Goal: Task Accomplishment & Management: Complete application form

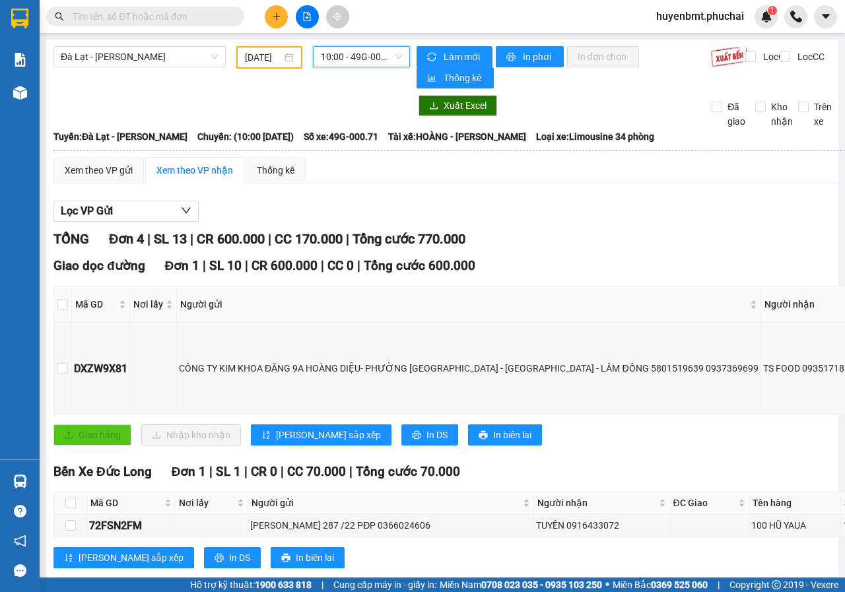
click at [248, 57] on input "[DATE]" at bounding box center [263, 57] width 37 height 15
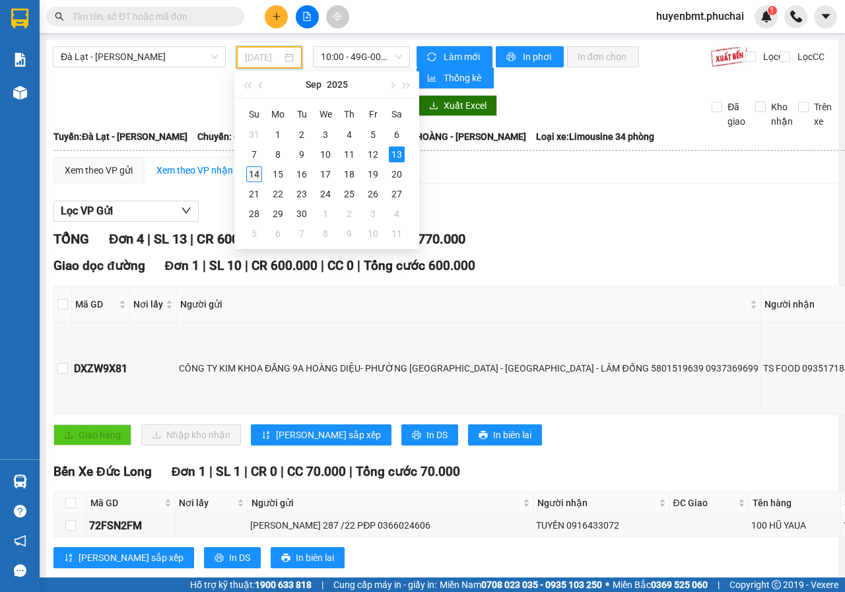
click at [256, 171] on div "14" at bounding box center [254, 174] width 16 height 16
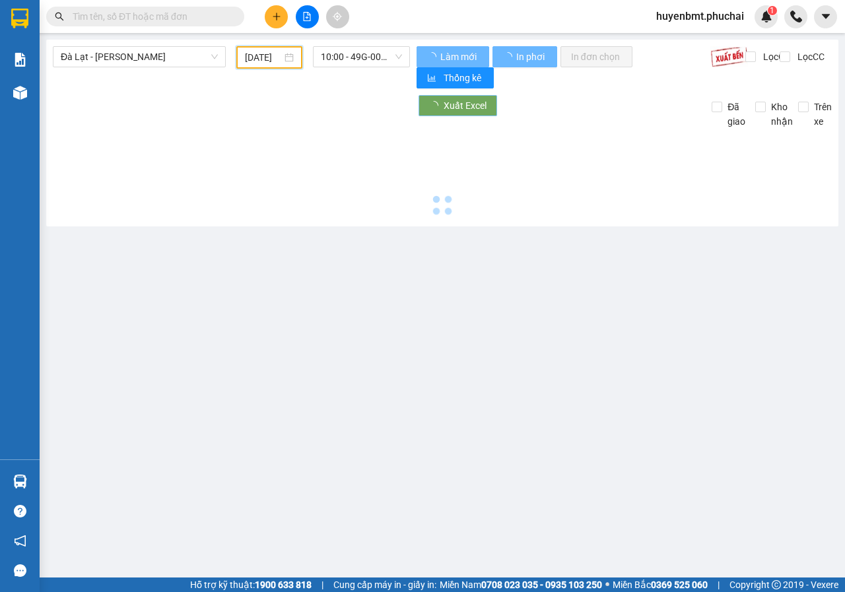
type input "[DATE]"
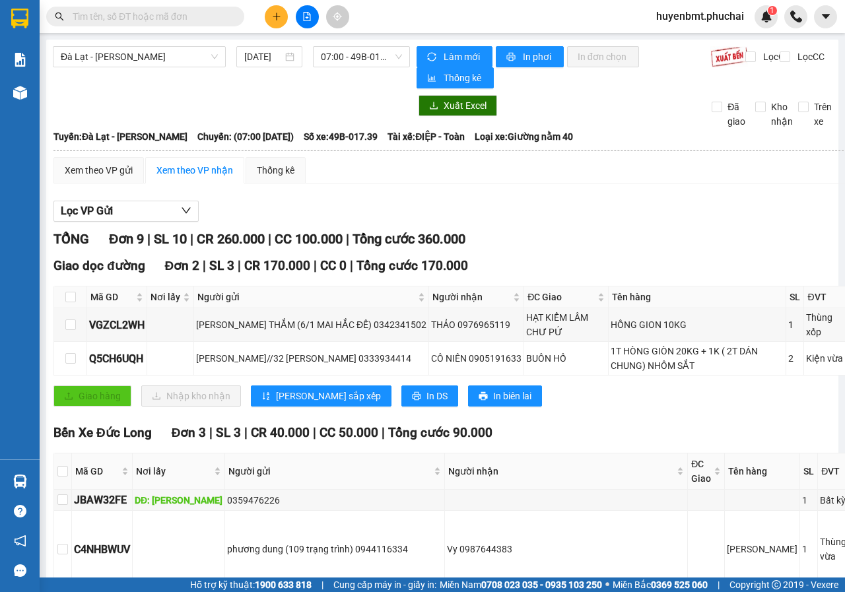
click at [669, 244] on div "TỔNG Đơn 9 | SL 10 | CR 260.000 | CC 100.000 | Tổng cước 360.000" at bounding box center [504, 239] width 902 height 20
click at [285, 14] on button at bounding box center [276, 16] width 23 height 23
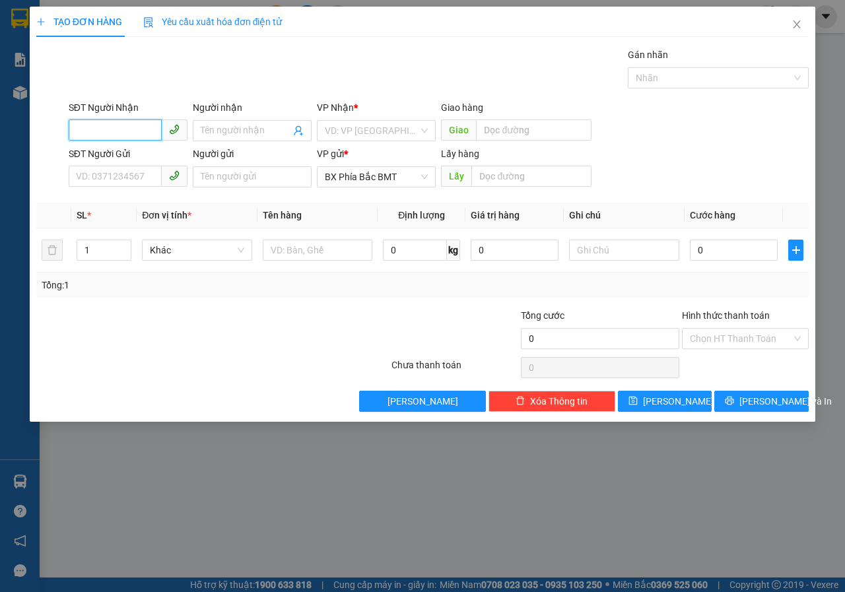
click at [95, 126] on input "SĐT Người Nhận" at bounding box center [115, 129] width 93 height 21
drag, startPoint x: 114, startPoint y: 129, endPoint x: 124, endPoint y: 129, distance: 9.9
click at [114, 129] on input "0916" at bounding box center [115, 129] width 93 height 21
type input "0916112405"
click at [172, 152] on div "0916112405 - [PERSON_NAME]" at bounding box center [142, 157] width 130 height 15
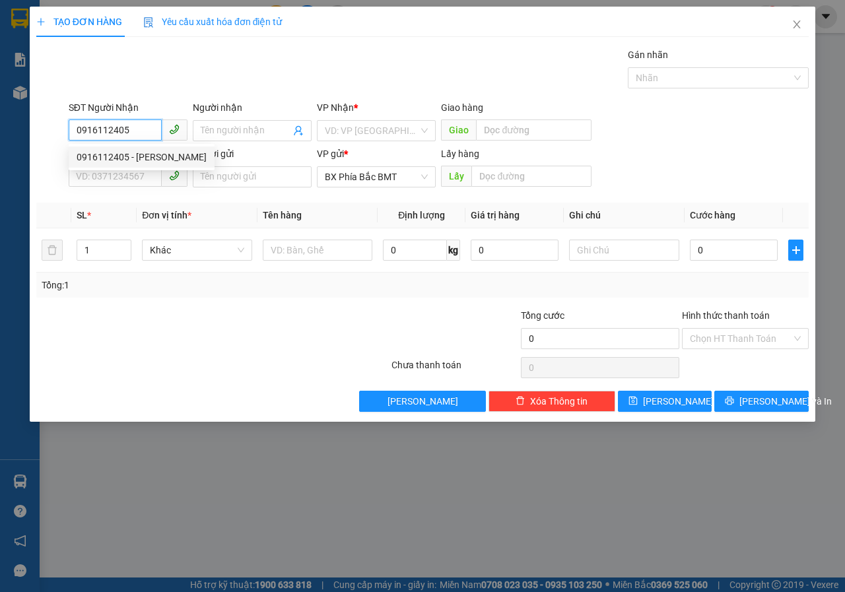
type input "[PERSON_NAME]"
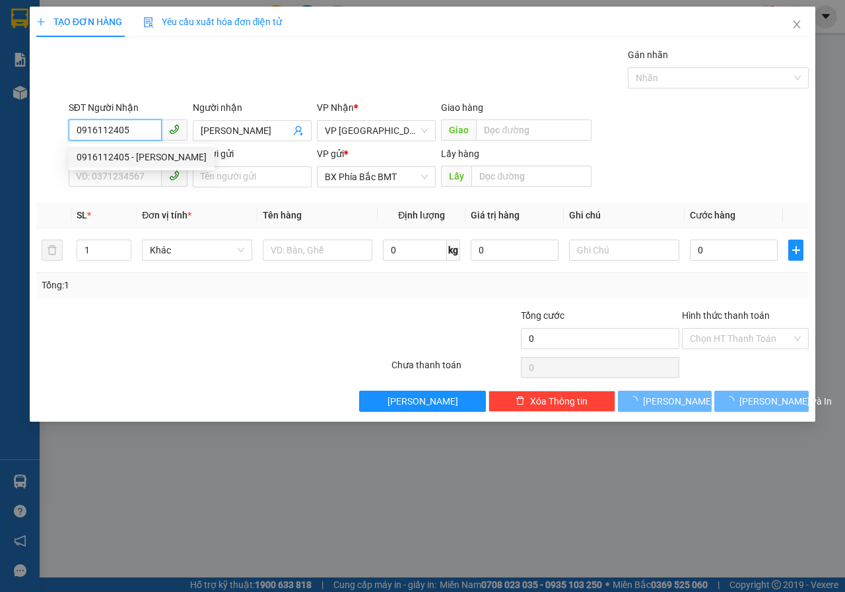
type input "150.000"
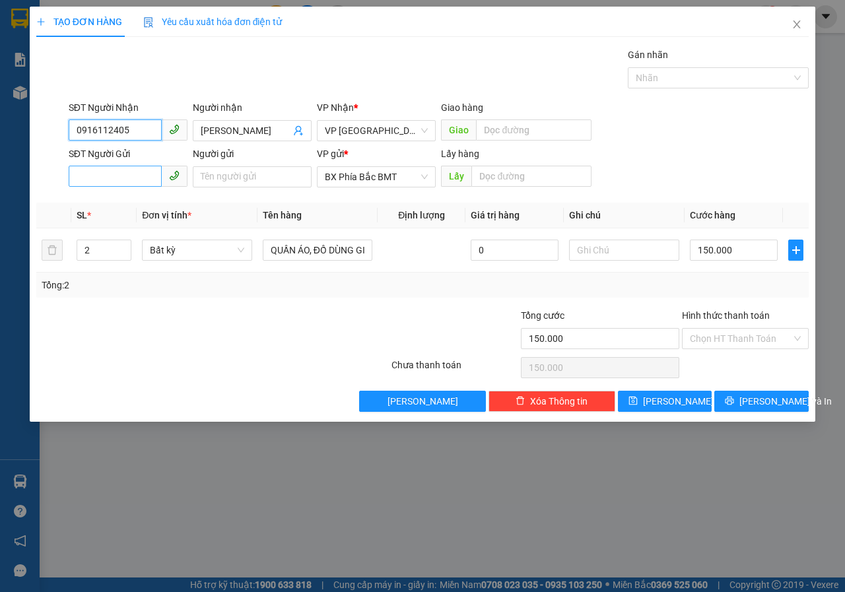
type input "0916112405"
click at [109, 168] on input "SĐT Người Gửi" at bounding box center [115, 176] width 93 height 21
type input "0815937204"
click at [206, 176] on input "Người gửi" at bounding box center [252, 176] width 119 height 21
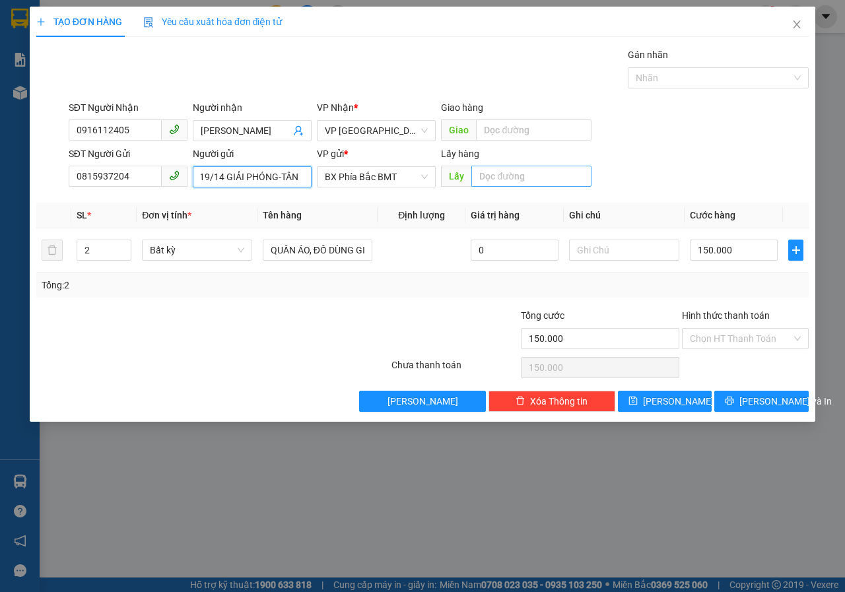
scroll to position [0, 78]
type input "[PERSON_NAME](19/14 GIẢI PHÓNG-TÂN LỢI)"
click at [491, 174] on input "text" at bounding box center [530, 176] width 119 height 21
type input "BMT"
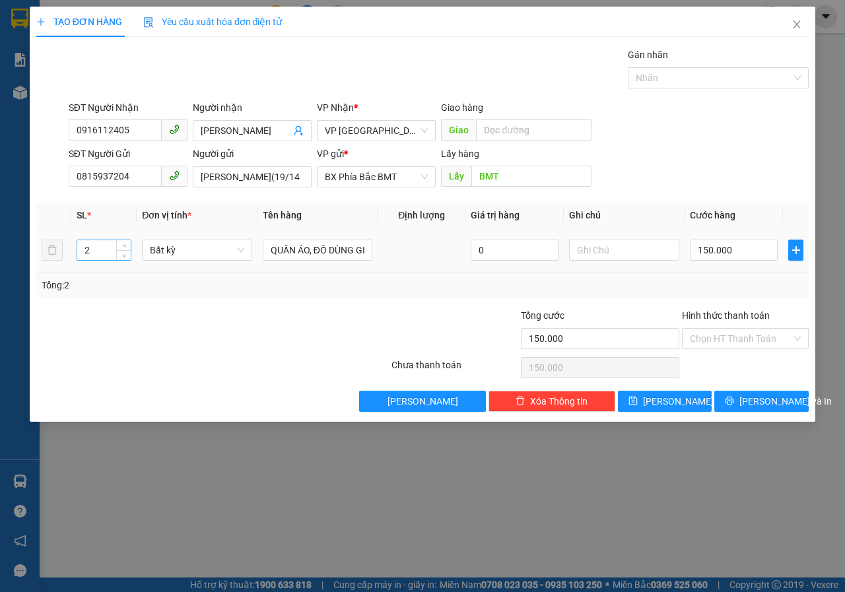
click at [96, 244] on input "2" at bounding box center [104, 250] width 54 height 20
type input "1"
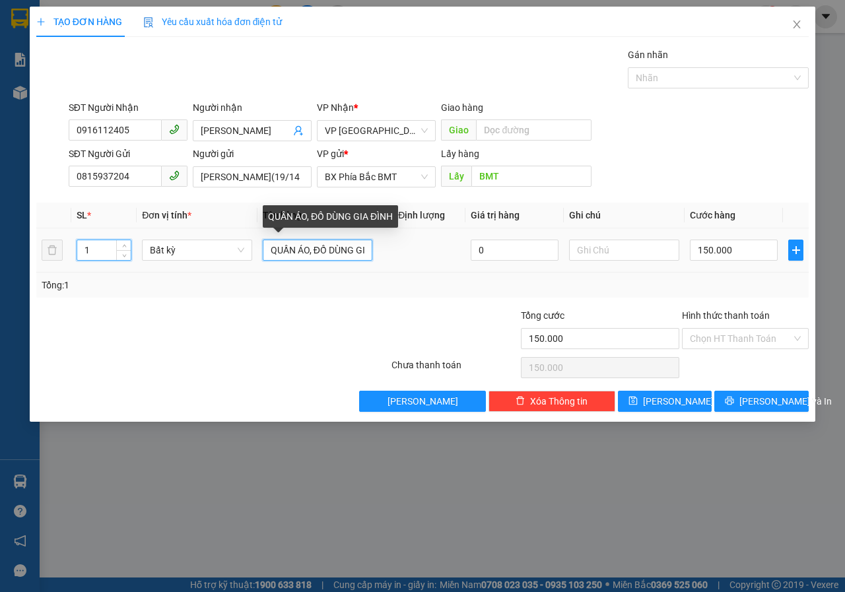
click at [352, 248] on input "QUẦN ÁO, ĐỒ DÙNG GIA ĐÌNH" at bounding box center [318, 250] width 110 height 21
type input "0"
click at [362, 244] on input "G GIA ĐÌNH" at bounding box center [318, 250] width 110 height 21
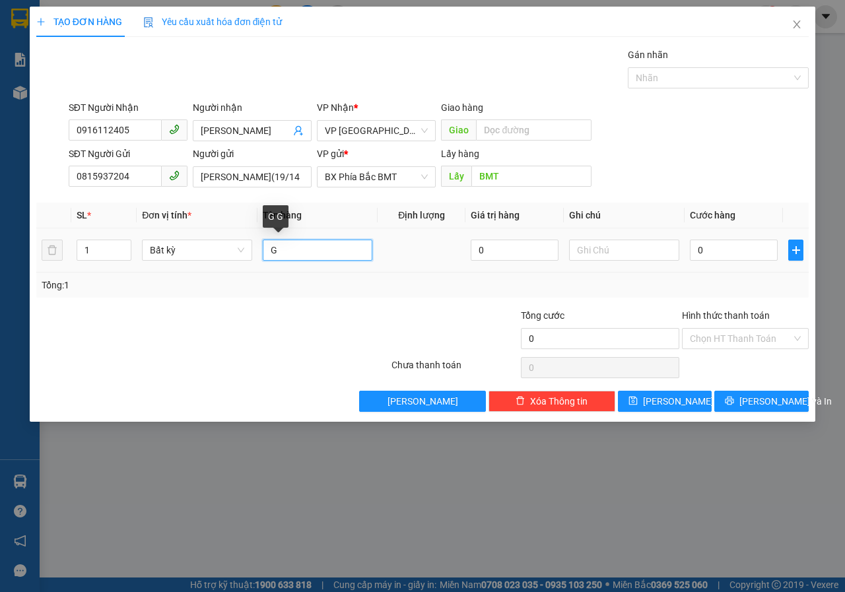
type input "G"
type input "HỒ SƠ"
click at [706, 235] on td "0" at bounding box center [733, 250] width 98 height 44
click at [719, 248] on input "0" at bounding box center [734, 250] width 88 height 21
type input "5"
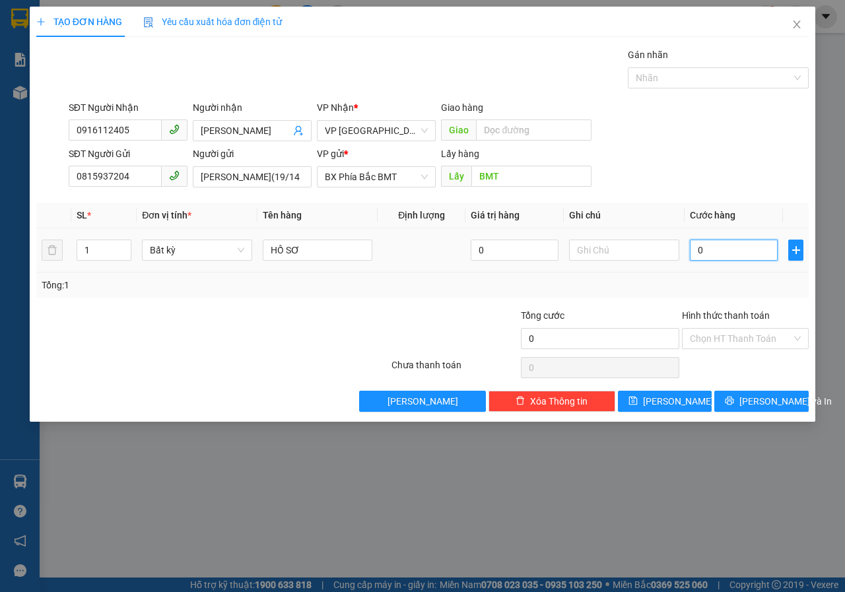
type input "5"
type input "50"
type input "500"
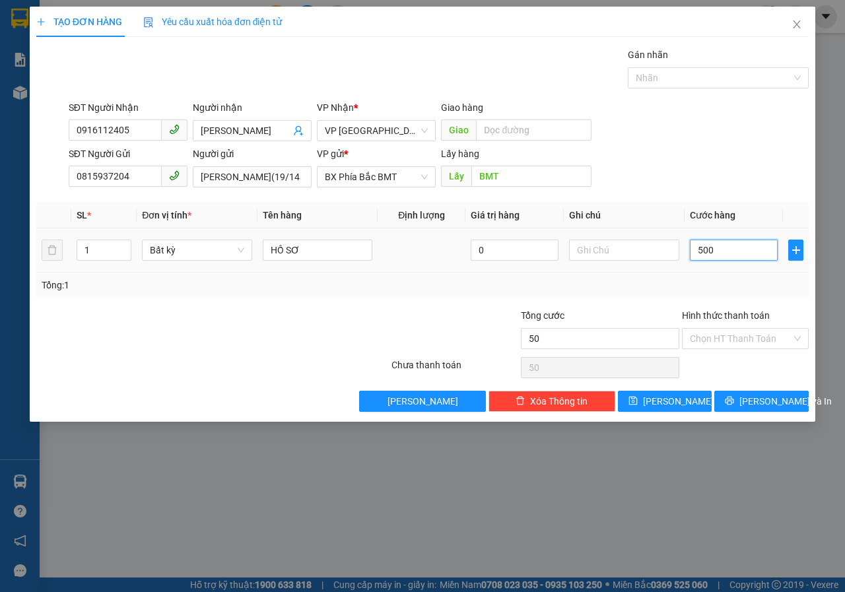
type input "500"
type input "5.000"
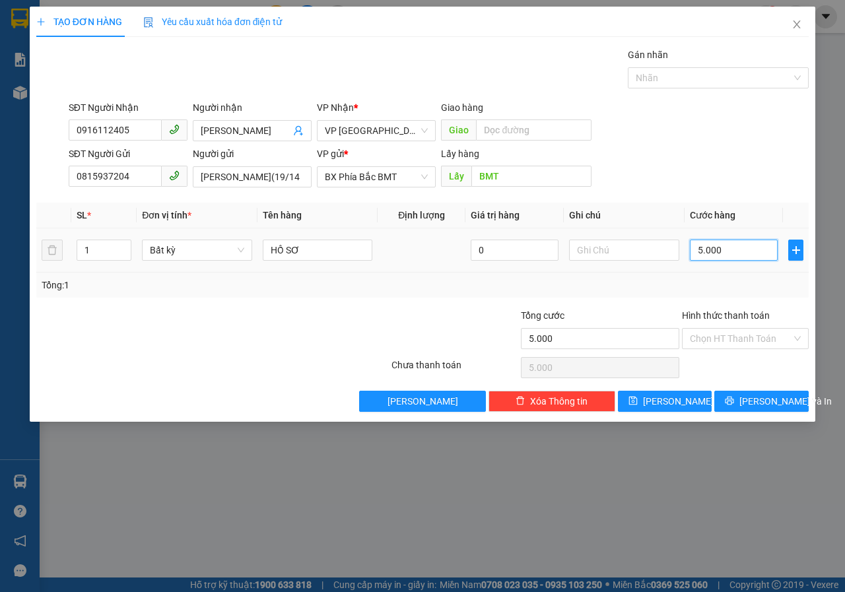
type input "50.000"
click at [746, 348] on div "Chọn HT Thanh Toán" at bounding box center [745, 338] width 127 height 21
type input "50.000"
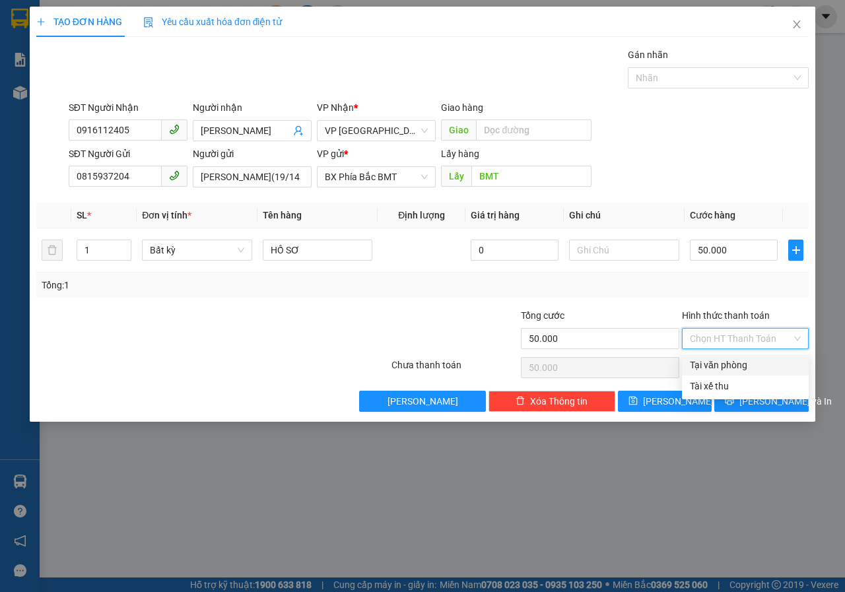
click at [733, 341] on input "Hình thức thanh toán" at bounding box center [741, 339] width 102 height 20
click at [737, 366] on div "Tại văn phòng" at bounding box center [745, 365] width 111 height 15
type input "0"
click at [734, 405] on icon "printer" at bounding box center [729, 400] width 9 height 9
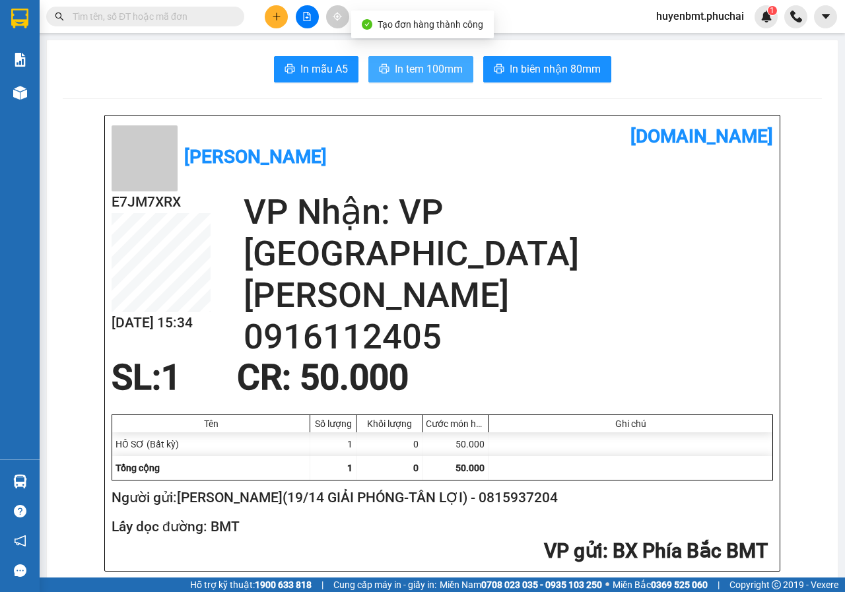
click at [395, 61] on span "In tem 100mm" at bounding box center [429, 69] width 68 height 17
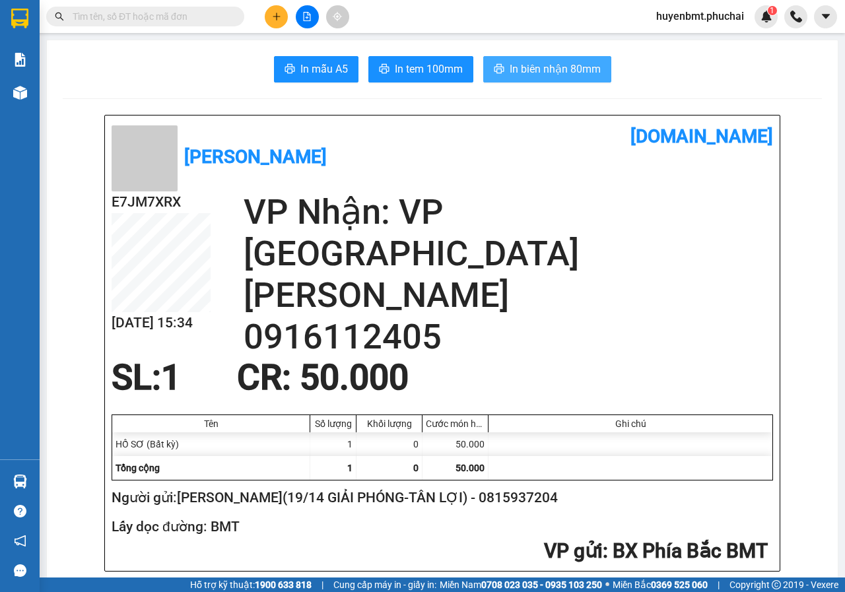
click at [541, 61] on span "In biên nhận 80mm" at bounding box center [555, 69] width 91 height 17
click at [269, 22] on button at bounding box center [276, 16] width 23 height 23
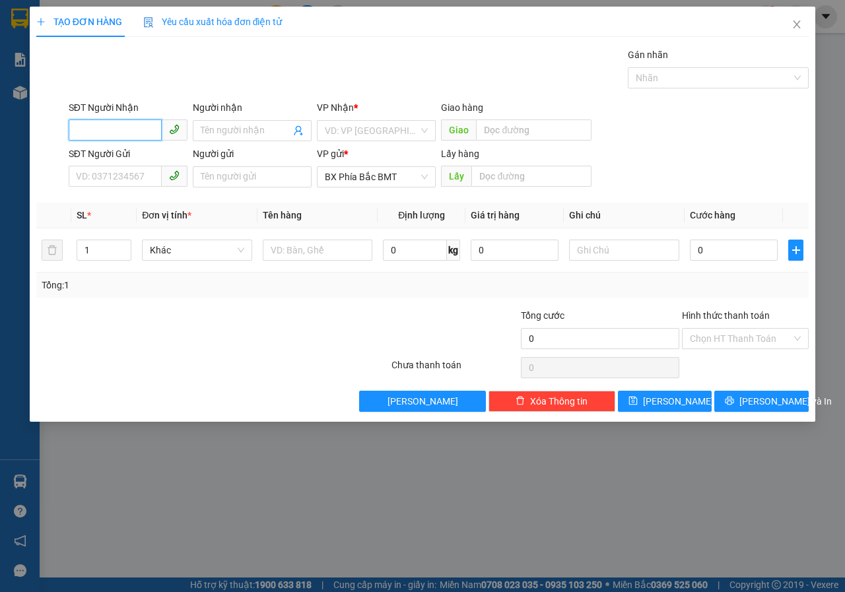
click at [137, 136] on input "SĐT Người Nhận" at bounding box center [115, 129] width 93 height 21
type input "0916910305"
click at [220, 133] on input "Người nhận" at bounding box center [246, 130] width 90 height 15
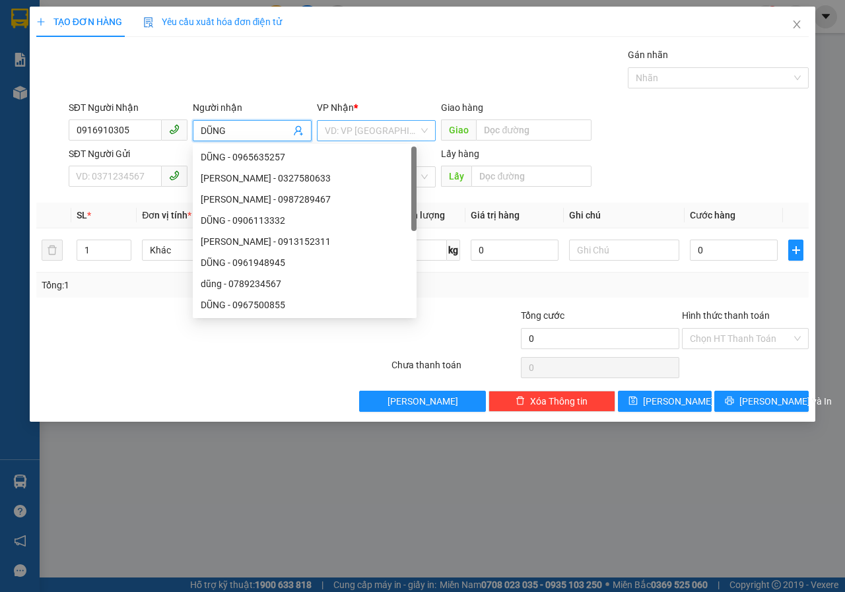
type input "DŨNG"
click at [362, 133] on input "search" at bounding box center [372, 131] width 94 height 20
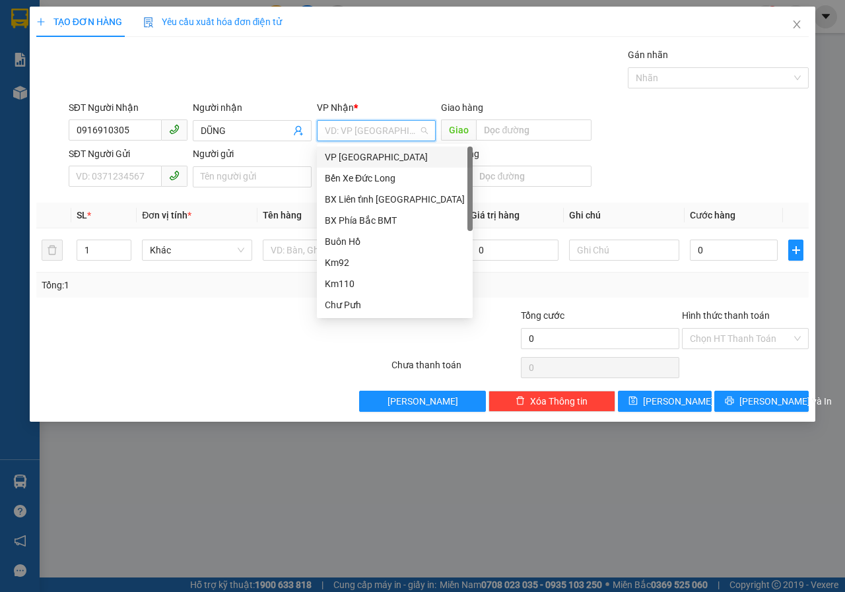
click at [331, 164] on div "VP [GEOGRAPHIC_DATA]" at bounding box center [395, 157] width 156 height 21
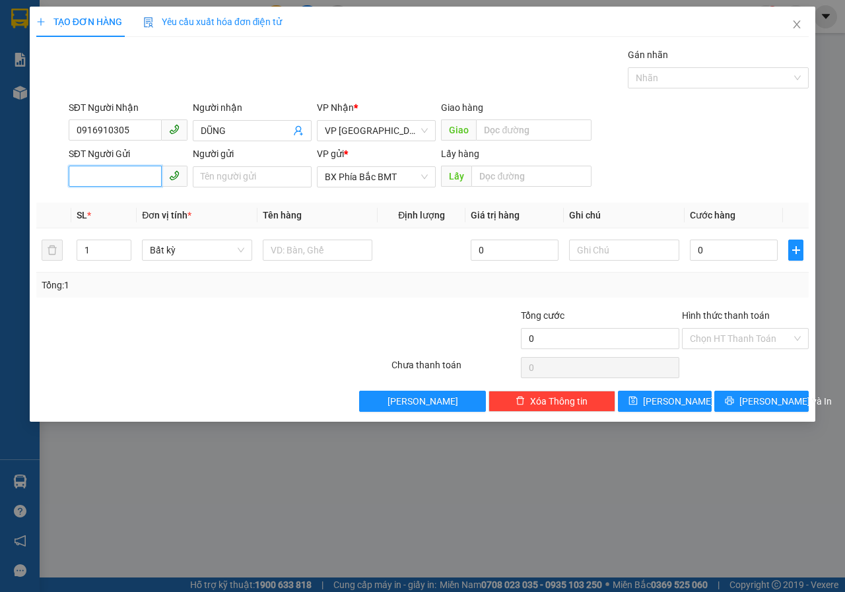
click at [99, 176] on input "SĐT Người Gửi" at bounding box center [115, 176] width 93 height 21
type input "0857957947"
click at [222, 176] on input "Người gửi" at bounding box center [252, 176] width 119 height 21
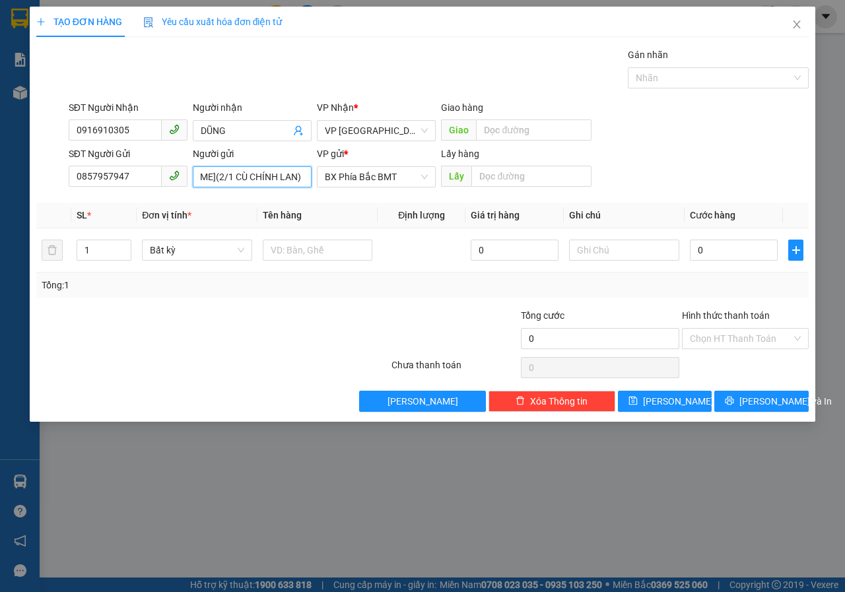
scroll to position [0, 73]
click at [389, 129] on span "VP [GEOGRAPHIC_DATA]" at bounding box center [376, 131] width 103 height 20
type input "[PERSON_NAME](2/1 CÙ CHÍNH LAN)"
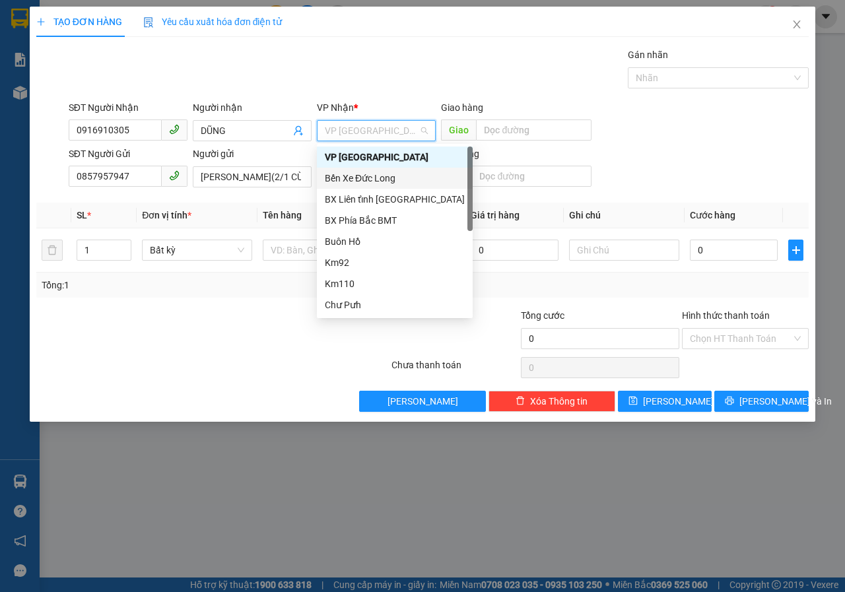
click at [341, 181] on div "Bến Xe Đức Long" at bounding box center [395, 178] width 140 height 15
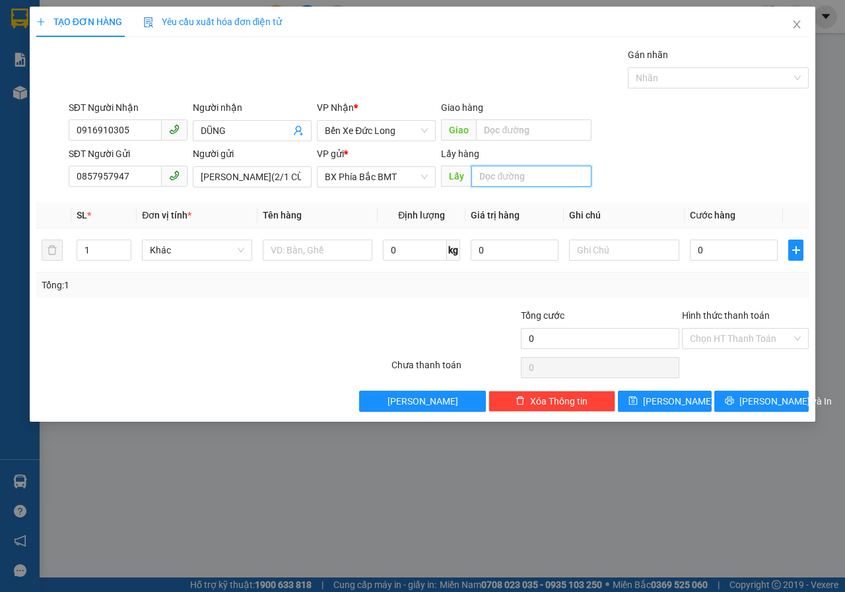
click at [515, 175] on input "text" at bounding box center [530, 176] width 119 height 21
type input "BMT"
click at [312, 257] on input "text" at bounding box center [318, 250] width 110 height 21
type input "SẦU RIÊNG"
click at [736, 237] on div "0" at bounding box center [734, 250] width 88 height 26
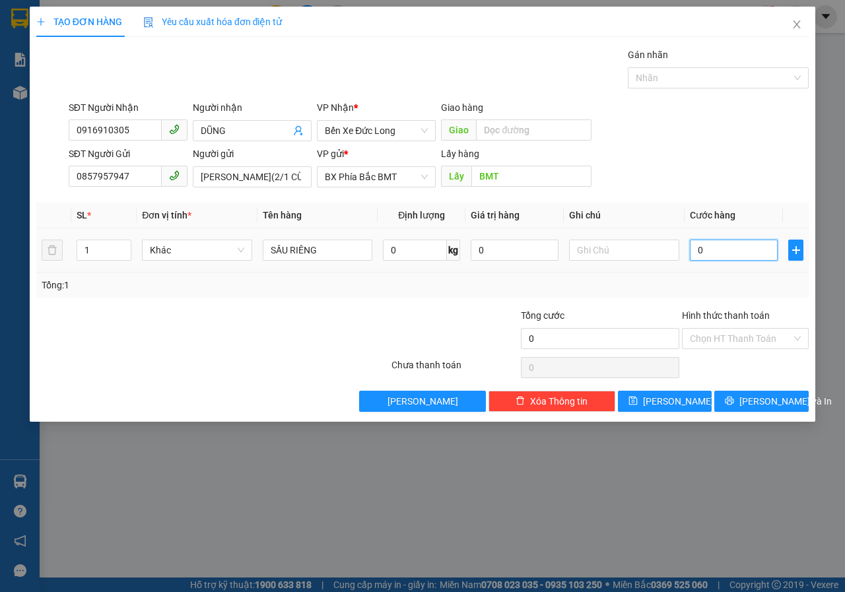
click at [735, 249] on input "0" at bounding box center [734, 250] width 88 height 21
type input "5"
type input "50"
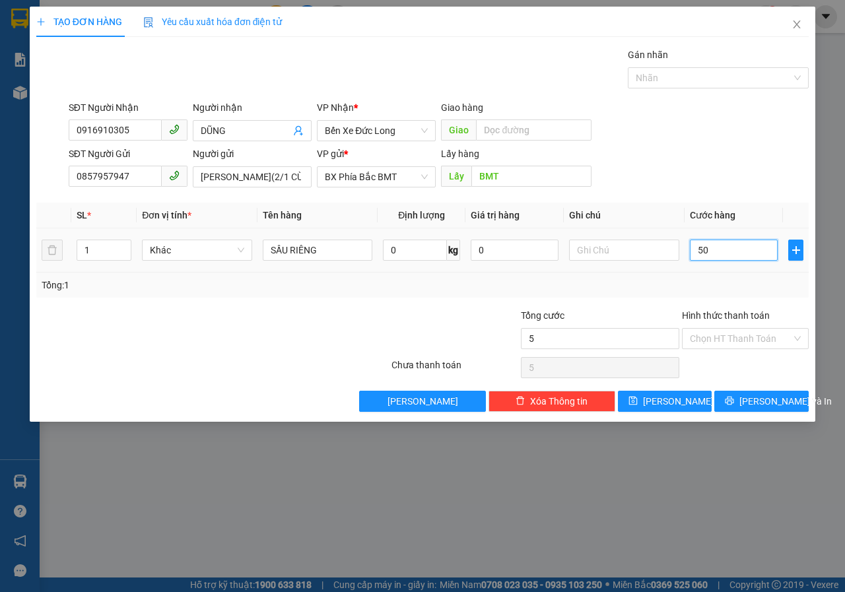
type input "50"
type input "500"
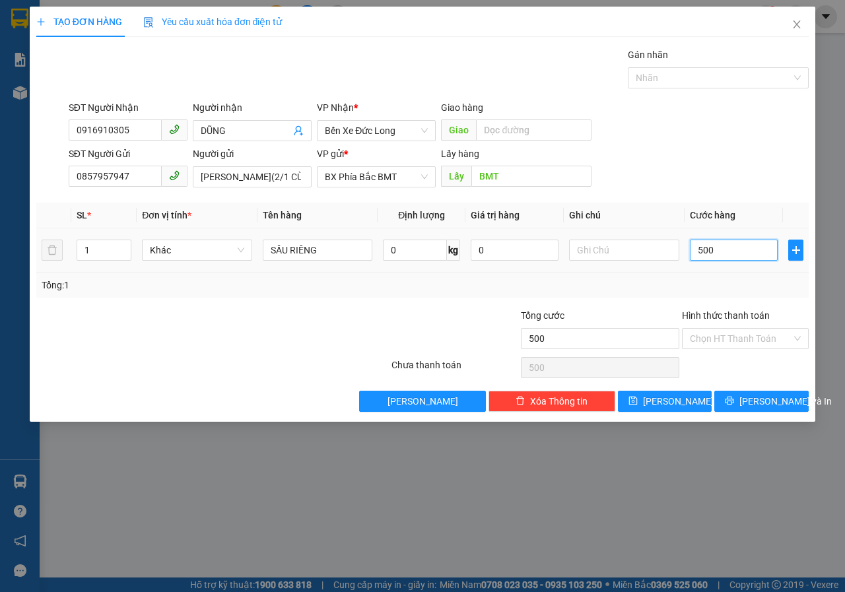
type input "5.000"
type input "50.000"
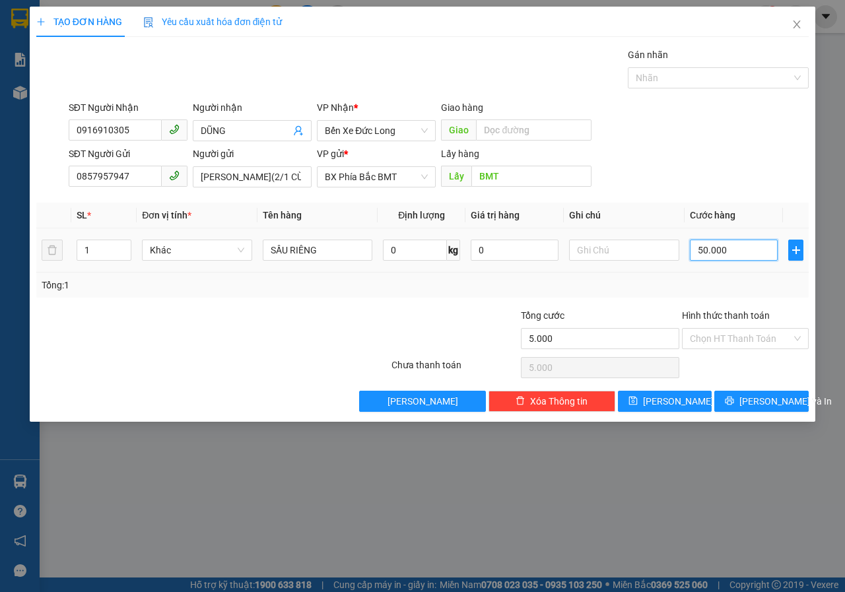
type input "50.000"
click at [721, 340] on input "Hình thức thanh toán" at bounding box center [741, 339] width 102 height 20
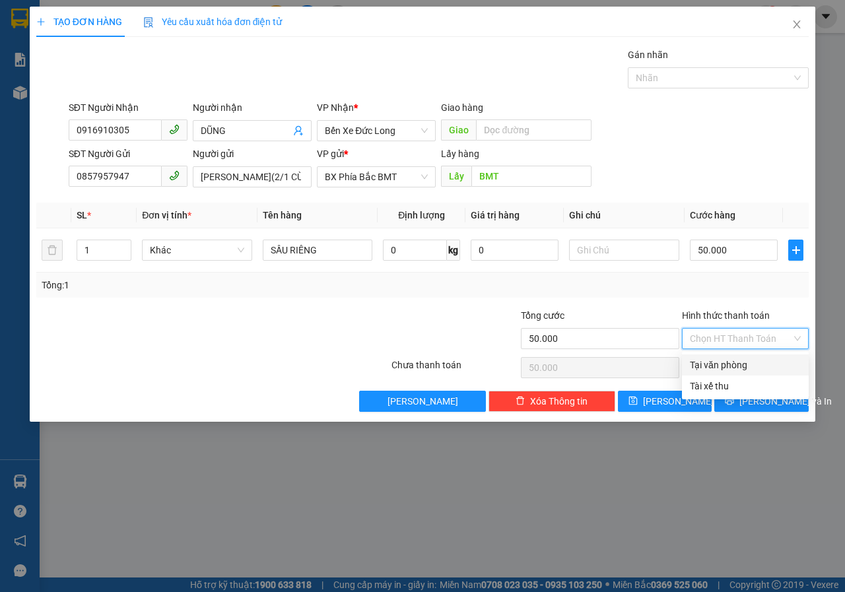
click at [719, 370] on div "Tại văn phòng" at bounding box center [745, 365] width 111 height 15
type input "0"
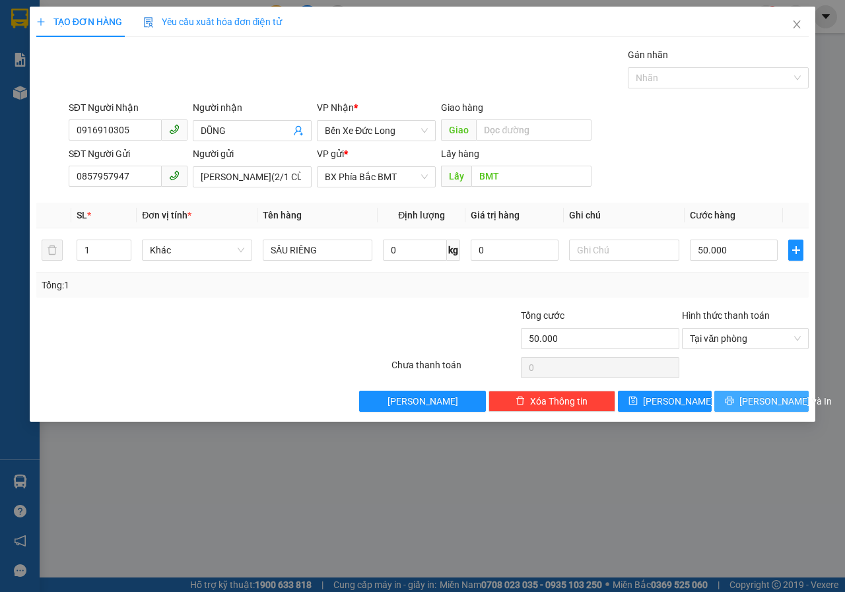
click at [753, 407] on span "[PERSON_NAME] và In" at bounding box center [785, 401] width 92 height 15
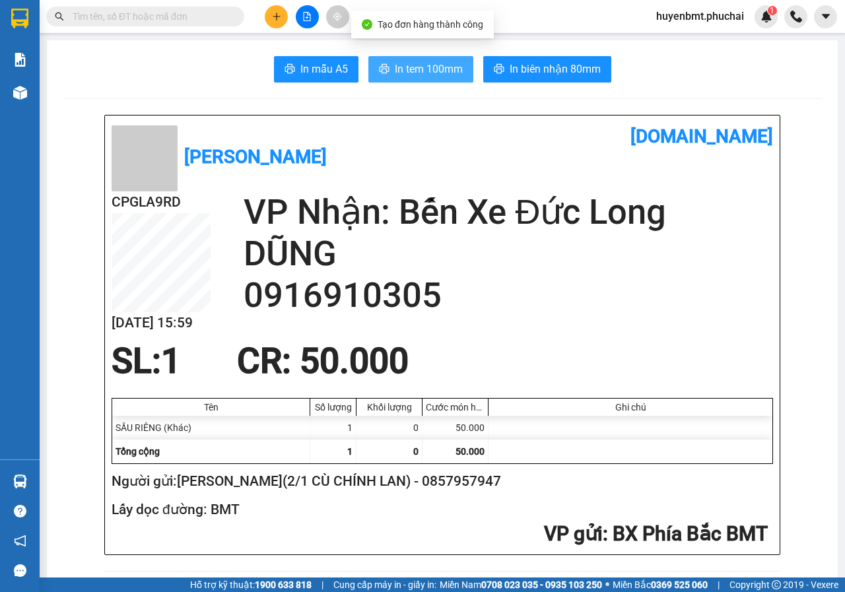
click at [407, 67] on span "In tem 100mm" at bounding box center [429, 69] width 68 height 17
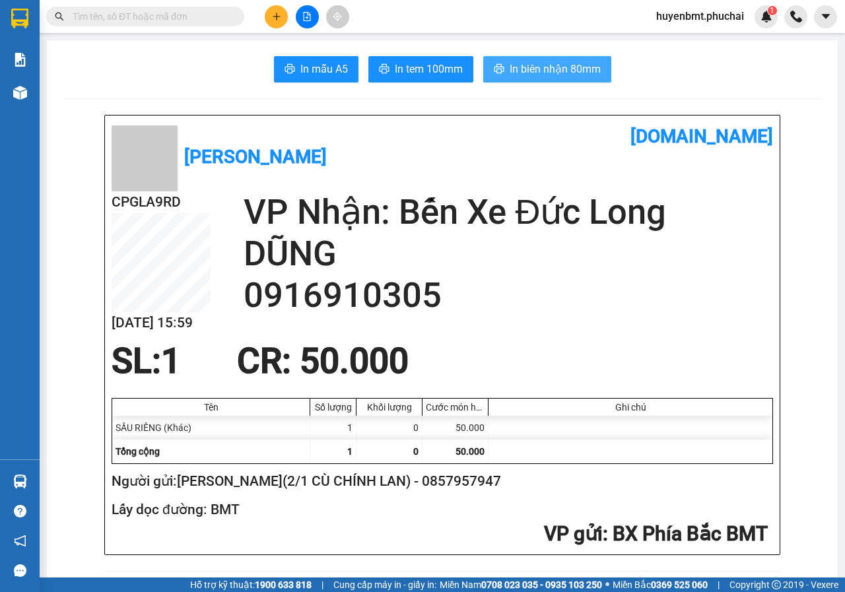
click at [522, 67] on span "In biên nhận 80mm" at bounding box center [555, 69] width 91 height 17
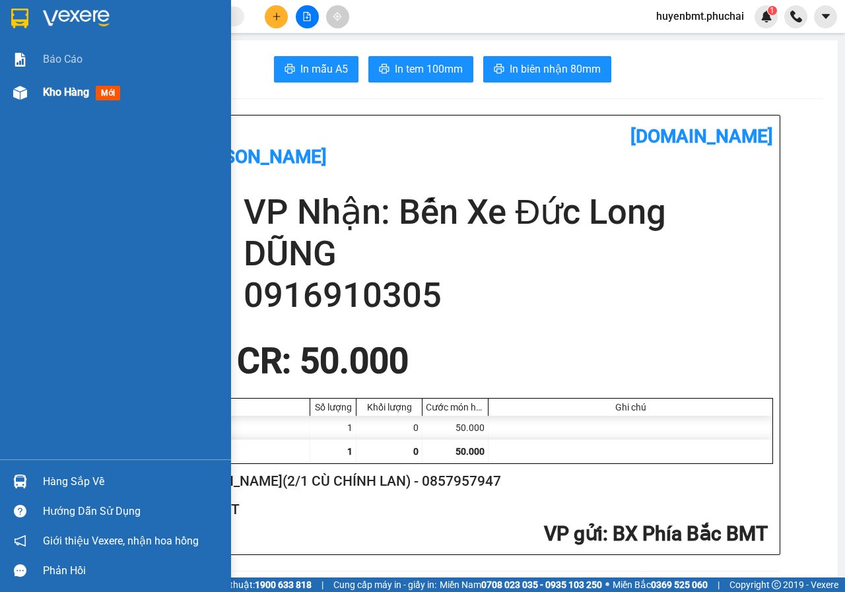
click at [40, 89] on div "Kho hàng mới" at bounding box center [115, 92] width 231 height 33
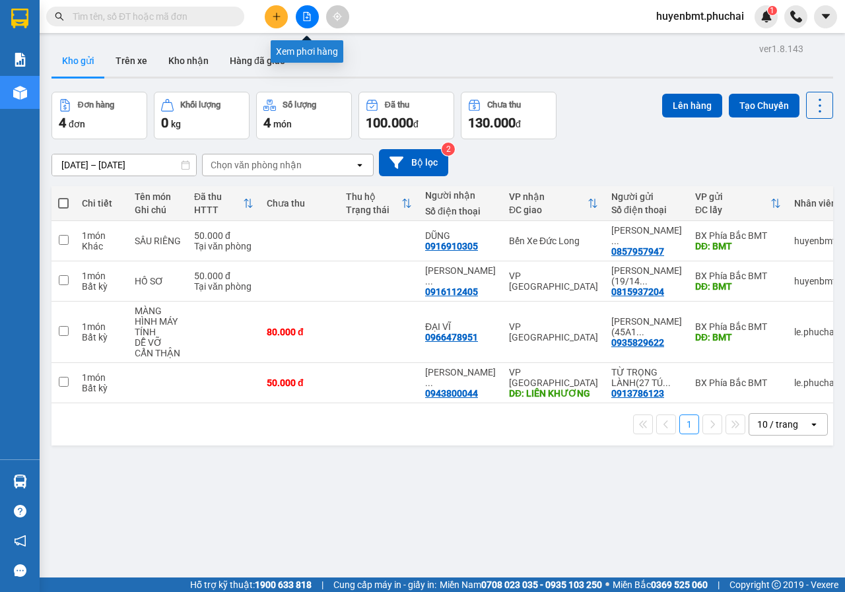
click at [306, 15] on icon "file-add" at bounding box center [306, 16] width 9 height 9
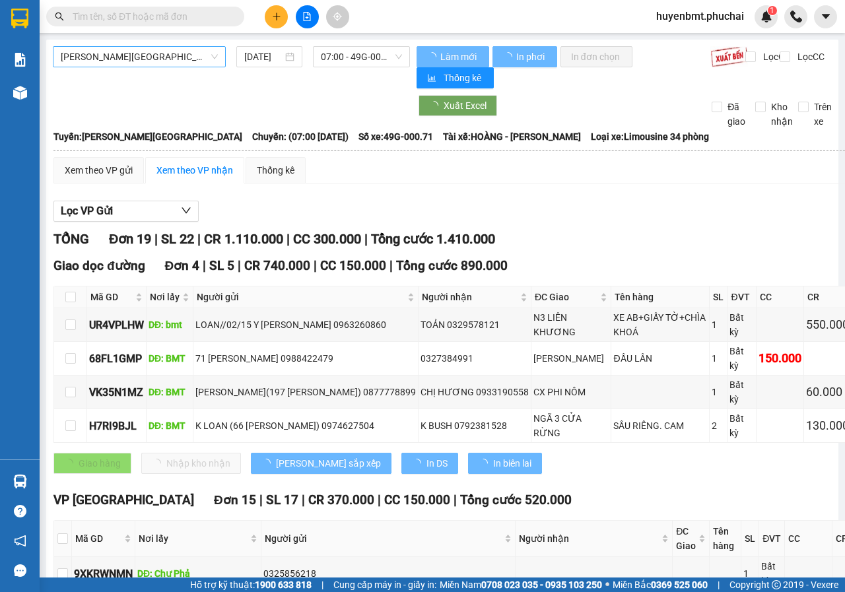
click at [116, 49] on span "[PERSON_NAME][GEOGRAPHIC_DATA]" at bounding box center [139, 57] width 157 height 20
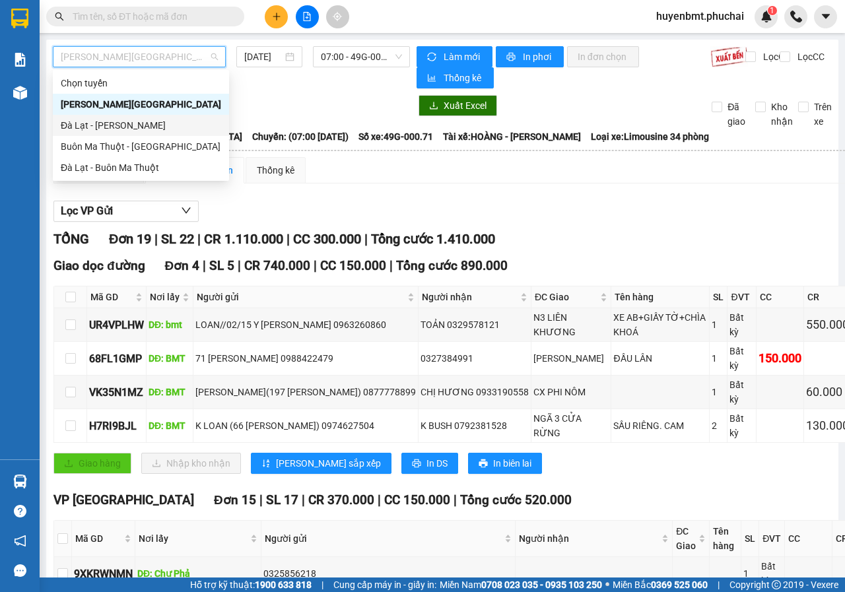
click at [90, 123] on div "Đà Lạt - [PERSON_NAME]" at bounding box center [141, 125] width 160 height 15
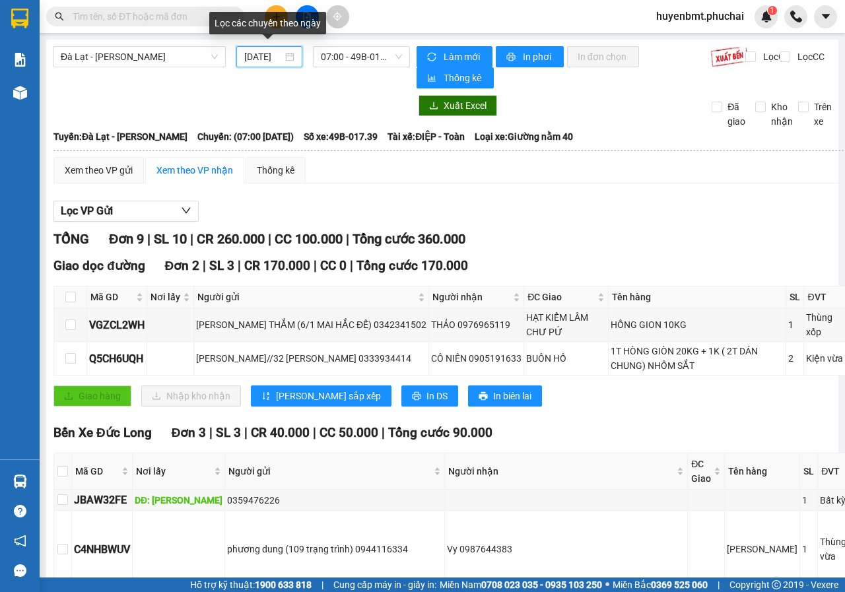
click at [263, 53] on input "[DATE]" at bounding box center [263, 57] width 38 height 15
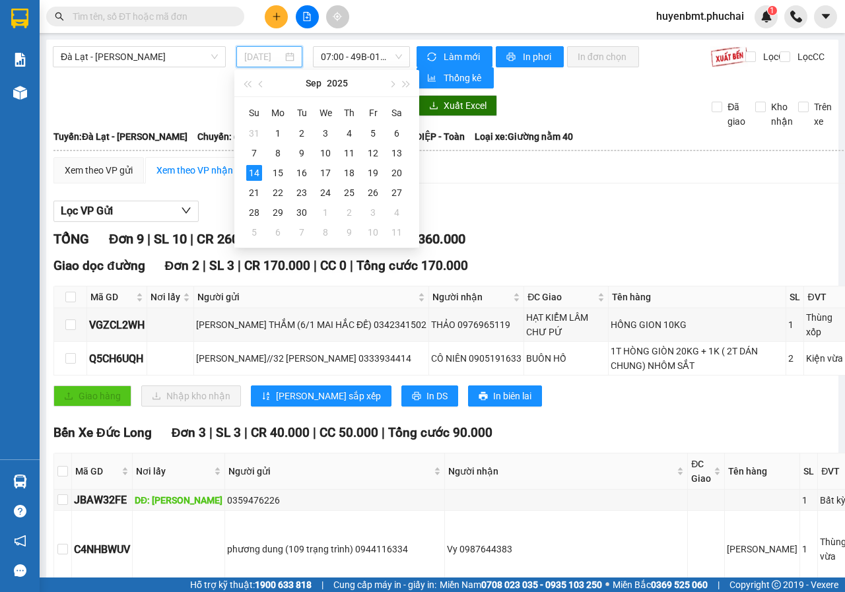
type input "[DATE]"
drag, startPoint x: 337, startPoint y: 55, endPoint x: 337, endPoint y: 64, distance: 8.6
click at [337, 59] on span "07:00 - 49B-017.39" at bounding box center [361, 57] width 81 height 20
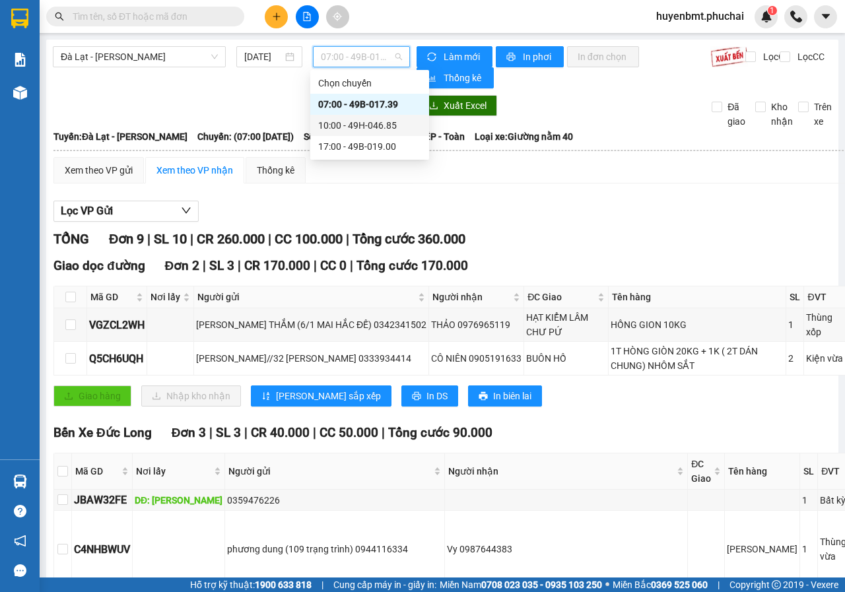
click at [344, 123] on div "10:00 - 49H-046.85" at bounding box center [369, 125] width 103 height 15
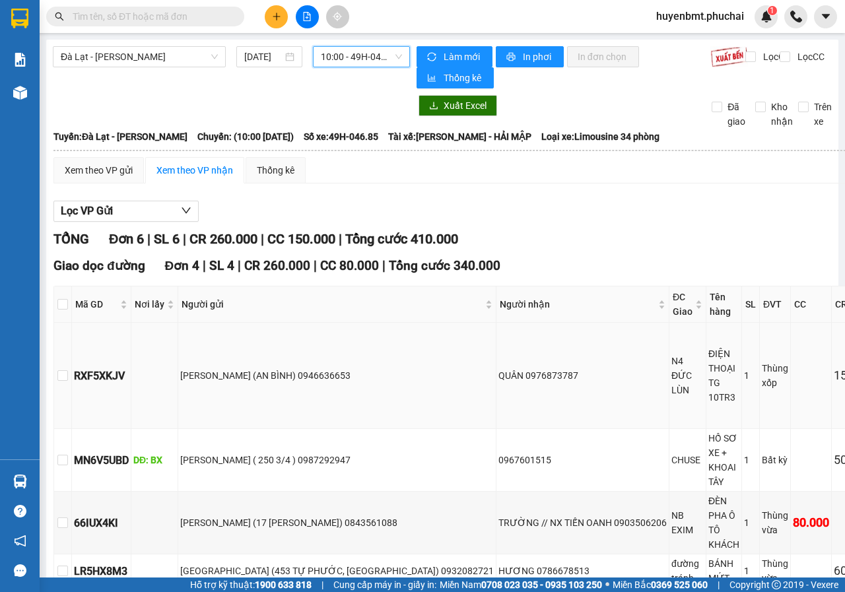
scroll to position [332, 0]
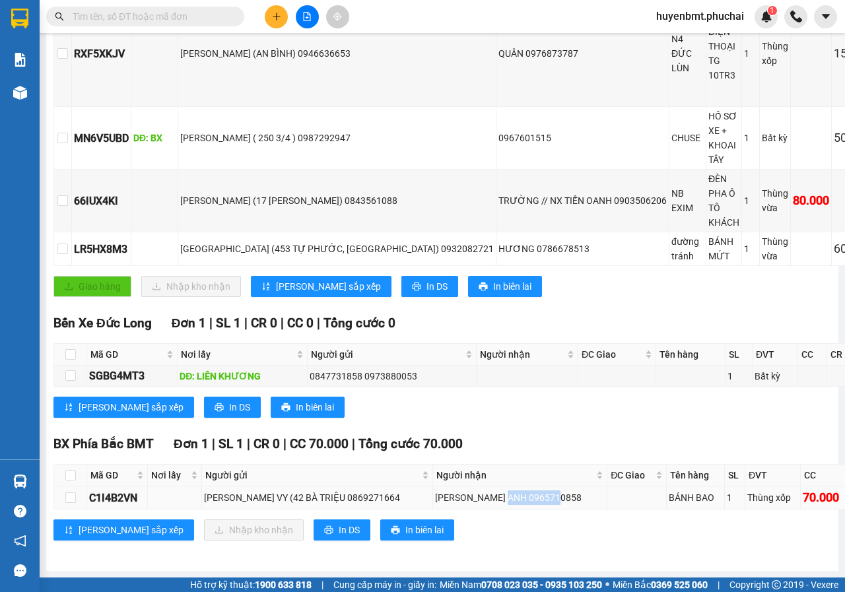
drag, startPoint x: 507, startPoint y: 484, endPoint x: 556, endPoint y: 481, distance: 49.0
click at [556, 490] on div "[PERSON_NAME] ANH 0965710858" at bounding box center [520, 497] width 170 height 15
copy div "0965710858"
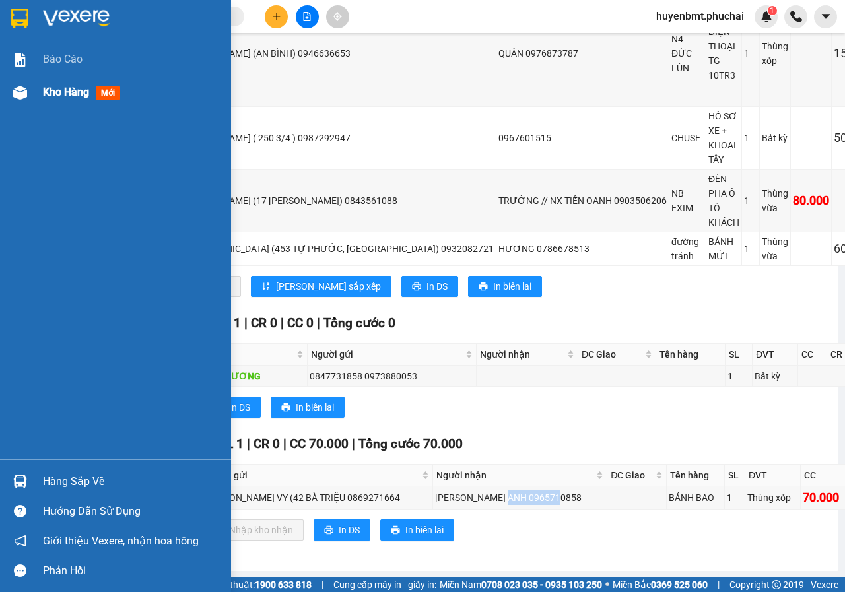
click at [17, 94] on img at bounding box center [20, 93] width 14 height 14
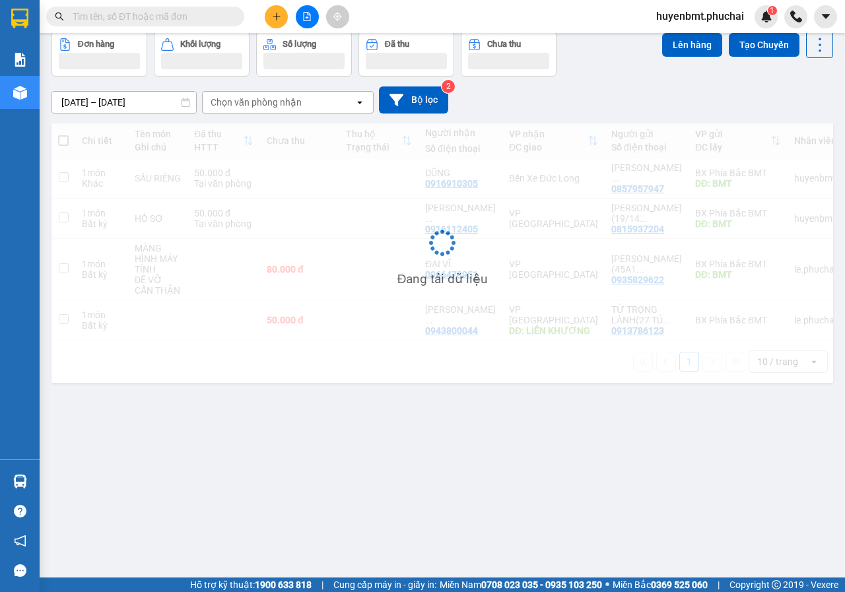
scroll to position [61, 0]
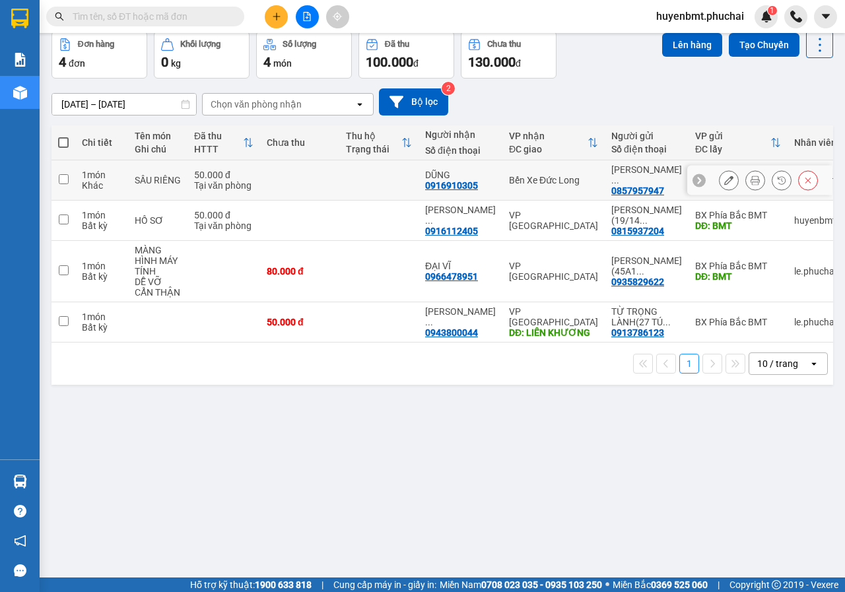
click at [65, 180] on input "checkbox" at bounding box center [64, 179] width 10 height 10
checkbox input "true"
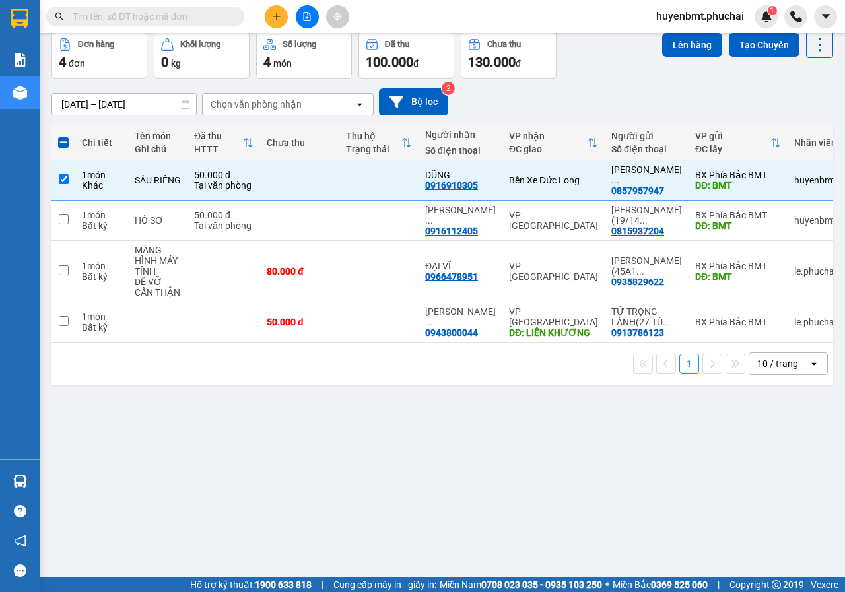
scroll to position [0, 0]
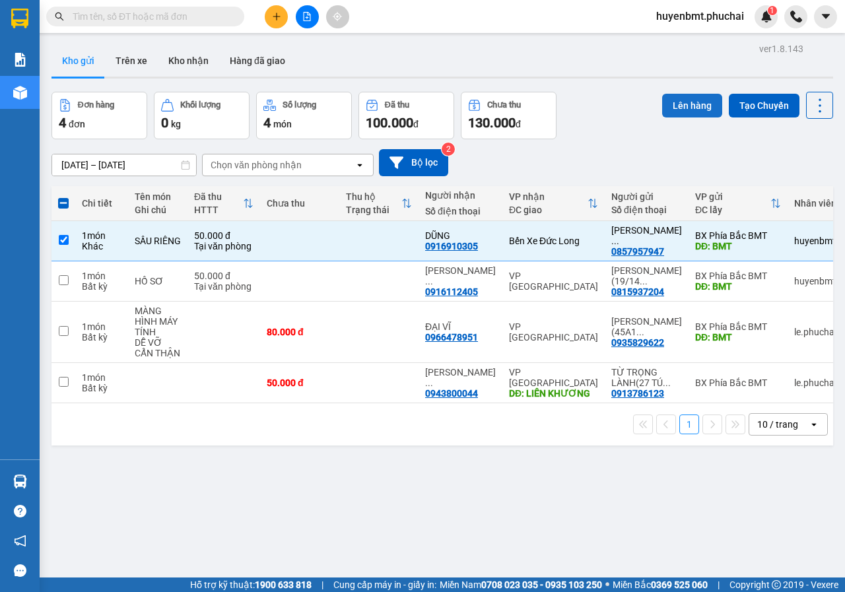
click at [684, 109] on button "Lên hàng" at bounding box center [692, 106] width 60 height 24
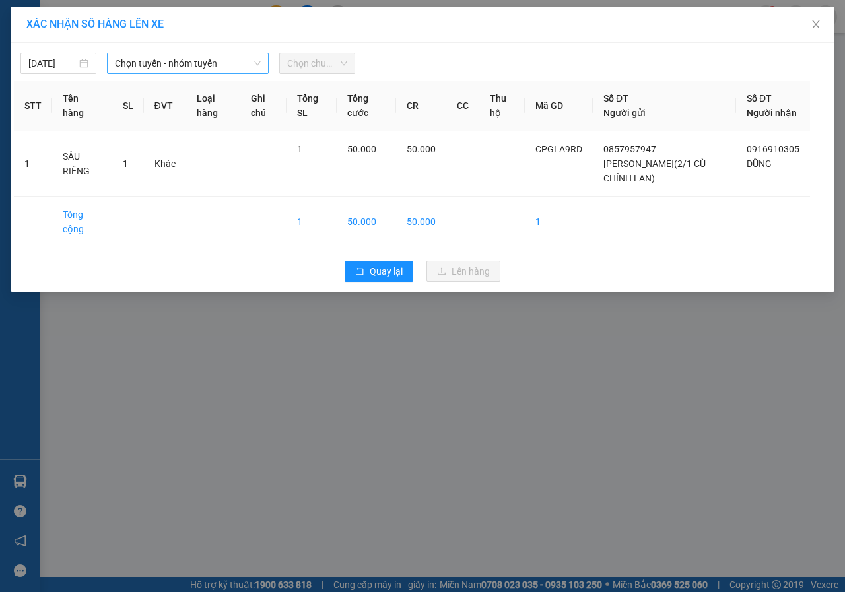
click at [143, 71] on span "Chọn tuyến - nhóm tuyến" at bounding box center [188, 63] width 146 height 20
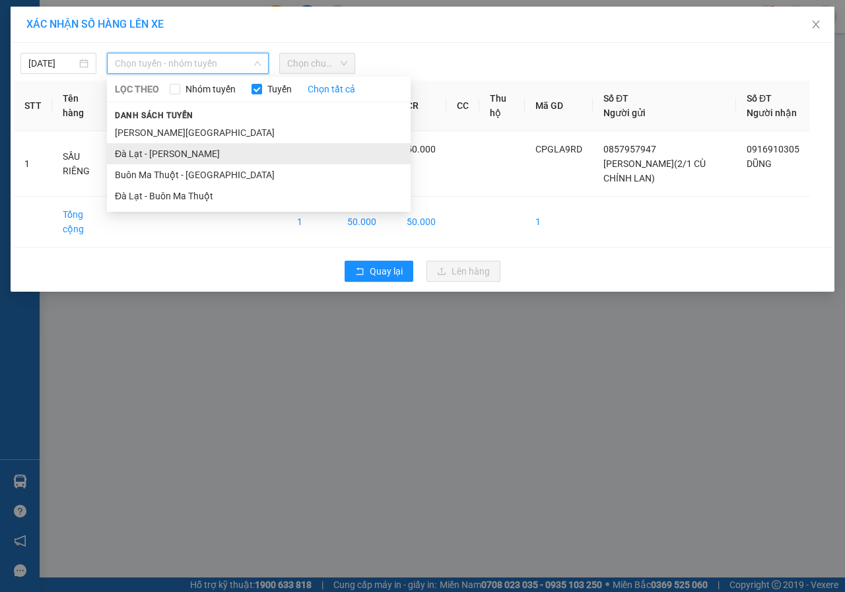
click at [139, 151] on li "Đà Lạt - [PERSON_NAME]" at bounding box center [259, 153] width 304 height 21
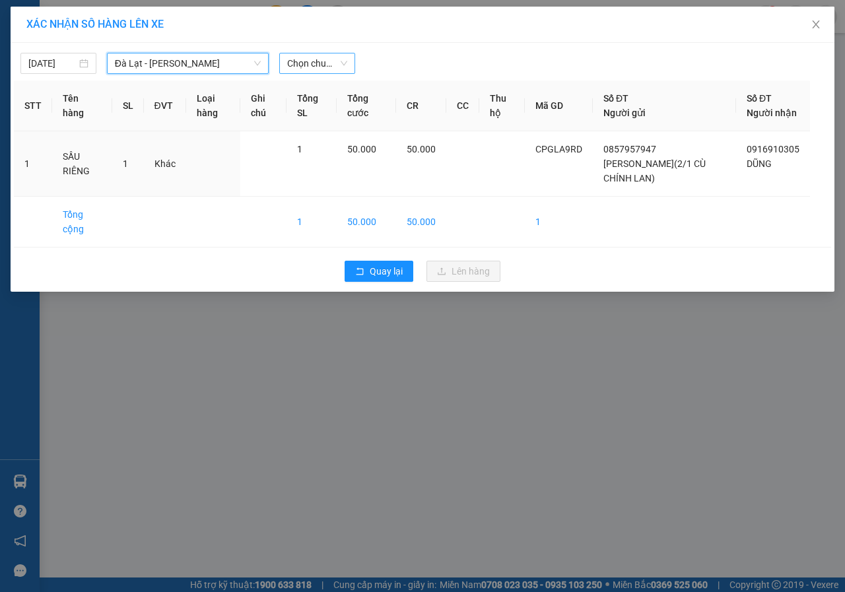
click at [317, 60] on span "Chọn chuyến" at bounding box center [317, 63] width 60 height 20
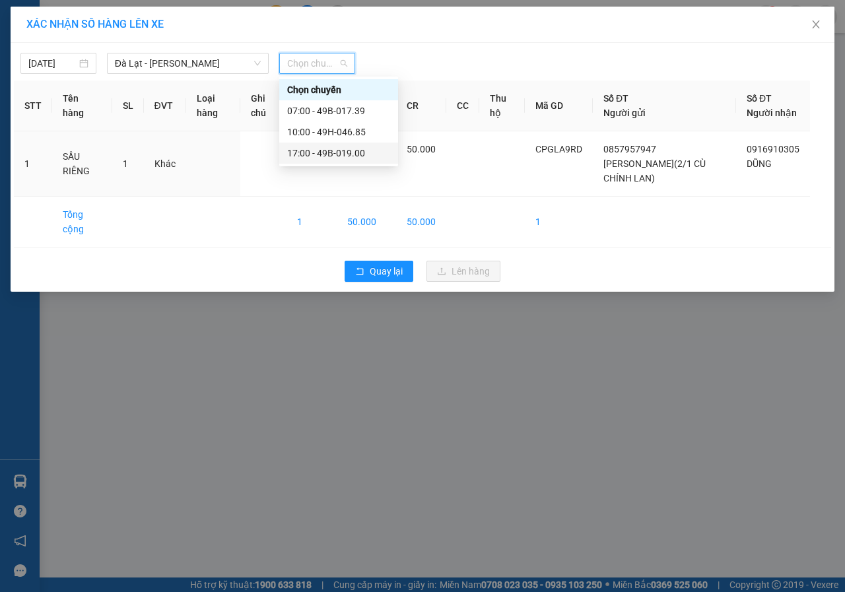
click at [321, 149] on div "17:00 - 49B-019.00" at bounding box center [338, 153] width 103 height 15
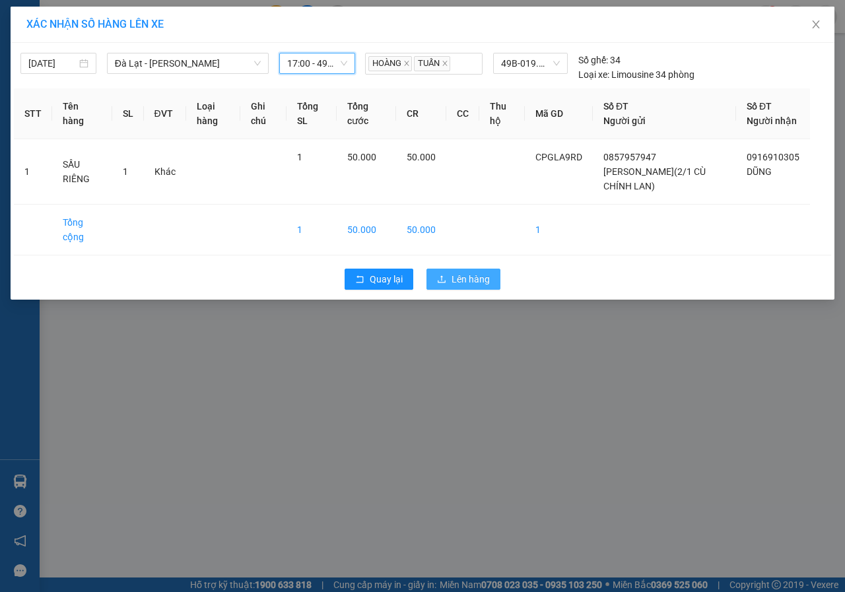
click at [461, 286] on span "Lên hàng" at bounding box center [470, 279] width 38 height 15
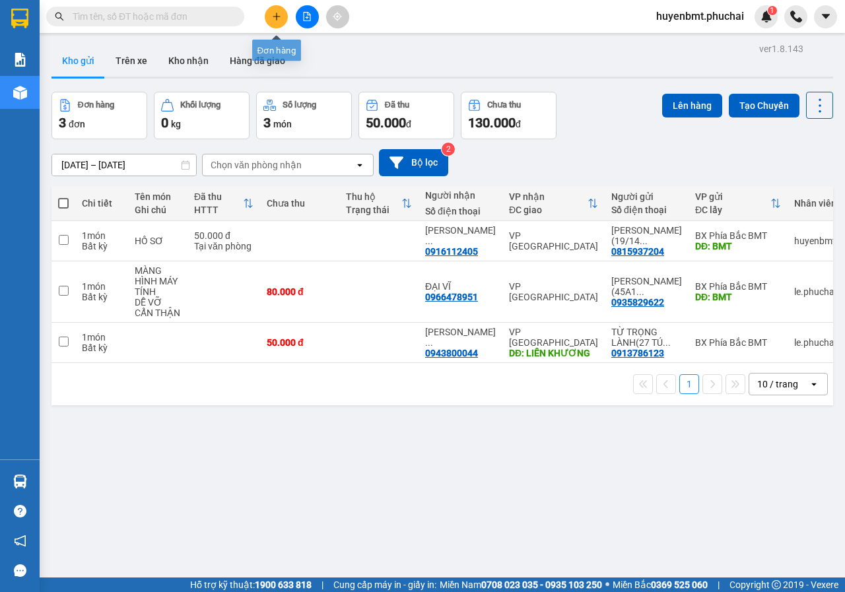
click at [280, 21] on button at bounding box center [276, 16] width 23 height 23
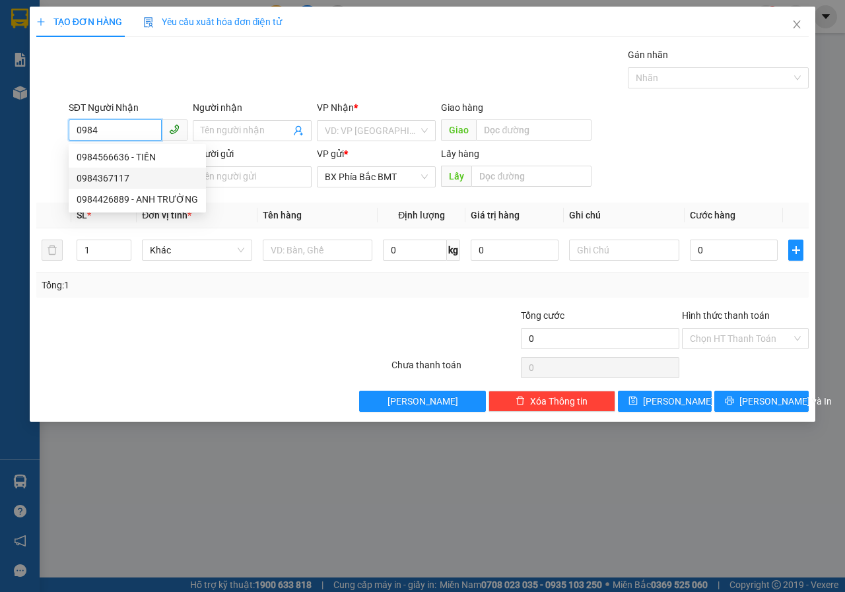
click at [119, 177] on div "0984367117" at bounding box center [137, 178] width 121 height 15
type input "0984367117"
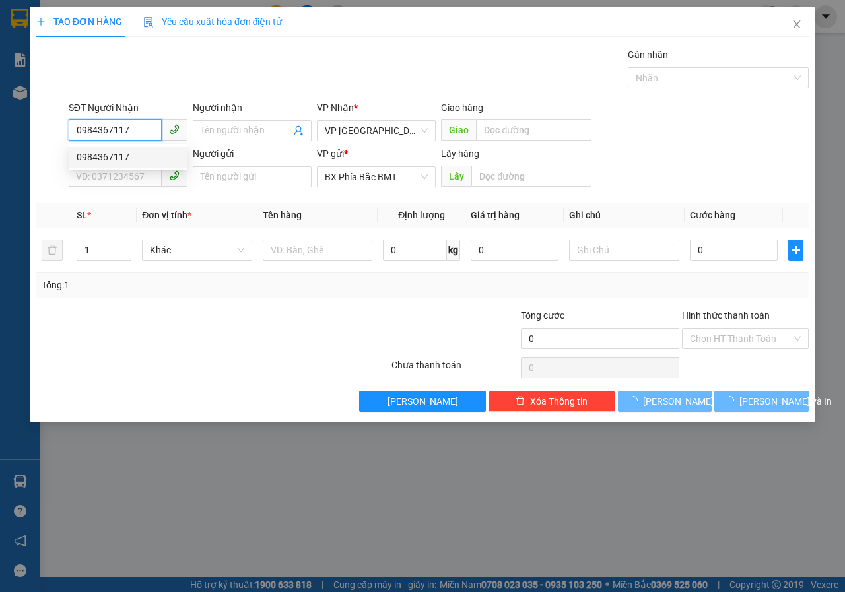
type input "60.000"
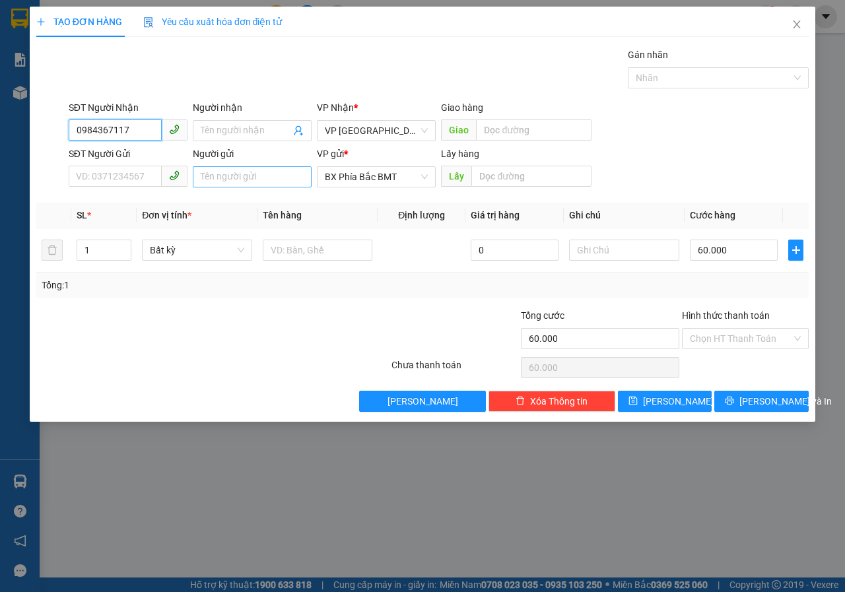
type input "0984367117"
click at [241, 178] on input "Người gửi" at bounding box center [252, 176] width 119 height 21
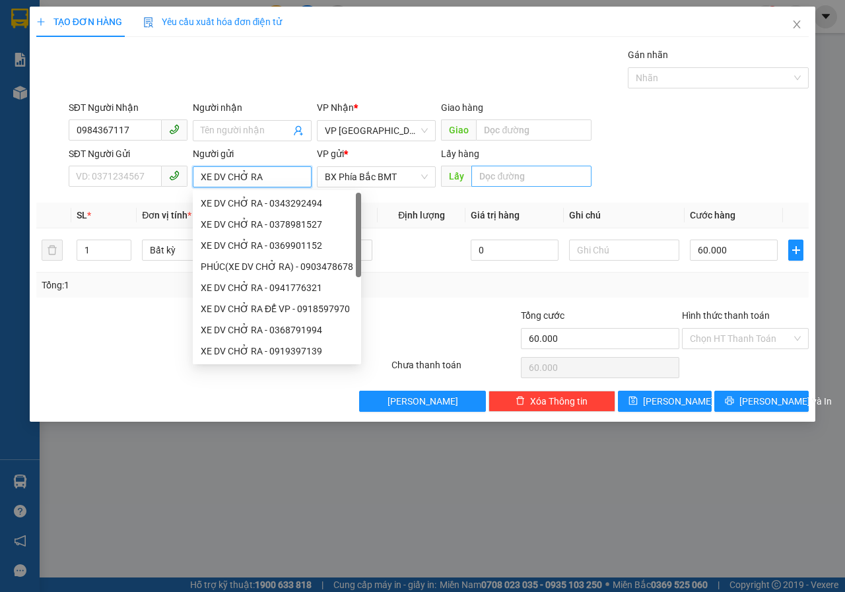
type input "XE DV CHỞ RA"
click at [506, 178] on input "text" at bounding box center [530, 176] width 119 height 21
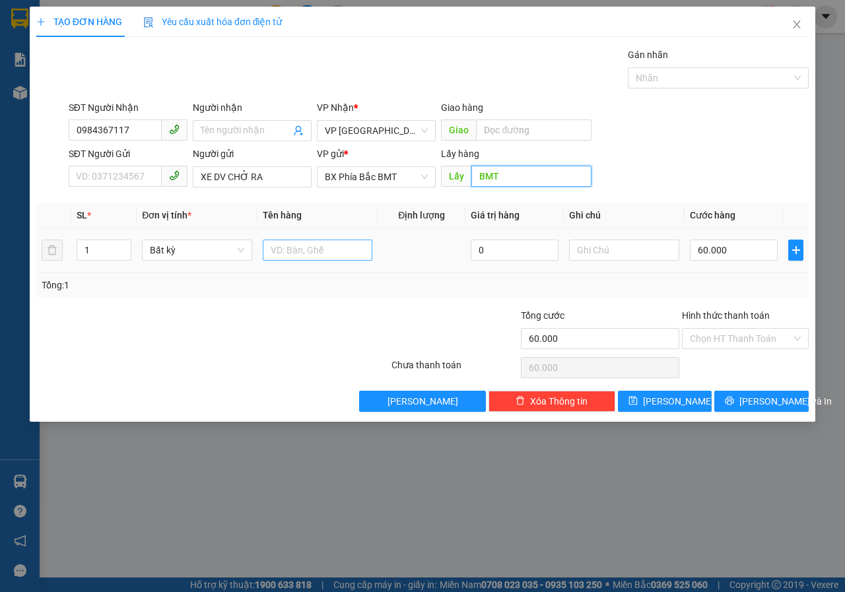
type input "BMT"
click at [311, 247] on input "text" at bounding box center [318, 250] width 110 height 21
type input "MƯỚP ĐẮNG"
click at [727, 248] on input "60.000" at bounding box center [734, 250] width 88 height 21
type input "5"
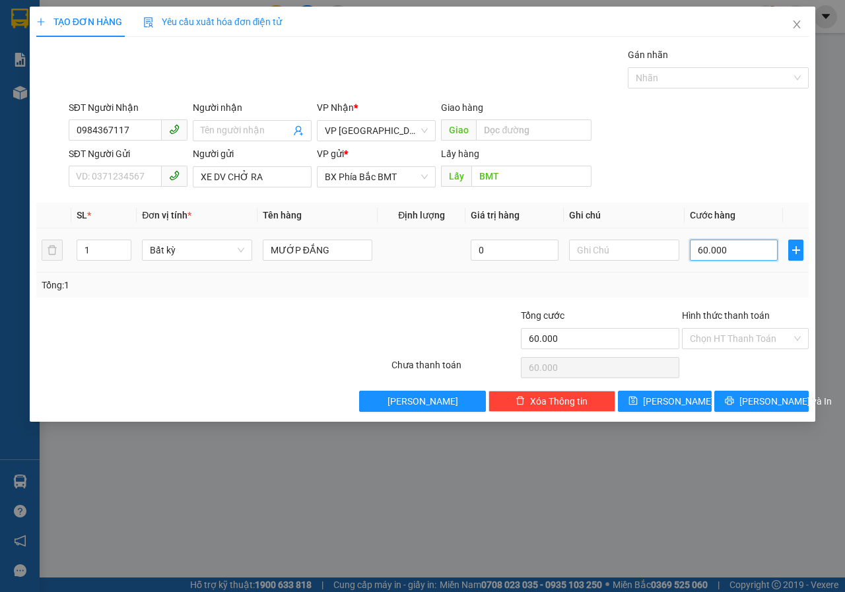
type input "5"
type input "50"
type input "500"
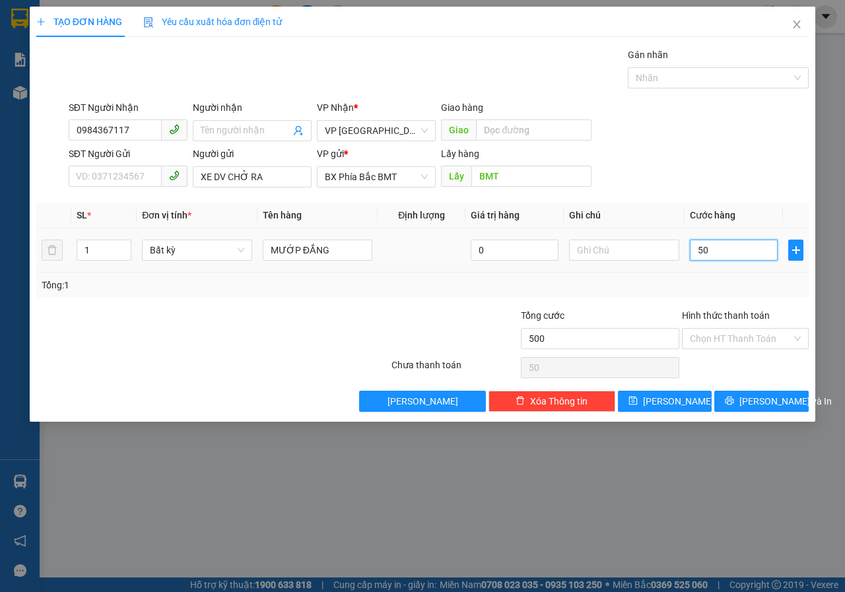
type input "500"
type input "5.000"
type input "50.000"
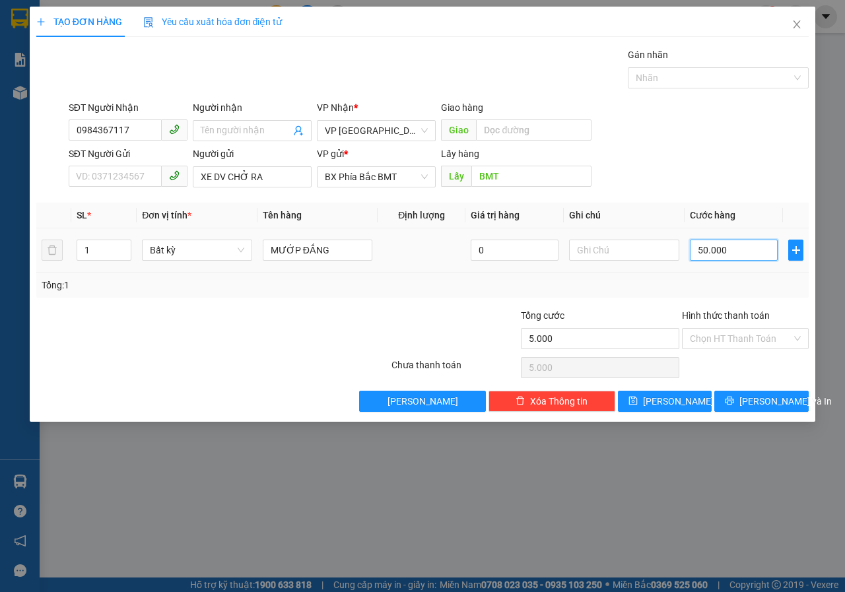
type input "50.000"
click at [774, 405] on span "[PERSON_NAME] và In" at bounding box center [785, 401] width 92 height 15
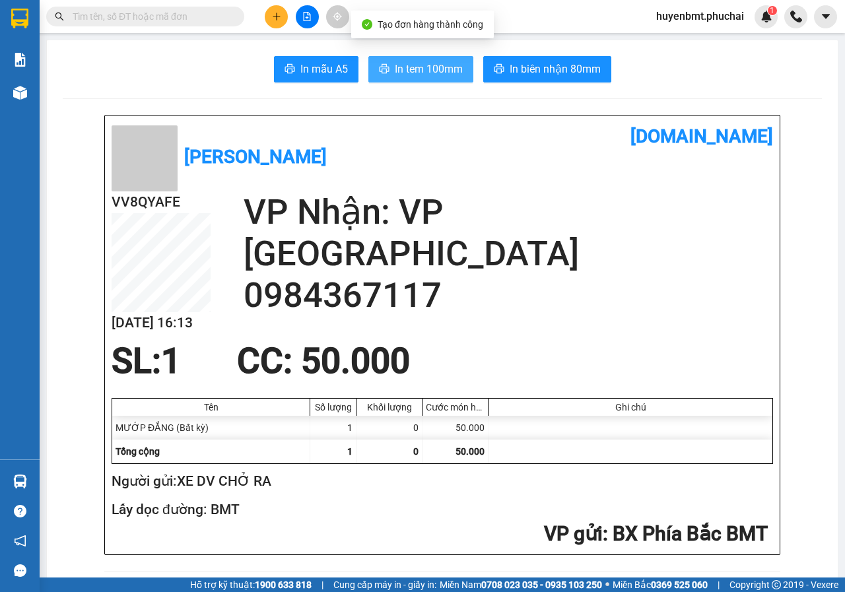
click at [417, 68] on span "In tem 100mm" at bounding box center [429, 69] width 68 height 17
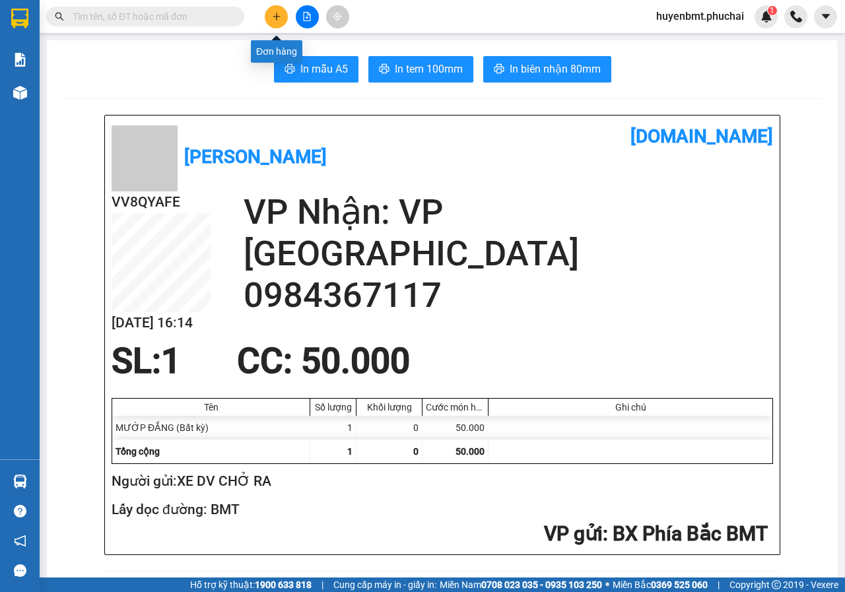
click at [275, 18] on icon "plus" at bounding box center [276, 16] width 9 height 9
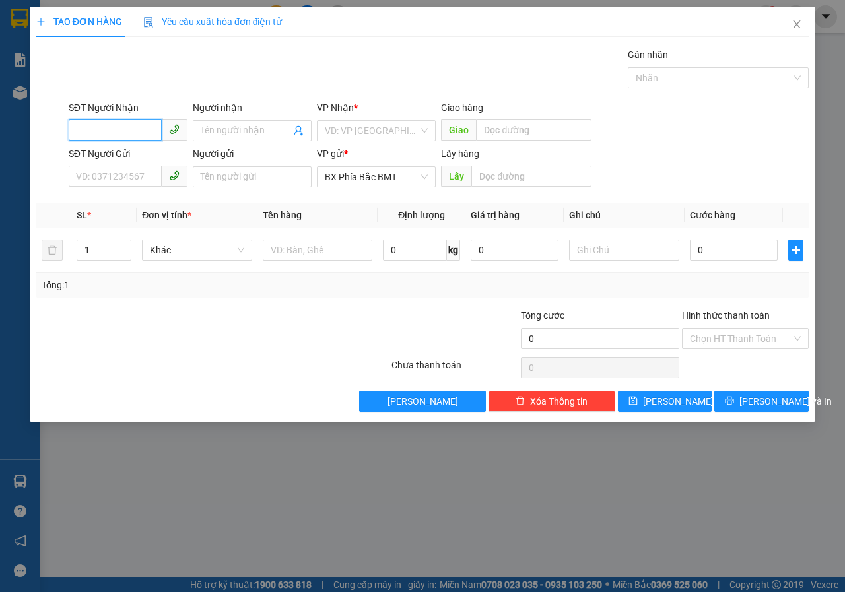
click at [76, 130] on input "SĐT Người Nhận" at bounding box center [115, 129] width 93 height 21
type input "0919259489"
click at [214, 133] on input "Người nhận" at bounding box center [246, 130] width 90 height 15
type input "[PERSON_NAME]"
click at [345, 119] on div "VP Nhận *" at bounding box center [376, 110] width 119 height 20
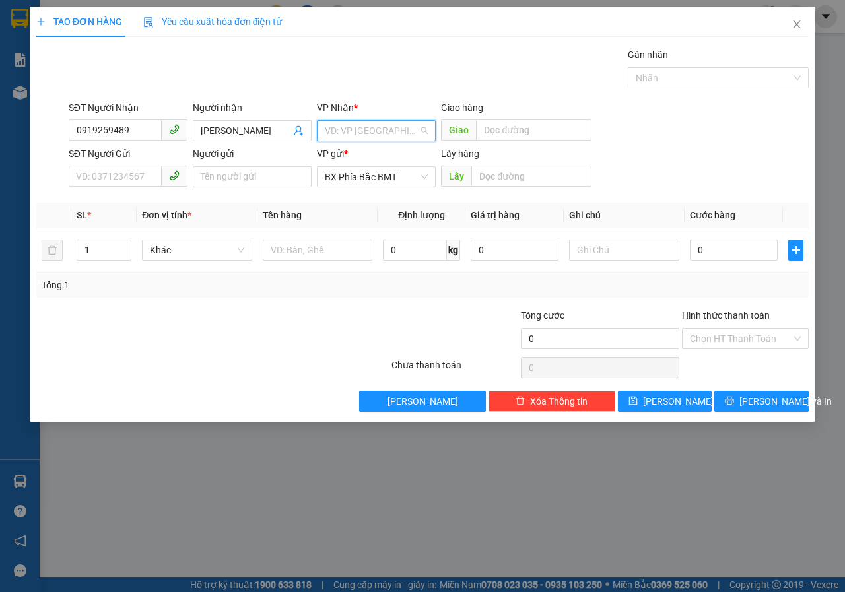
click at [327, 127] on input "search" at bounding box center [372, 131] width 94 height 20
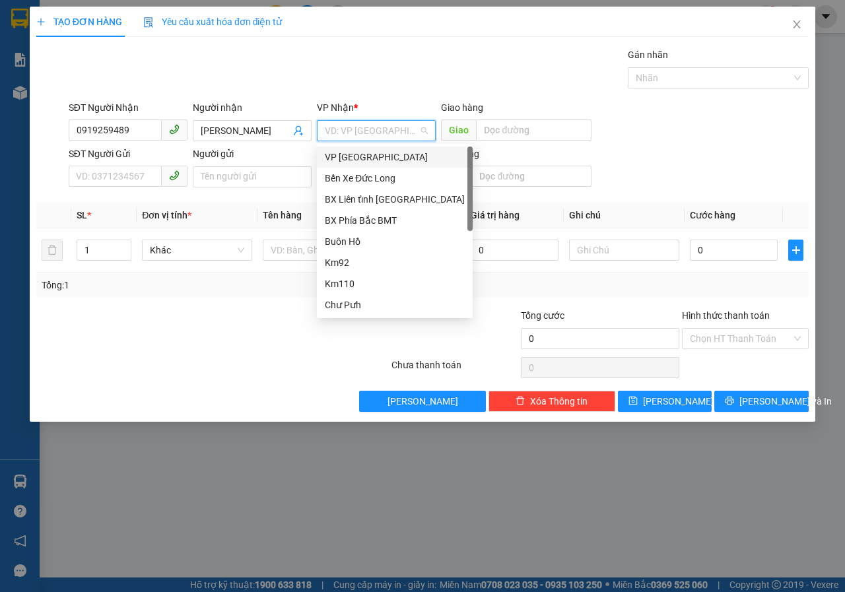
click at [352, 154] on div "VP [GEOGRAPHIC_DATA]" at bounding box center [395, 157] width 140 height 15
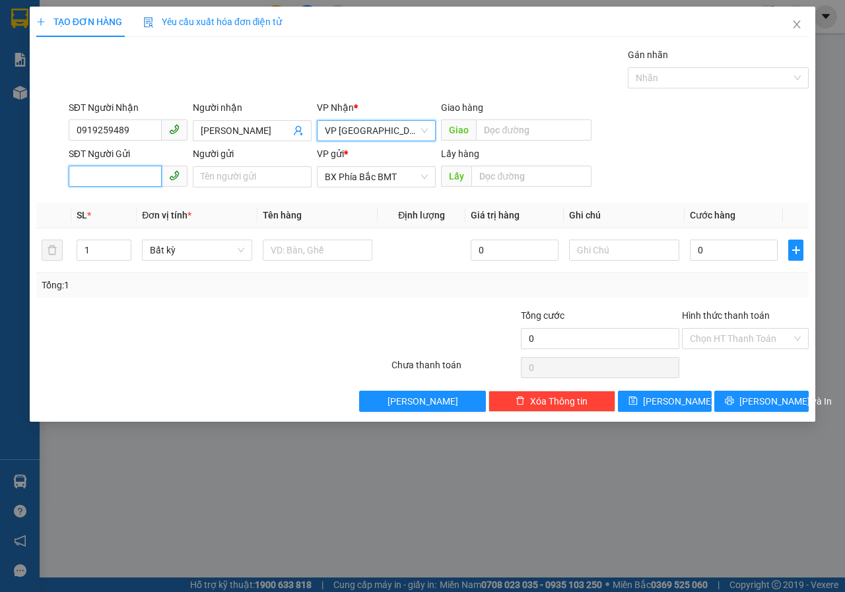
click at [123, 176] on input "SĐT Người Gửi" at bounding box center [115, 176] width 93 height 21
type input "0913463036"
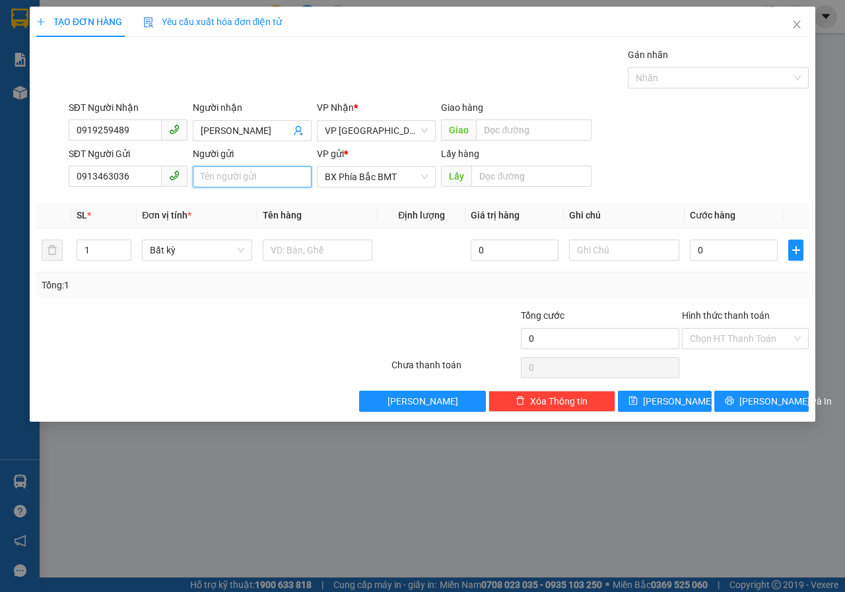
click at [251, 182] on input "Người gửi" at bounding box center [252, 176] width 119 height 21
type input "[PERSON_NAME](165 [PERSON_NAME])"
click at [523, 177] on input "text" at bounding box center [530, 176] width 119 height 21
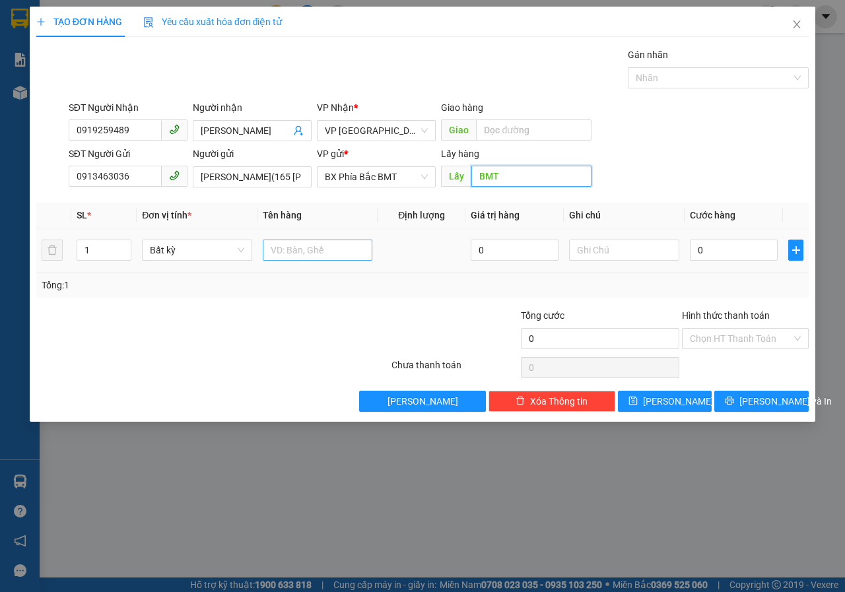
type input "BMT"
click at [341, 253] on input "text" at bounding box center [318, 250] width 110 height 21
type input "SẦU RIÊNG"
click at [734, 260] on input "0" at bounding box center [734, 250] width 88 height 21
type input "5"
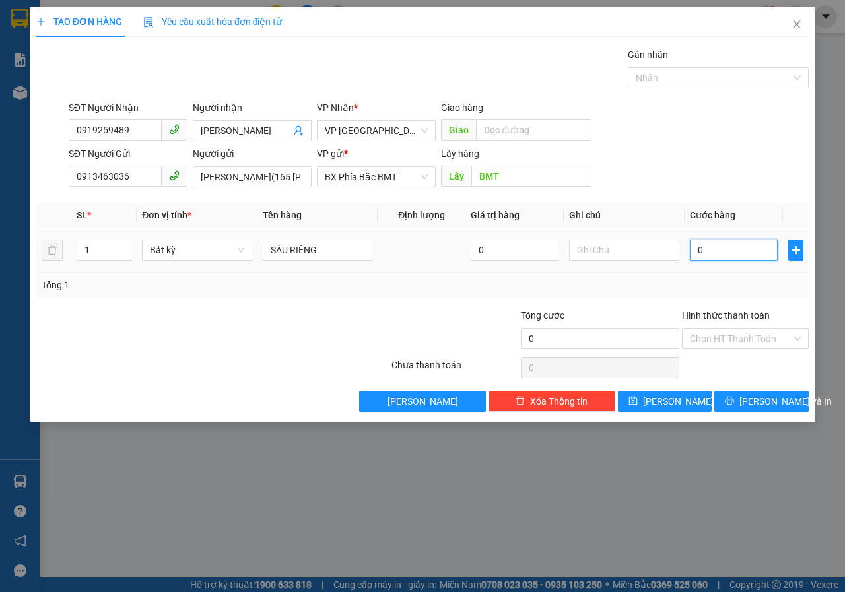
type input "5"
type input "50"
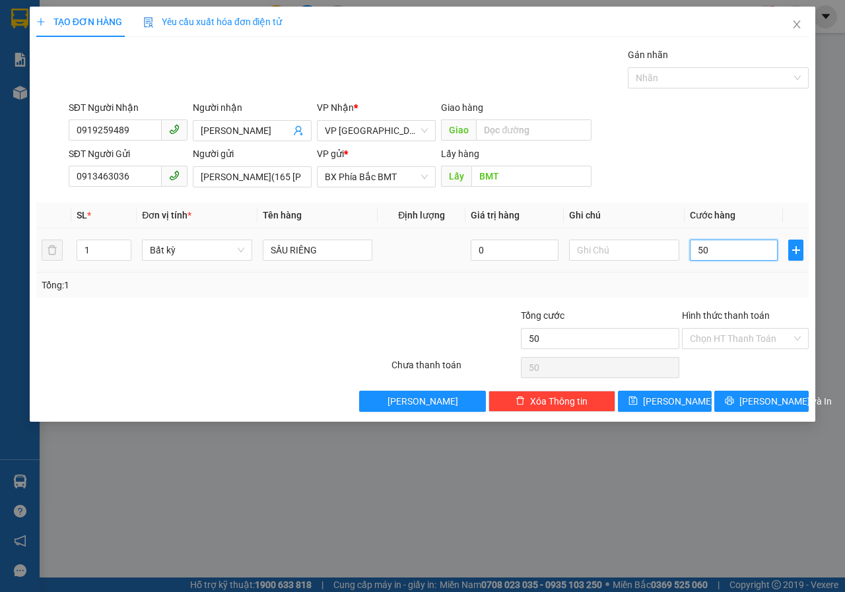
type input "500"
type input "5.000"
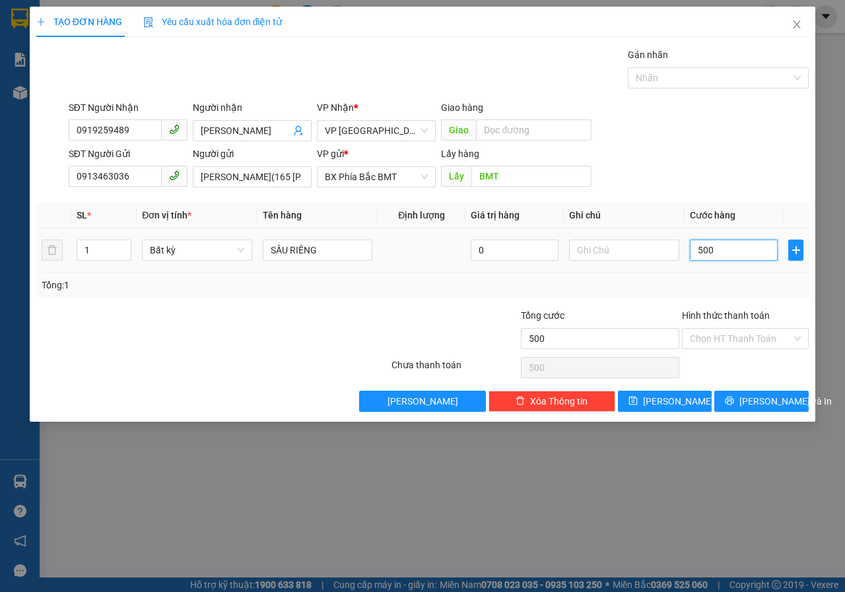
type input "5.000"
type input "50.000"
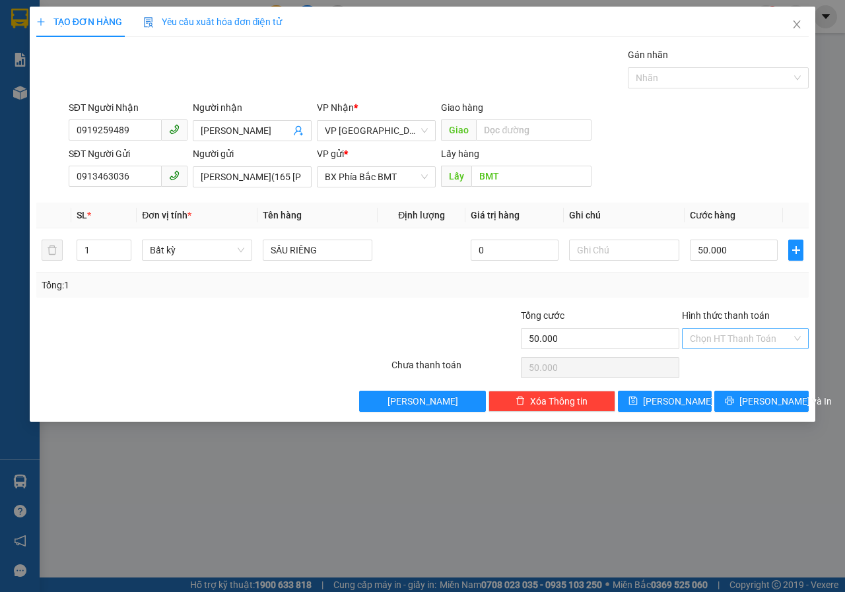
click at [743, 335] on input "Hình thức thanh toán" at bounding box center [741, 339] width 102 height 20
click at [729, 362] on div "Tại văn phòng" at bounding box center [745, 365] width 111 height 15
type input "0"
click at [753, 407] on span "[PERSON_NAME] và In" at bounding box center [785, 401] width 92 height 15
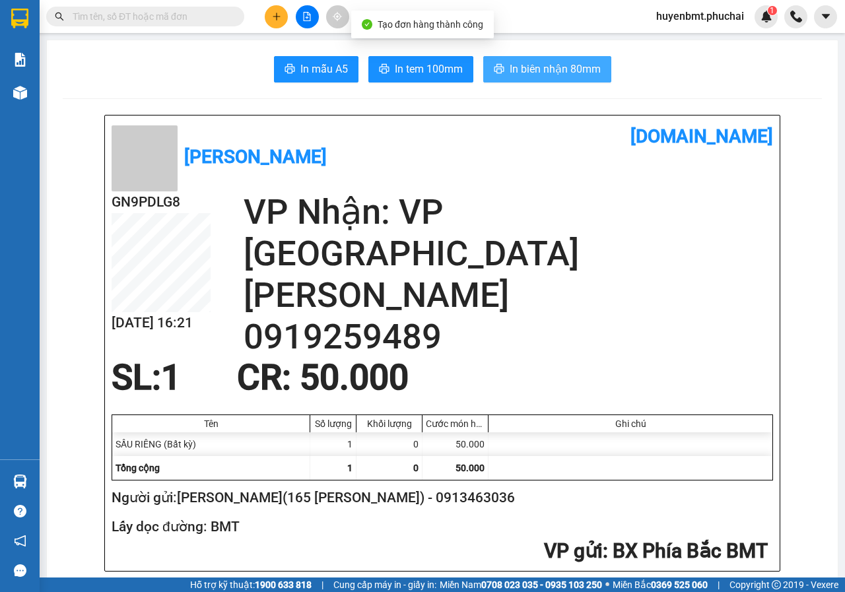
click at [582, 77] on span "In biên nhận 80mm" at bounding box center [555, 69] width 91 height 17
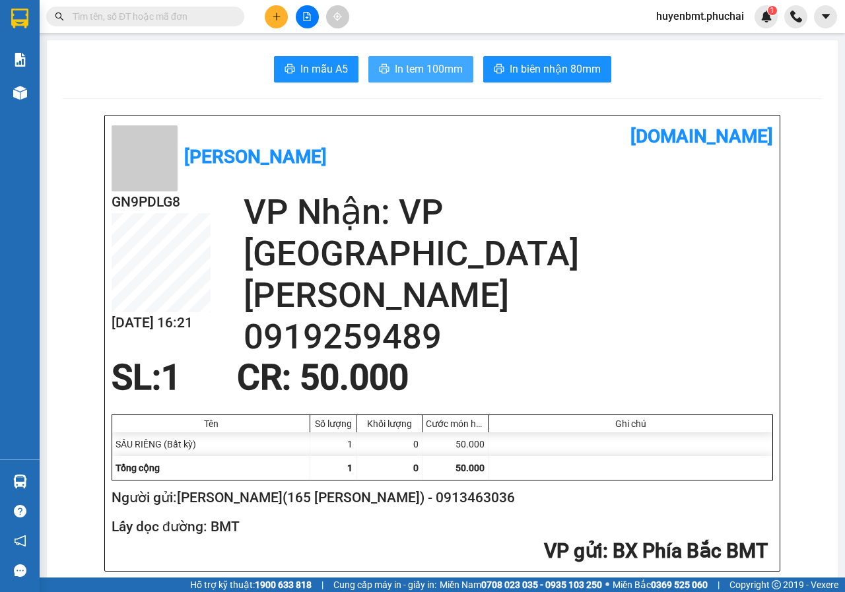
click at [405, 77] on span "In tem 100mm" at bounding box center [429, 69] width 68 height 17
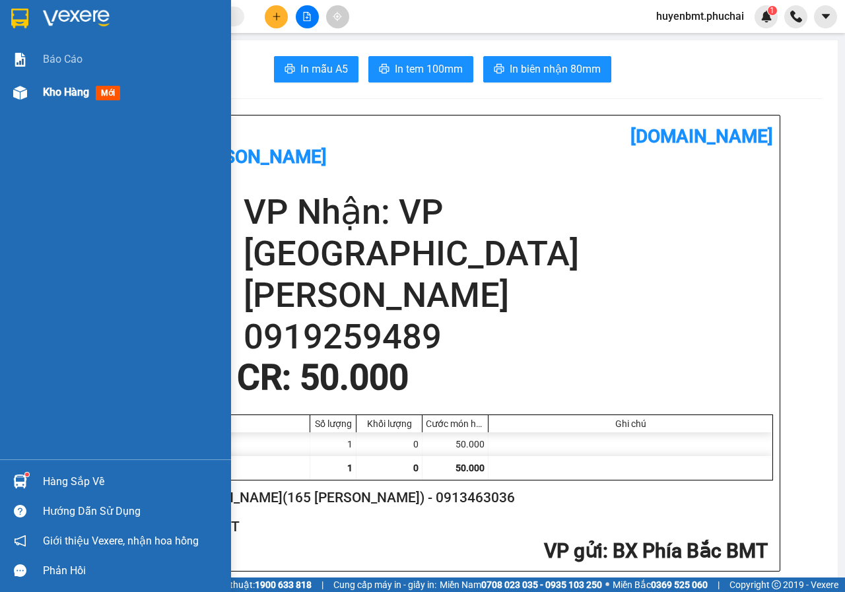
click at [26, 83] on div at bounding box center [20, 92] width 23 height 23
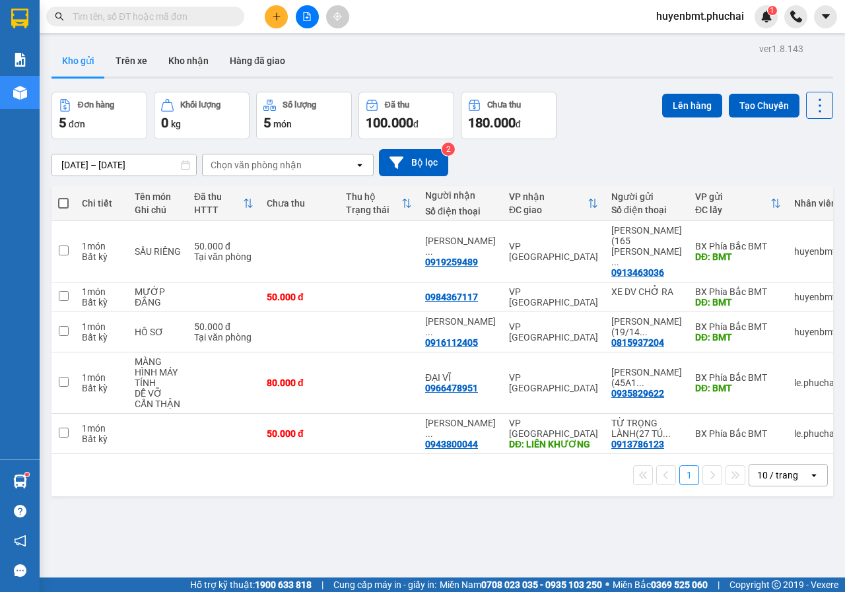
click at [62, 200] on span at bounding box center [63, 203] width 11 height 11
click at [63, 197] on input "checkbox" at bounding box center [63, 197] width 0 height 0
checkbox input "true"
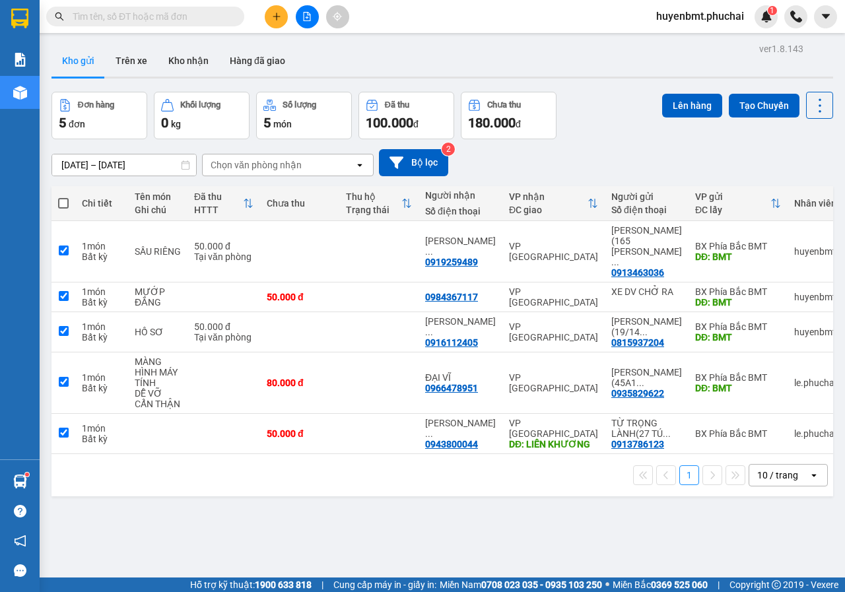
checkbox input "true"
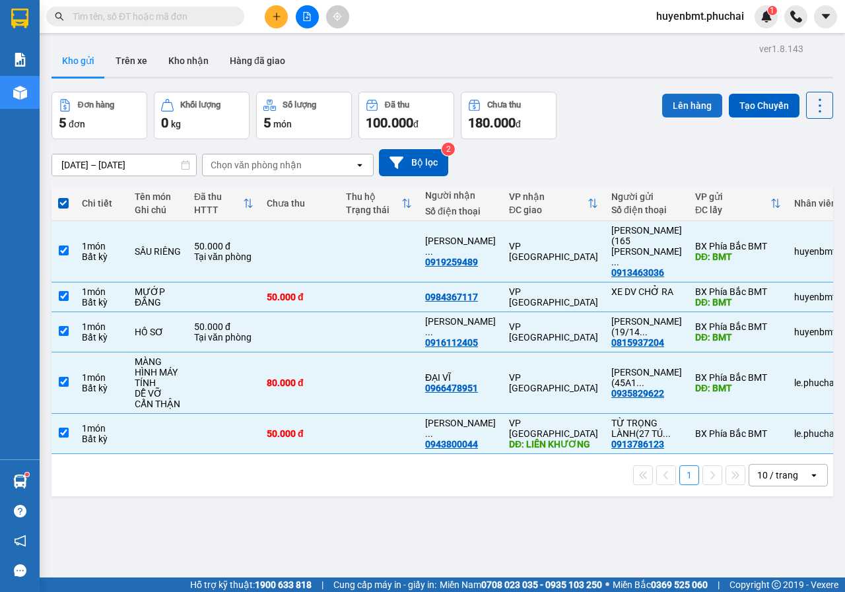
click at [684, 106] on button "Lên hàng" at bounding box center [692, 106] width 60 height 24
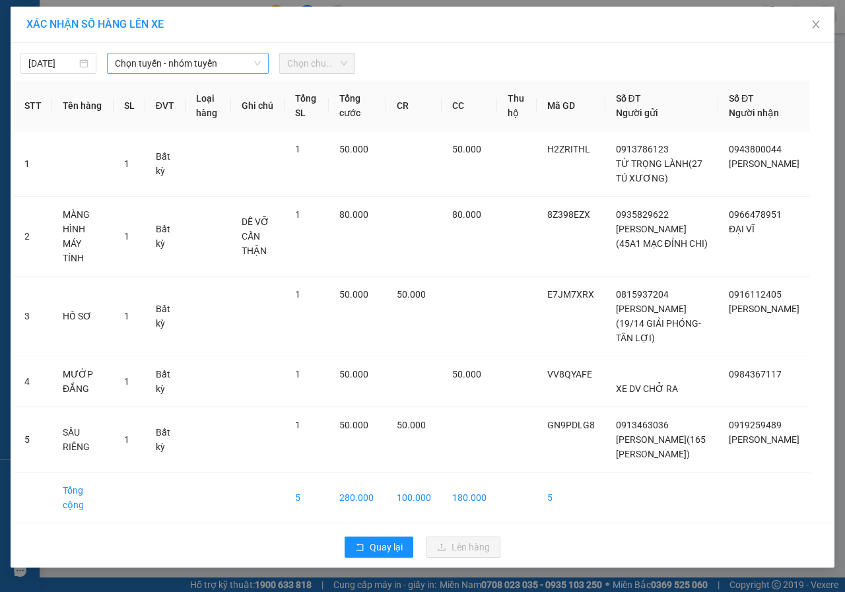
click at [133, 59] on span "Chọn tuyến - nhóm tuyến" at bounding box center [188, 63] width 146 height 20
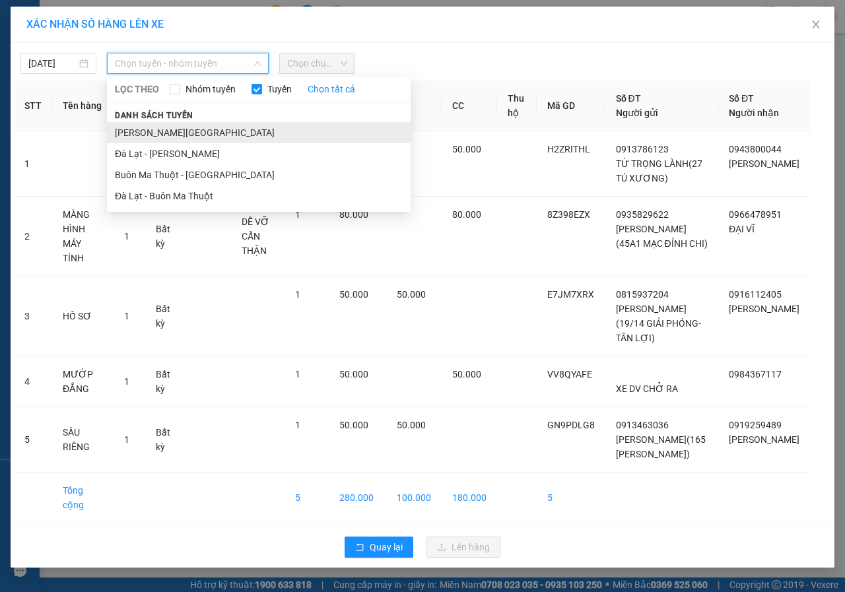
click at [160, 138] on li "[PERSON_NAME][GEOGRAPHIC_DATA]" at bounding box center [259, 132] width 304 height 21
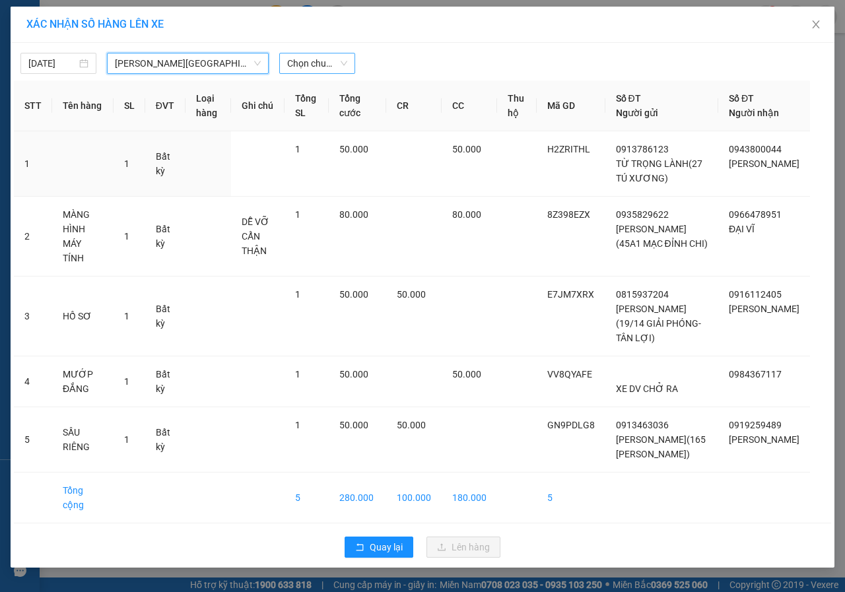
click at [310, 60] on span "Chọn chuyến" at bounding box center [317, 63] width 60 height 20
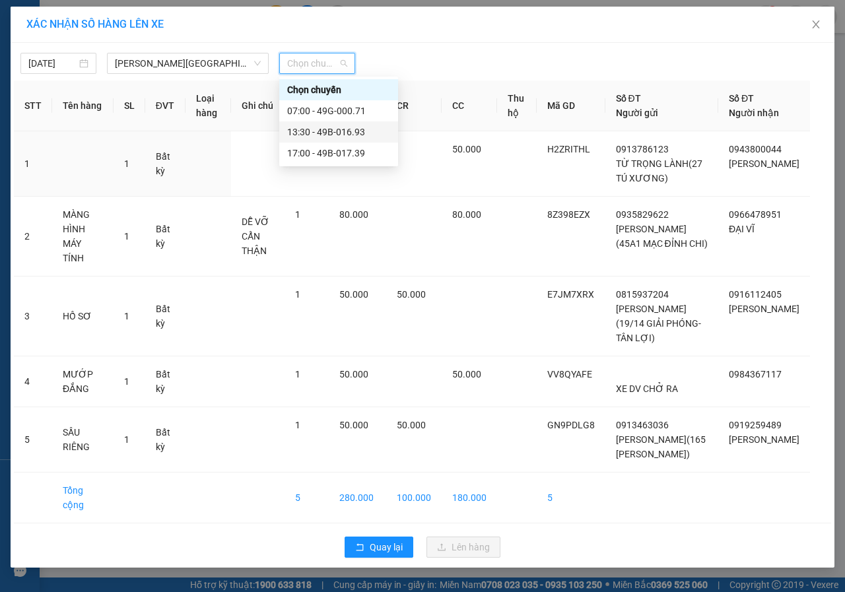
click at [315, 133] on div "13:30 - 49B-016.93" at bounding box center [338, 132] width 103 height 15
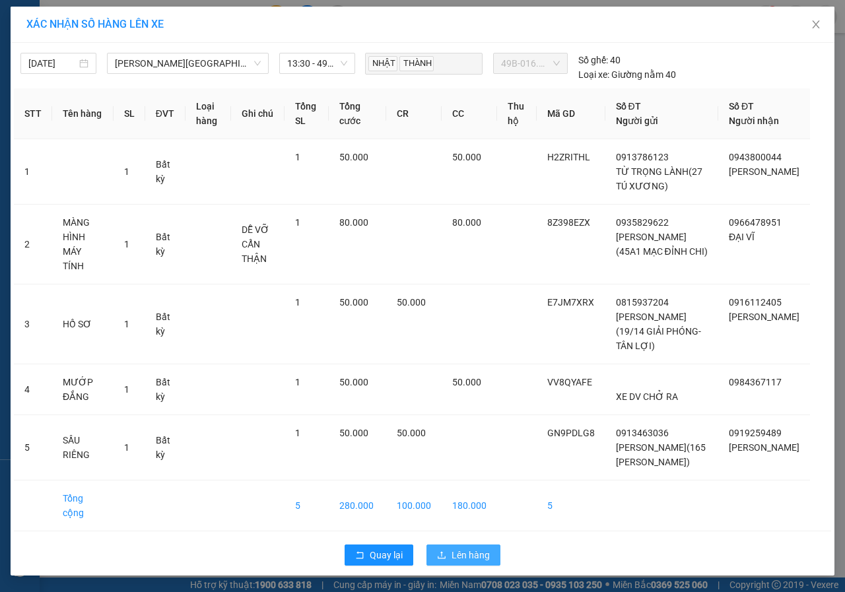
click at [460, 548] on span "Lên hàng" at bounding box center [470, 555] width 38 height 15
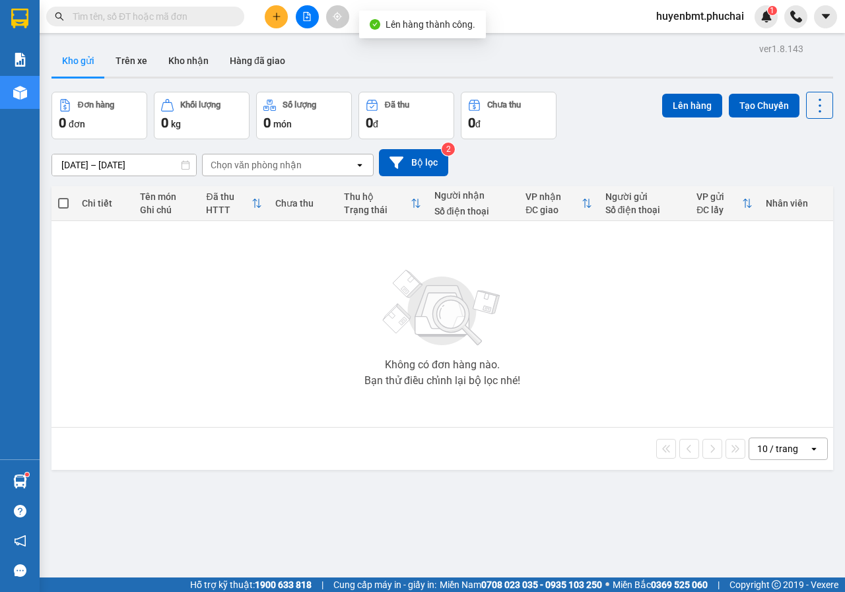
click at [302, 20] on icon "file-add" at bounding box center [306, 16] width 9 height 9
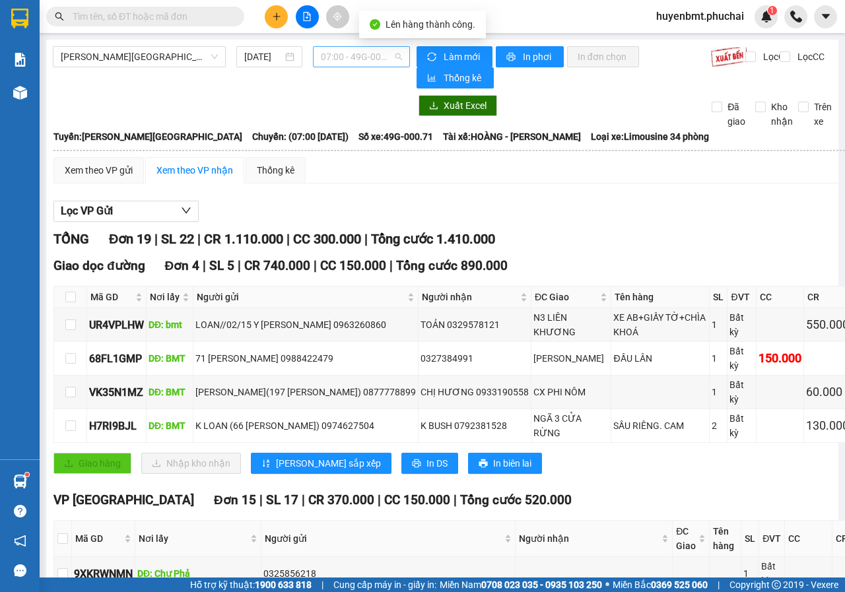
click at [329, 58] on span "07:00 - 49G-000.71" at bounding box center [361, 57] width 81 height 20
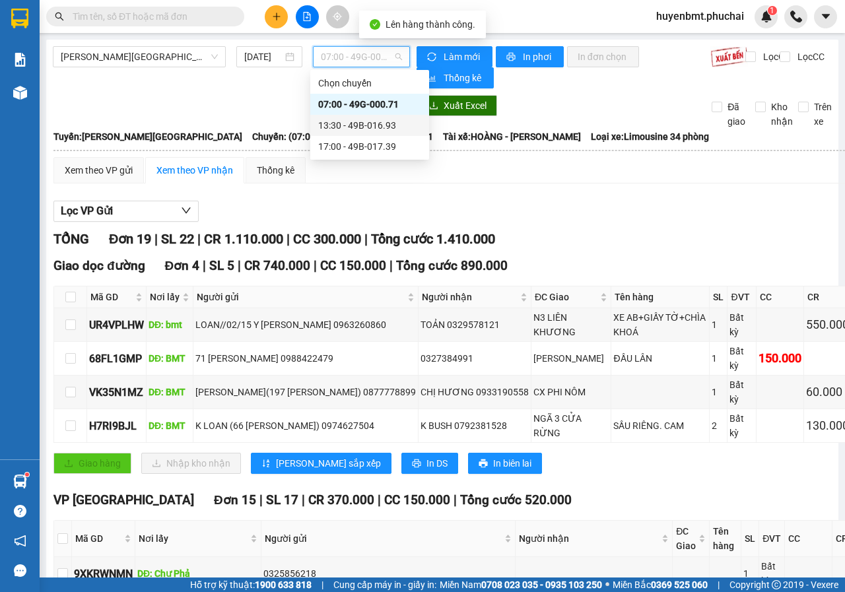
click at [364, 128] on div "13:30 - 49B-016.93" at bounding box center [369, 125] width 103 height 15
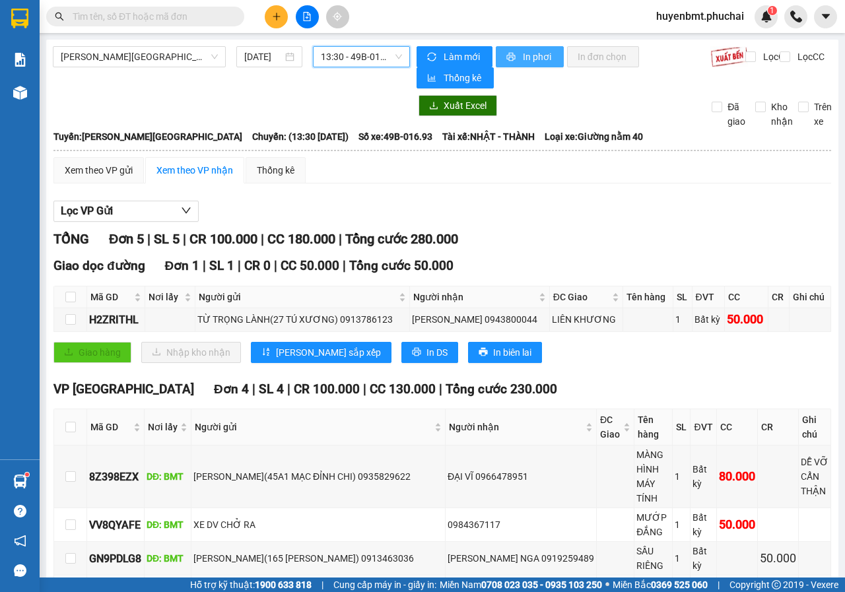
click at [529, 49] on button "In phơi" at bounding box center [530, 56] width 68 height 21
click at [273, 18] on icon "plus" at bounding box center [276, 16] width 9 height 9
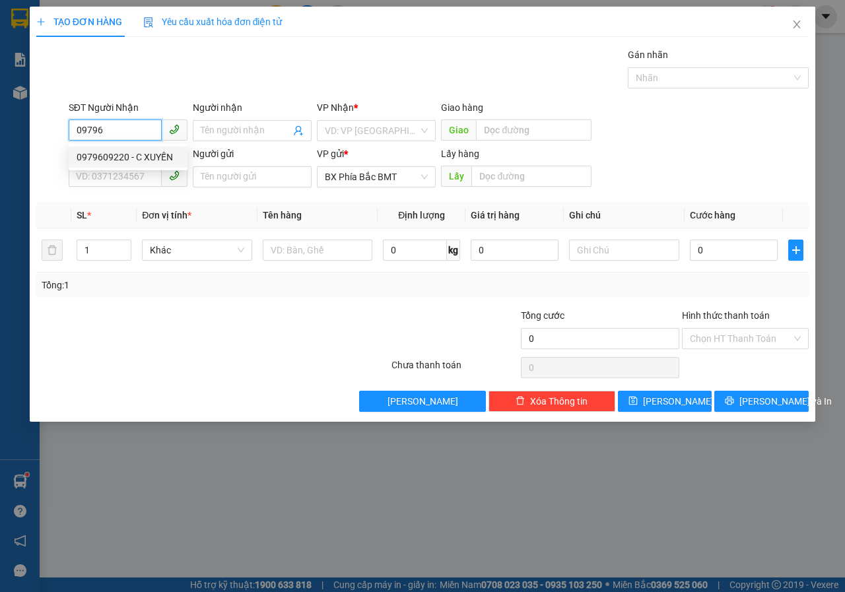
click at [98, 157] on div "0979609220 - C XUYẾN" at bounding box center [128, 157] width 103 height 15
type input "0979609220"
type input "C XUYẾN"
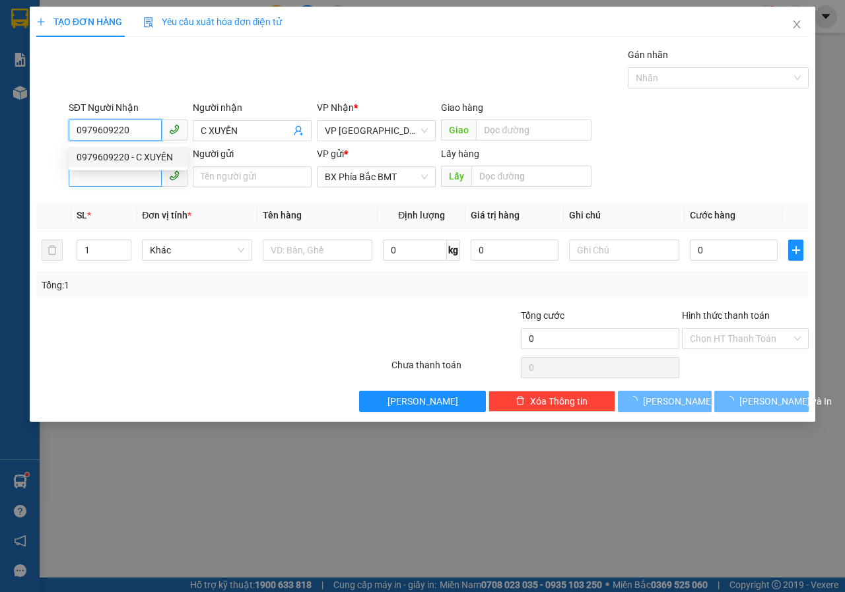
type input "100.000"
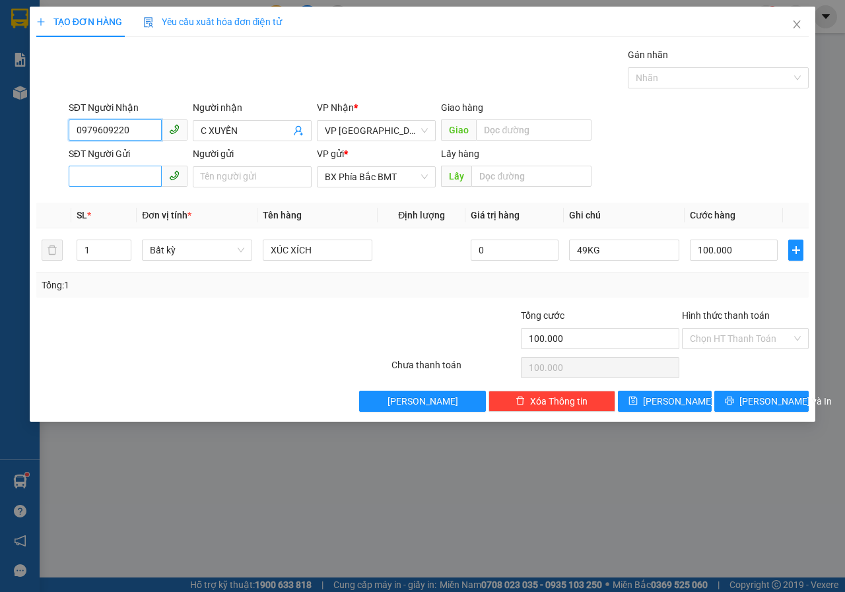
type input "0979609220"
click at [106, 179] on input "SĐT Người Gửi" at bounding box center [115, 176] width 93 height 21
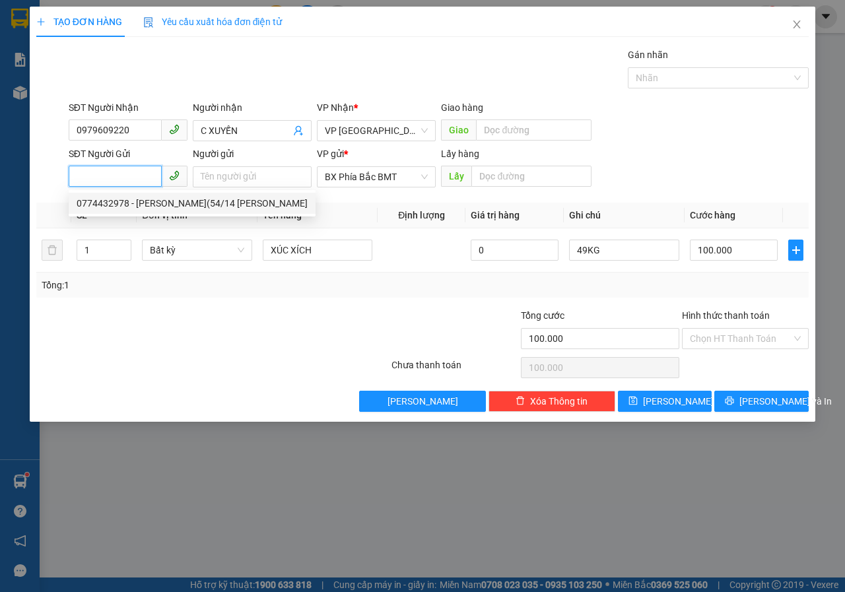
click at [136, 205] on div "0774432978 - [PERSON_NAME](54/14 [PERSON_NAME]" at bounding box center [192, 203] width 231 height 15
type input "0774432978"
type input "[PERSON_NAME](54/14 [PERSON_NAME]"
type input "BMT"
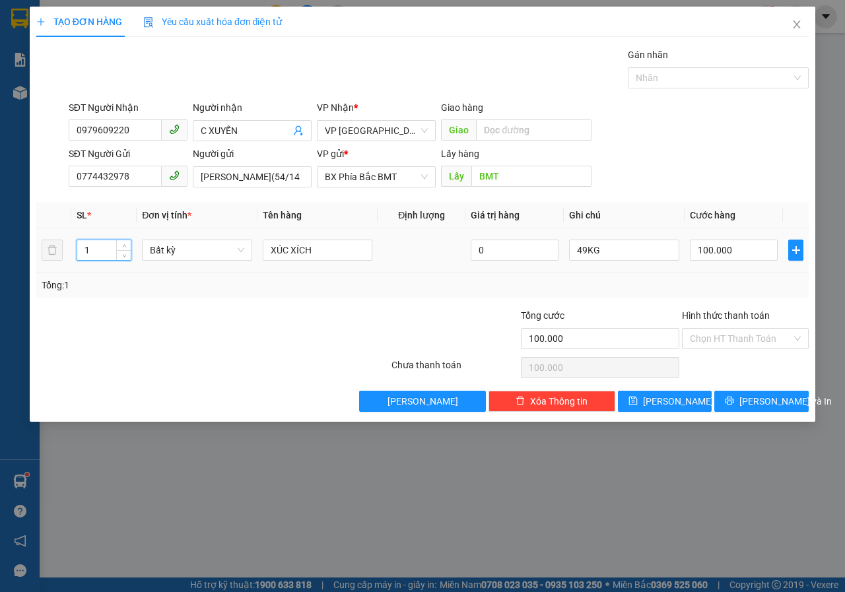
click at [103, 249] on input "1" at bounding box center [104, 250] width 54 height 20
type input "3"
click at [328, 254] on input "XÚC XÍCH" at bounding box center [318, 250] width 110 height 21
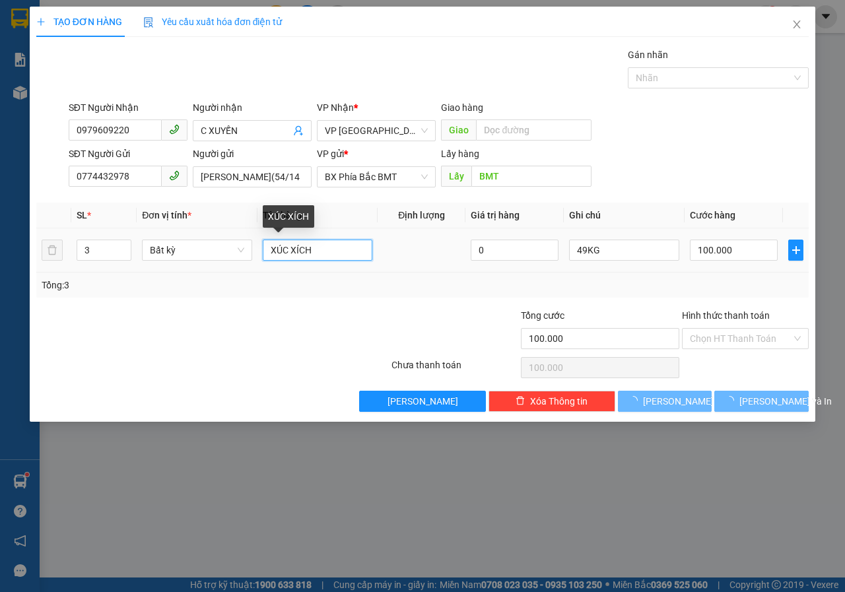
type input "0"
type input "X"
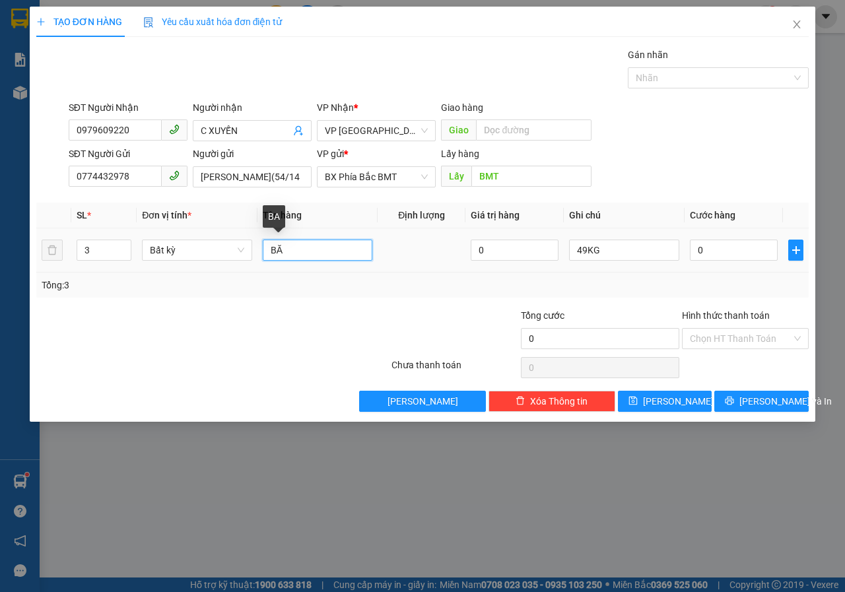
type input "BĂ"
click at [795, 20] on icon "close" at bounding box center [796, 24] width 11 height 11
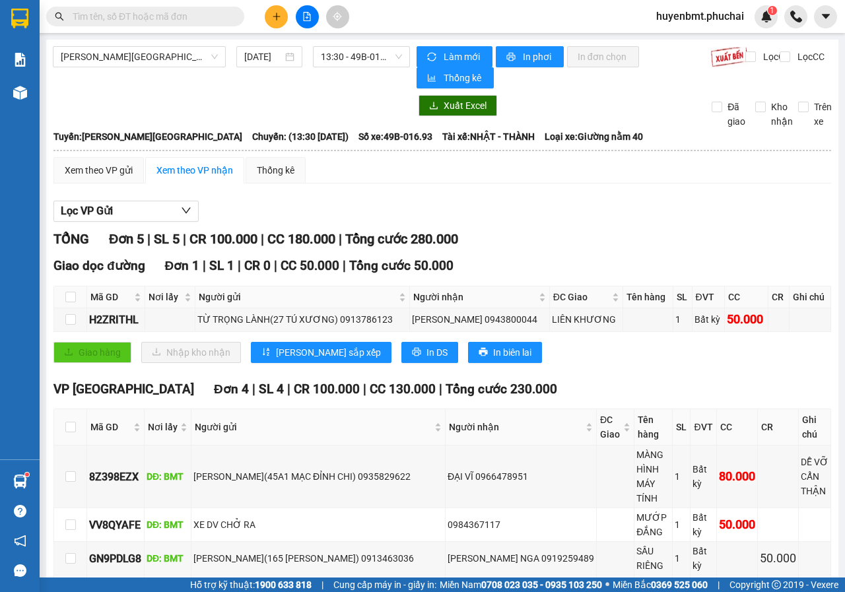
click at [266, 27] on div at bounding box center [306, 16] width 99 height 23
click at [271, 23] on button at bounding box center [276, 16] width 23 height 23
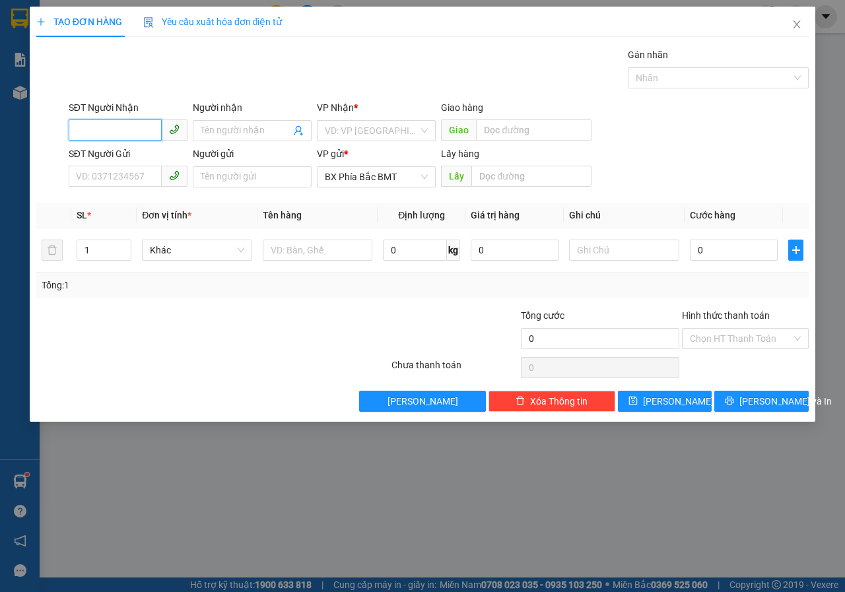
click at [112, 136] on input "SĐT Người Nhận" at bounding box center [115, 129] width 93 height 21
click at [99, 148] on div "0979609220 - C XUYẾN" at bounding box center [128, 157] width 119 height 21
type input "0979609220"
type input "C XUYẾN"
type input "100.000"
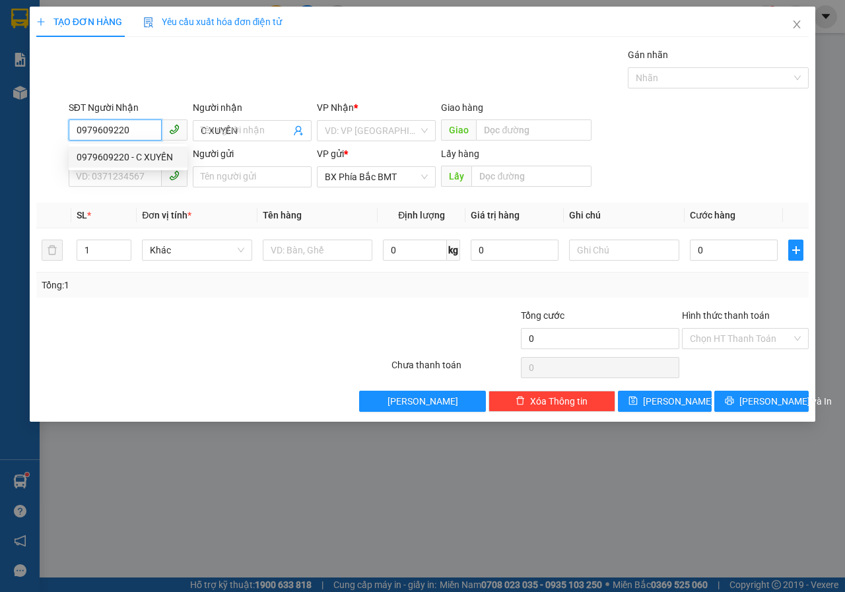
type input "100.000"
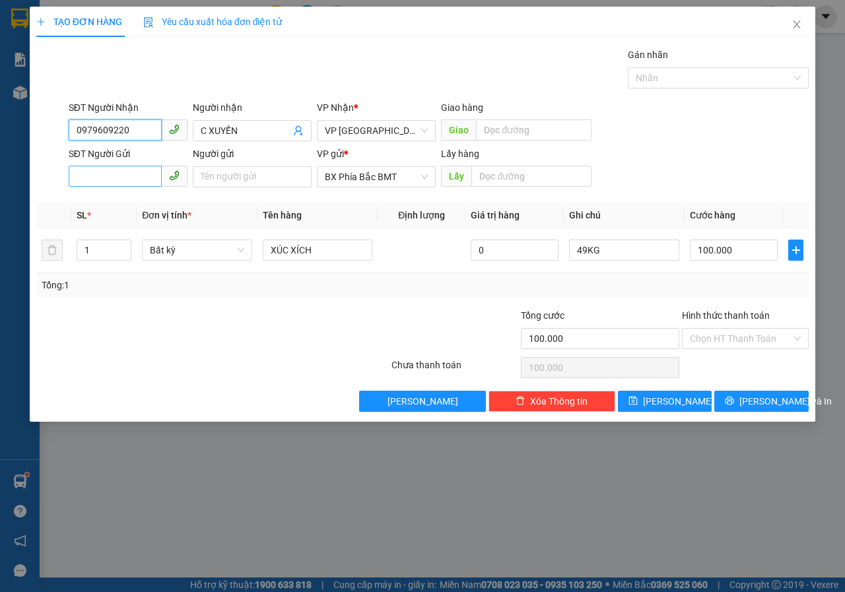
type input "0979609220"
click at [110, 180] on input "SĐT Người Gửi" at bounding box center [115, 176] width 93 height 21
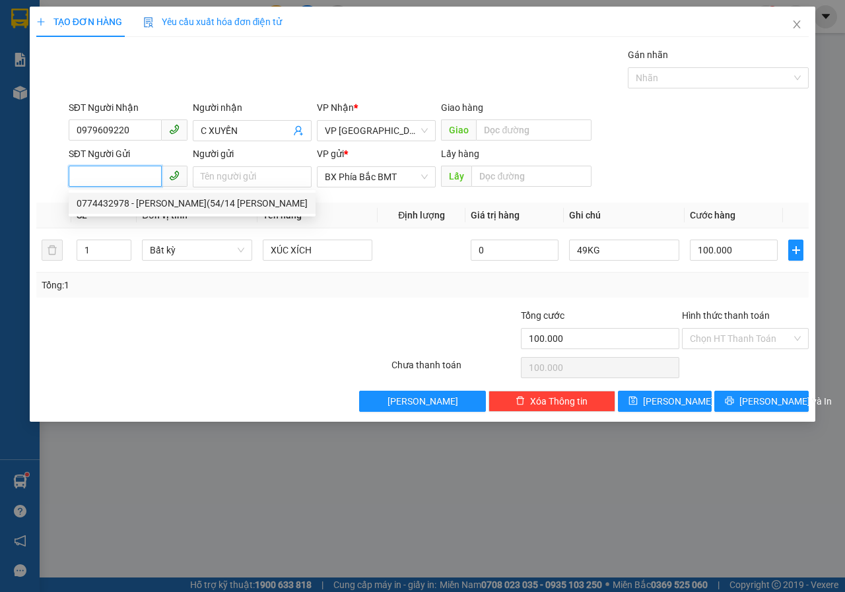
click at [133, 203] on div "0774432978 - [PERSON_NAME](54/14 [PERSON_NAME]" at bounding box center [192, 203] width 231 height 15
type input "0774432978"
type input "[PERSON_NAME](54/14 [PERSON_NAME]"
type input "BMT"
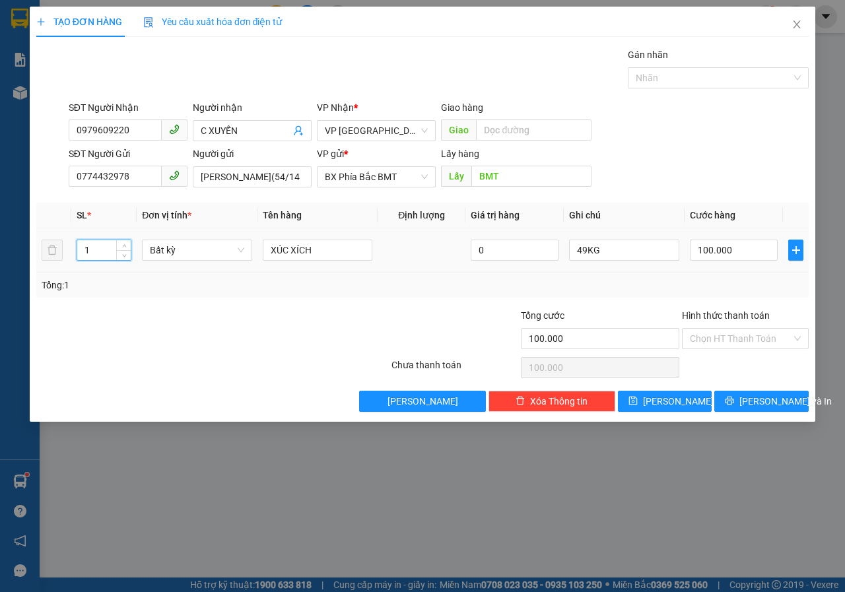
click at [110, 248] on input "1" at bounding box center [104, 250] width 54 height 20
type input "3"
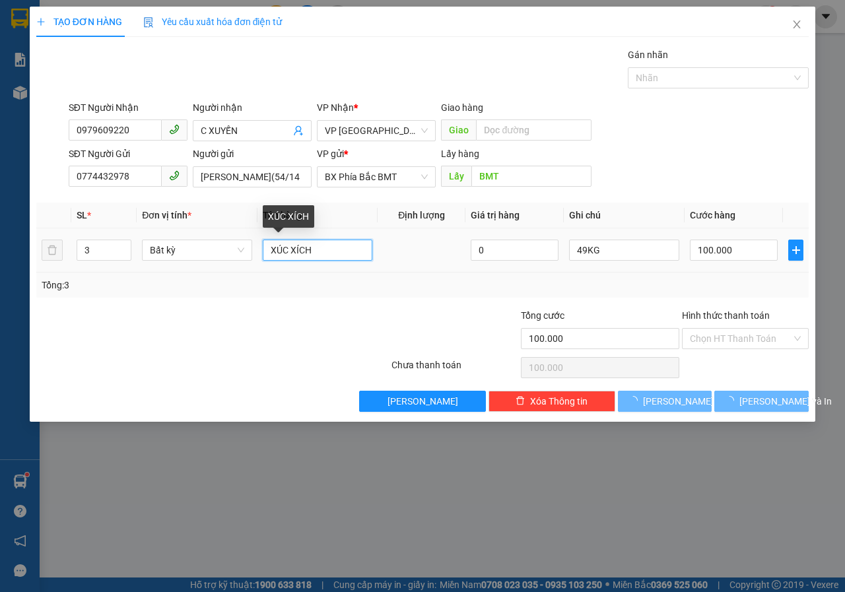
click at [321, 255] on input "XÚC XÍCH" at bounding box center [318, 250] width 110 height 21
type input "0"
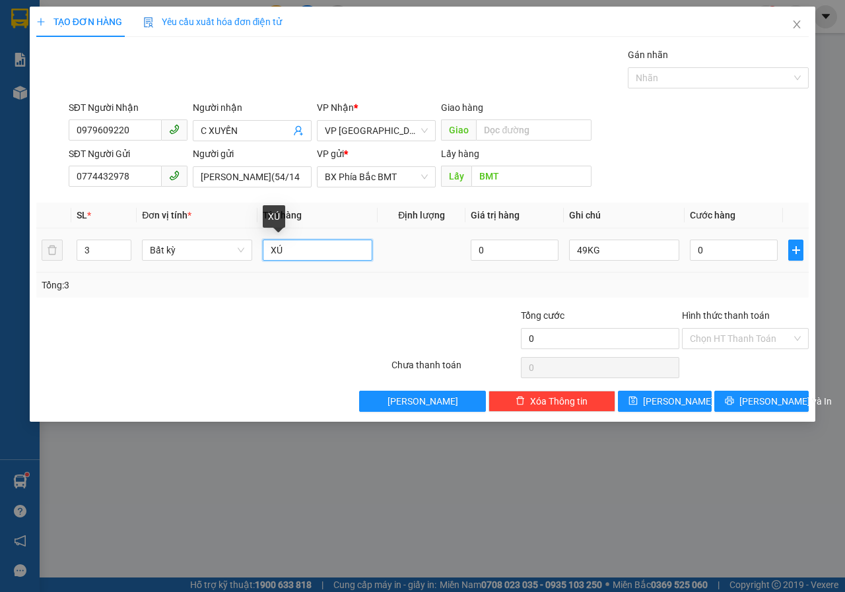
type input "X"
type input "BẮP"
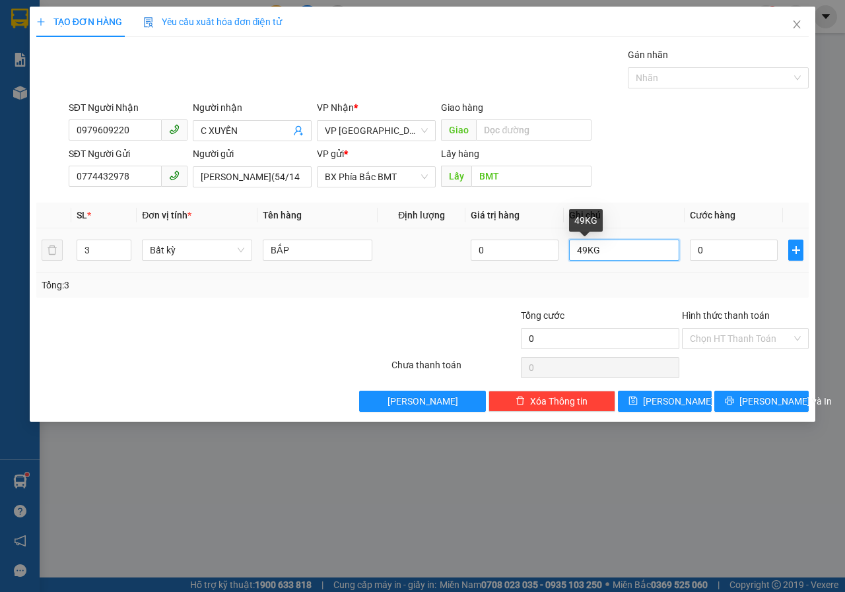
click at [623, 253] on input "49KG" at bounding box center [624, 250] width 110 height 21
type input "4"
click at [707, 248] on input "0" at bounding box center [734, 250] width 88 height 21
type input "2"
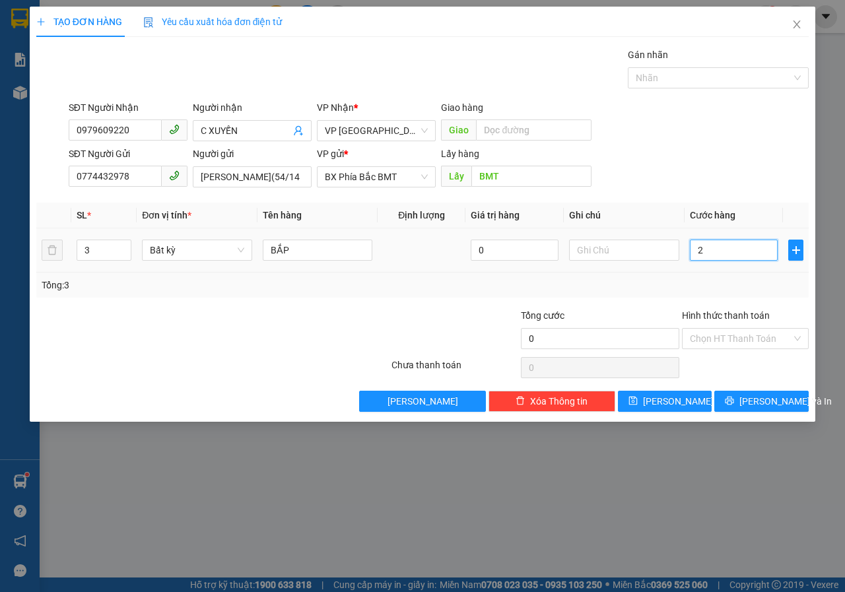
type input "2"
type input "21"
type input "210"
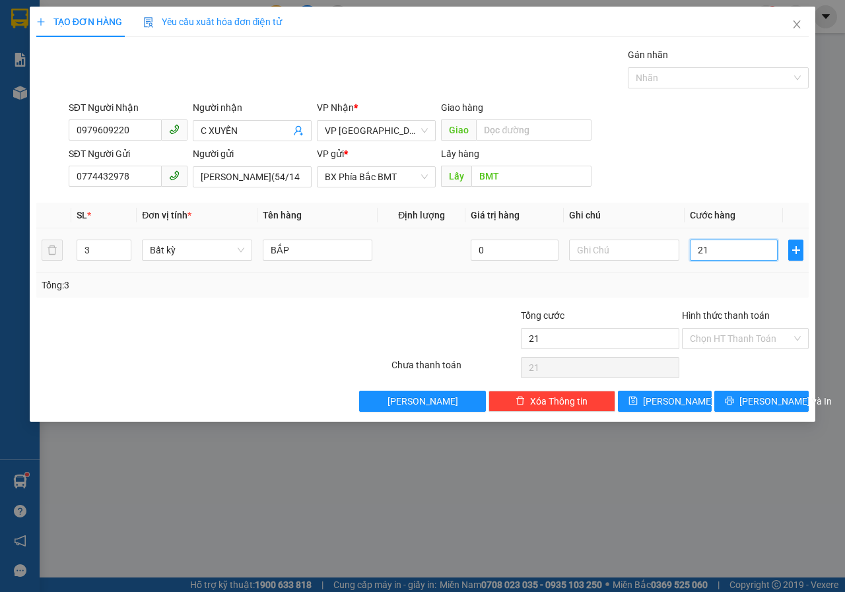
type input "210"
type input "2.100"
type input "21.000"
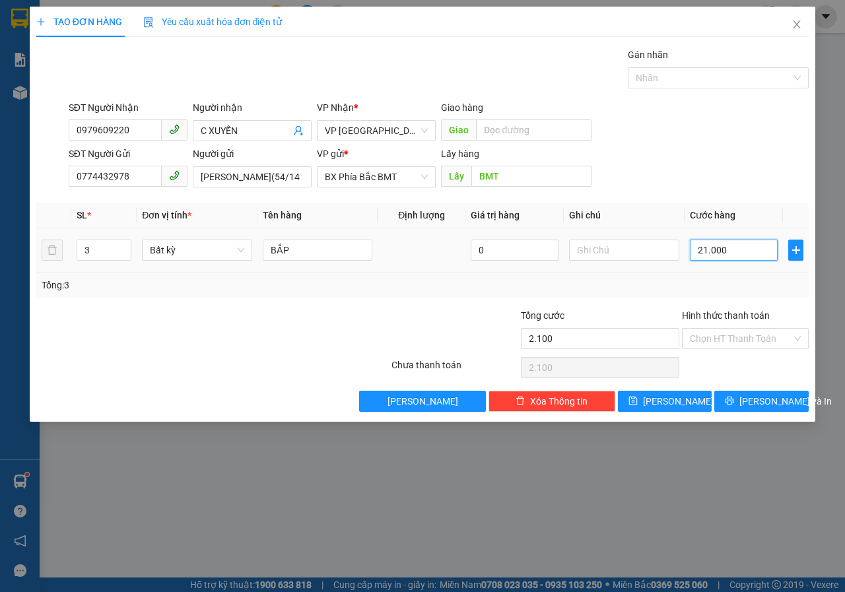
type input "21.000"
type input "210.000"
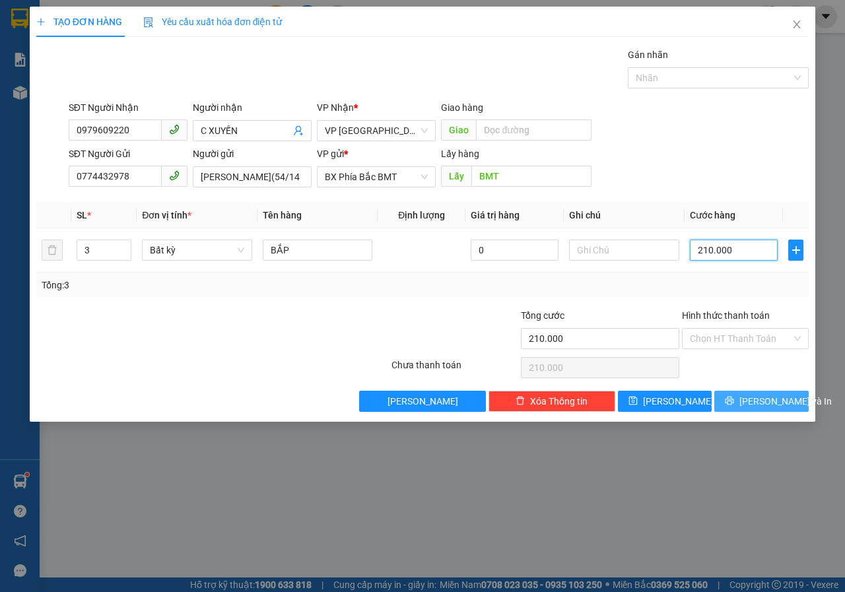
type input "210.000"
click at [774, 409] on button "[PERSON_NAME] và In" at bounding box center [761, 401] width 94 height 21
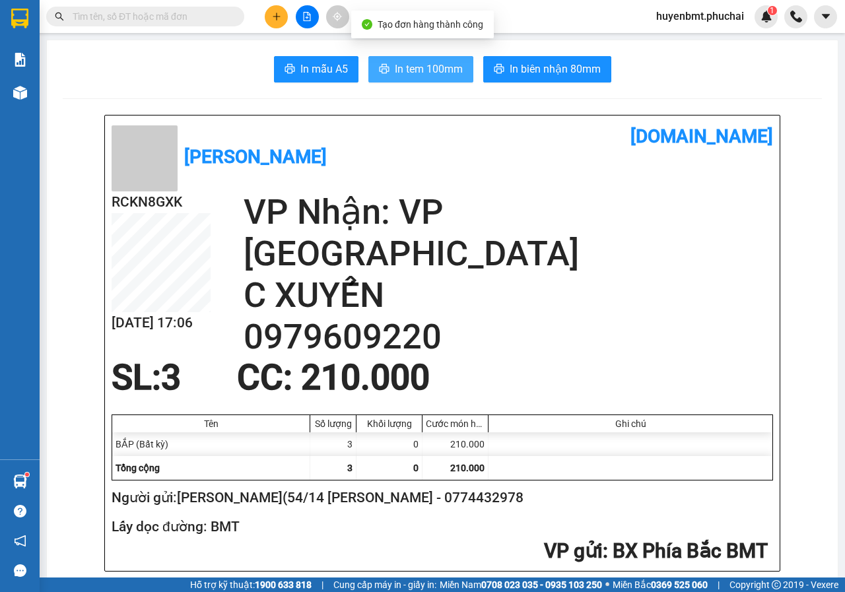
click at [413, 57] on button "In tem 100mm" at bounding box center [420, 69] width 105 height 26
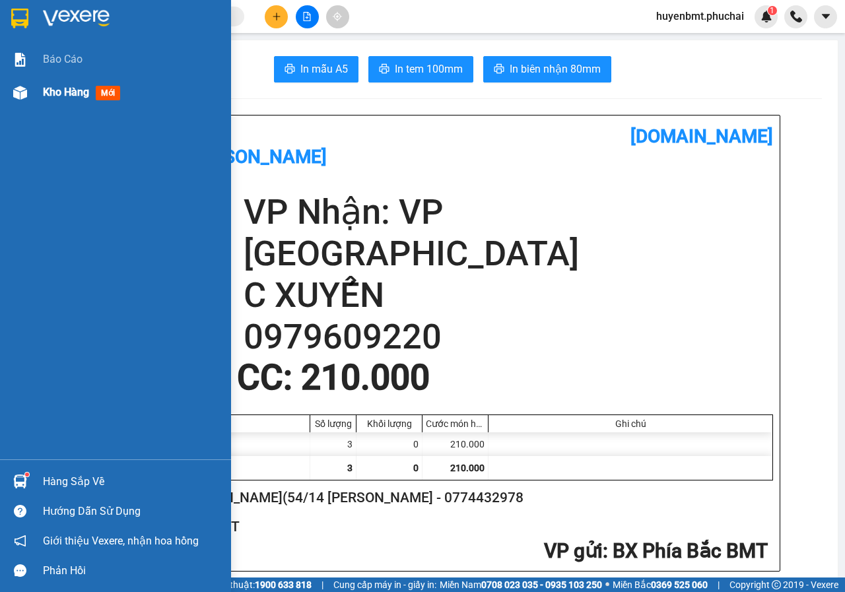
click at [51, 96] on span "Kho hàng" at bounding box center [66, 92] width 46 height 13
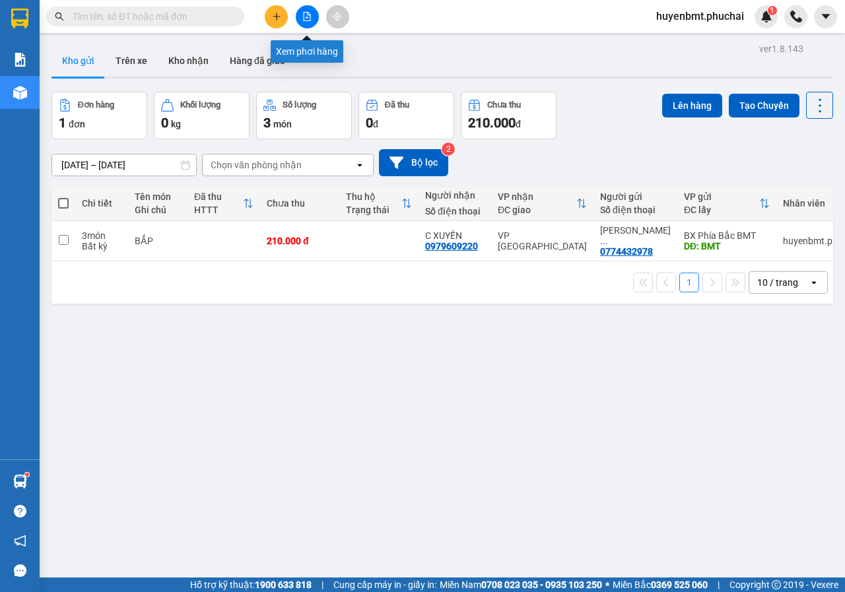
click at [301, 9] on button at bounding box center [307, 16] width 23 height 23
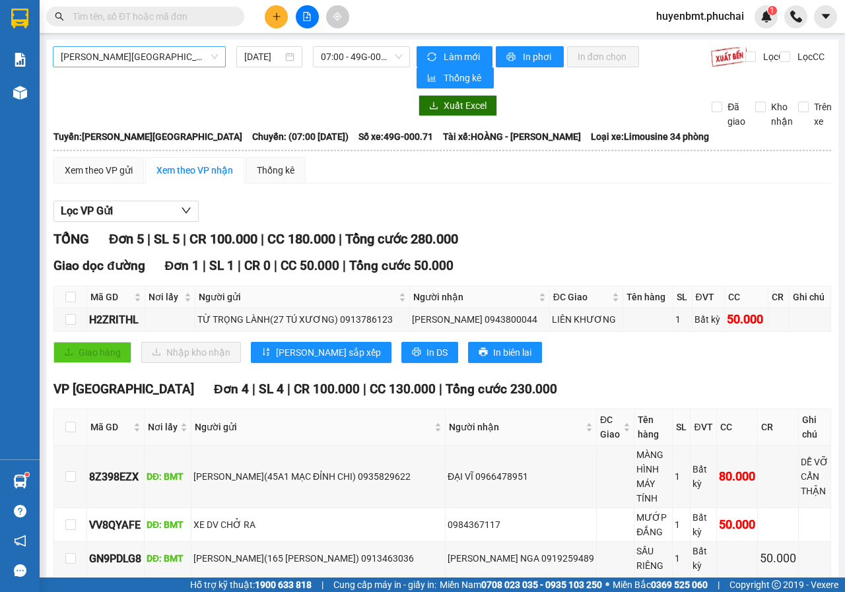
click at [122, 56] on span "[PERSON_NAME][GEOGRAPHIC_DATA]" at bounding box center [139, 57] width 157 height 20
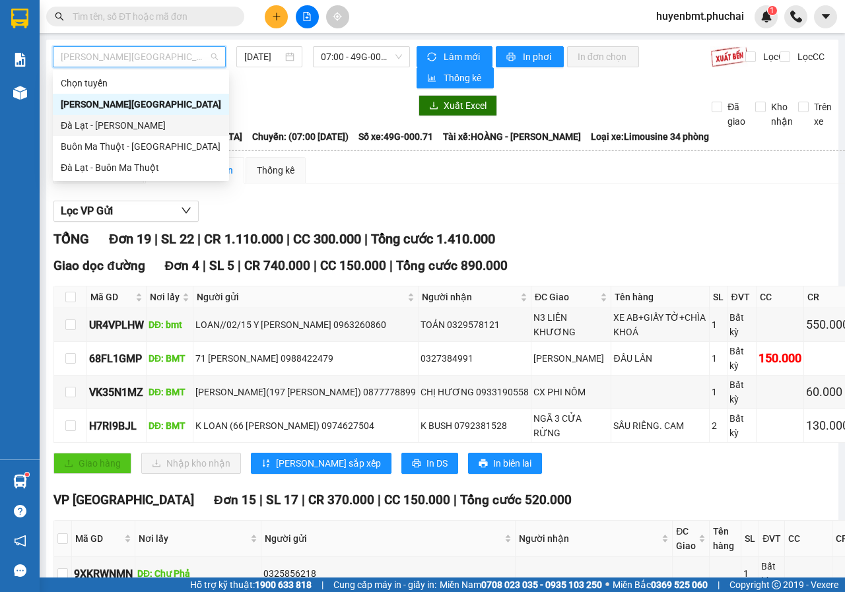
click at [100, 125] on div "Đà Lạt - [PERSON_NAME]" at bounding box center [141, 125] width 160 height 15
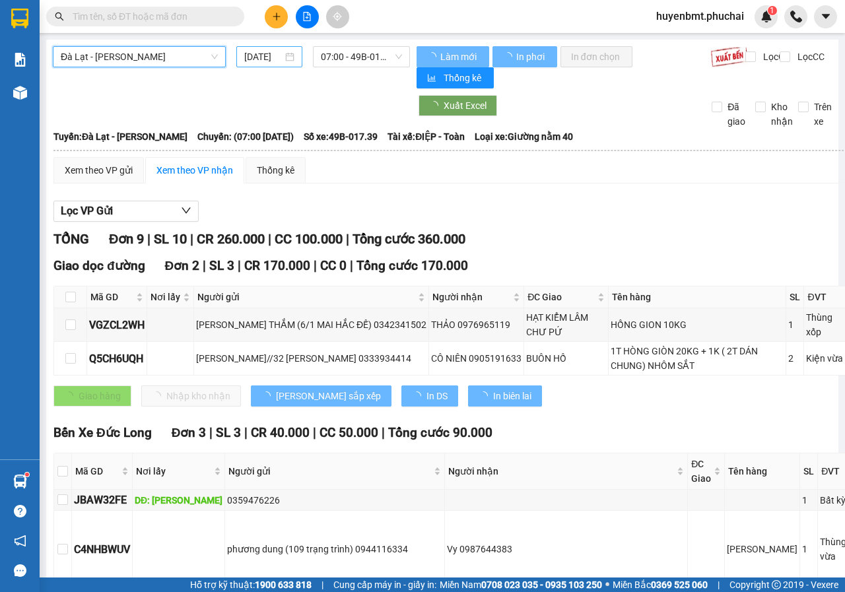
click at [267, 54] on input "[DATE]" at bounding box center [263, 57] width 38 height 15
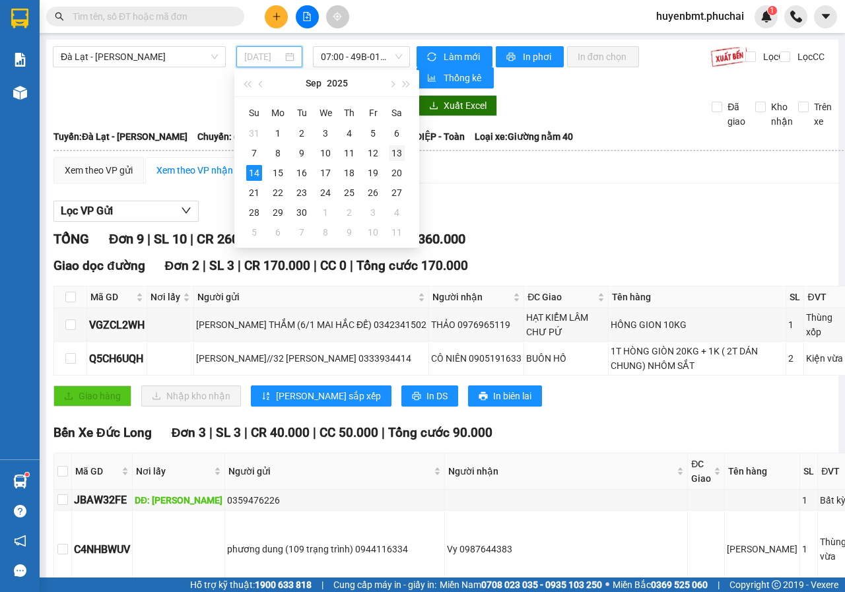
click at [391, 149] on div "13" at bounding box center [397, 153] width 16 height 16
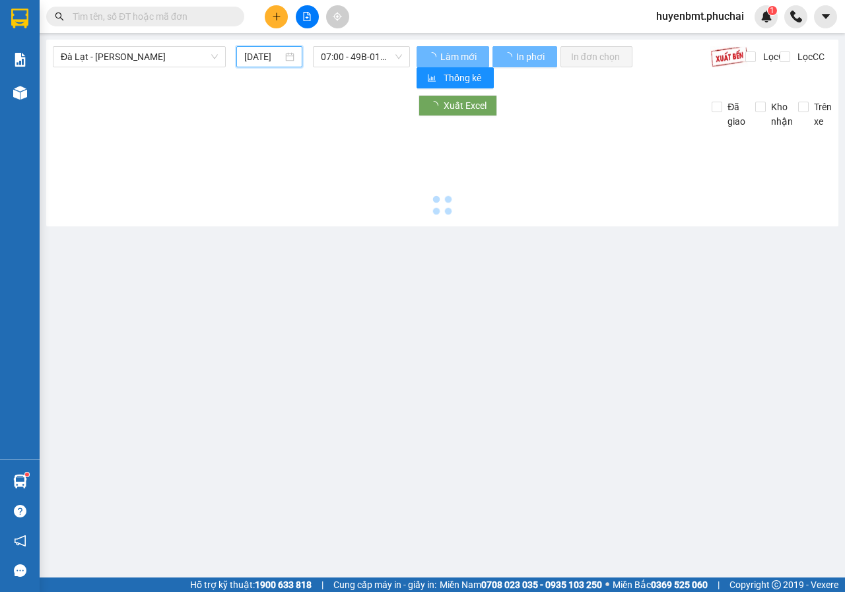
type input "[DATE]"
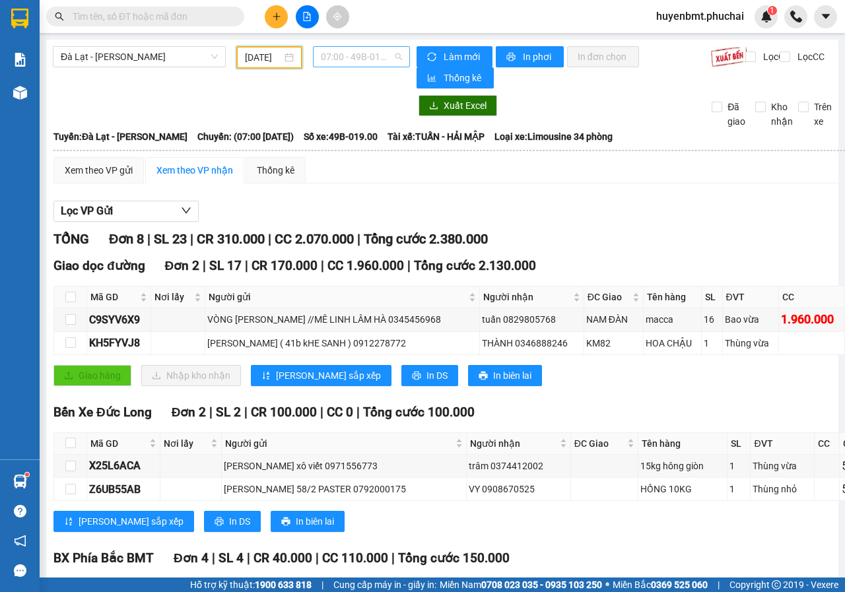
click at [339, 55] on span "07:00 - 49B-019.00" at bounding box center [361, 57] width 81 height 20
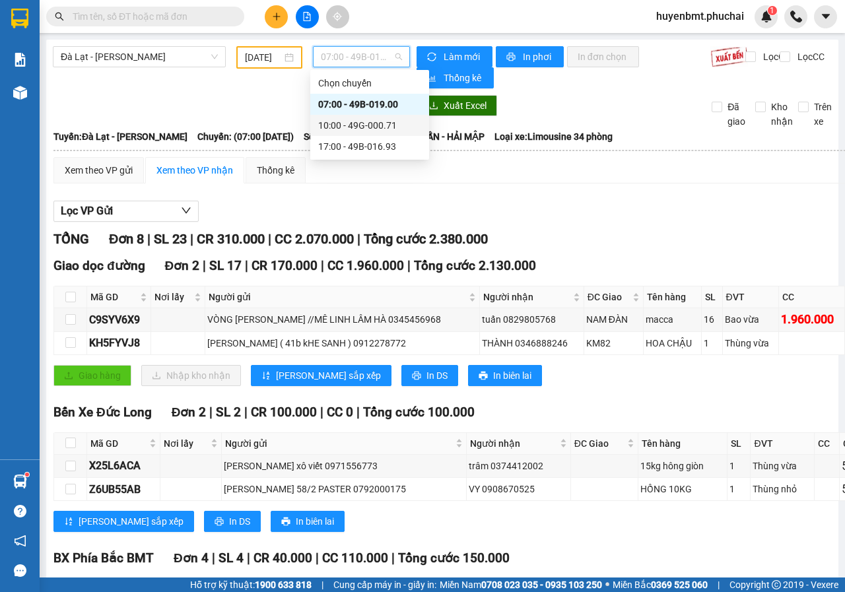
click at [349, 126] on div "10:00 - 49G-000.71" at bounding box center [369, 125] width 103 height 15
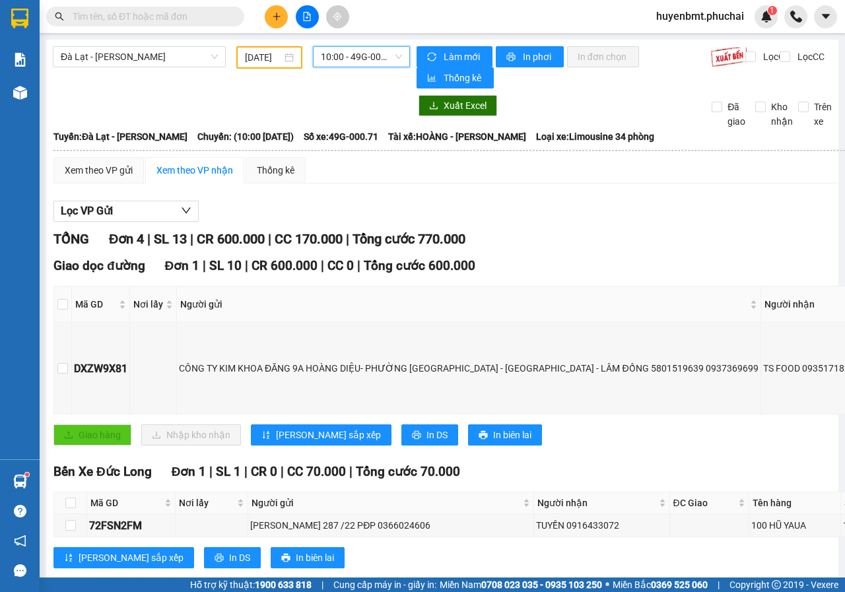
scroll to position [197, 0]
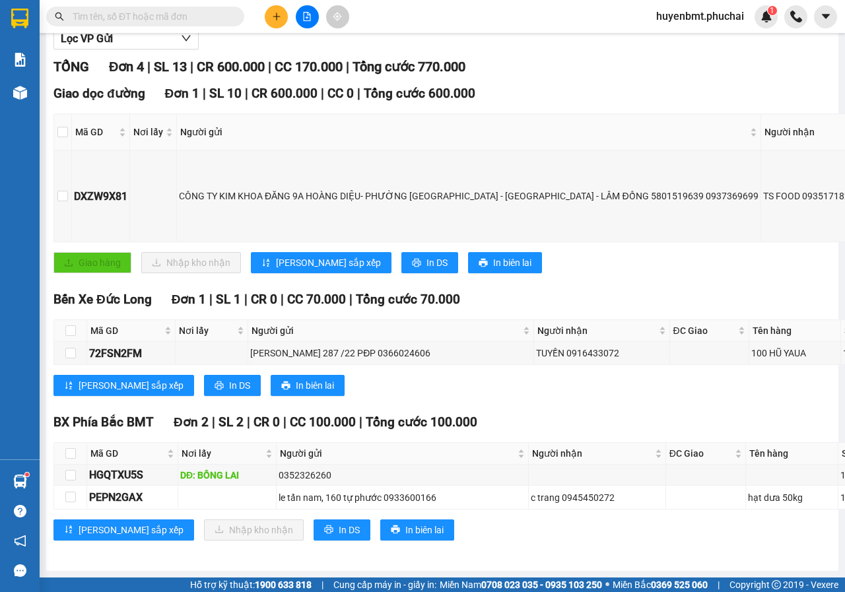
click at [498, 535] on div "BX Phía Bắc BMT Đơn 2 | SL 2 | CR 0 | CC 100.000 | Tổng cước 100.000 Mã GD Nơi …" at bounding box center [574, 481] width 1043 height 137
click at [506, 534] on div "BX Phía Bắc BMT Đơn 2 | SL 2 | CR 0 | CC 100.000 | Tổng cước 100.000 Mã GD Nơi …" at bounding box center [574, 481] width 1043 height 137
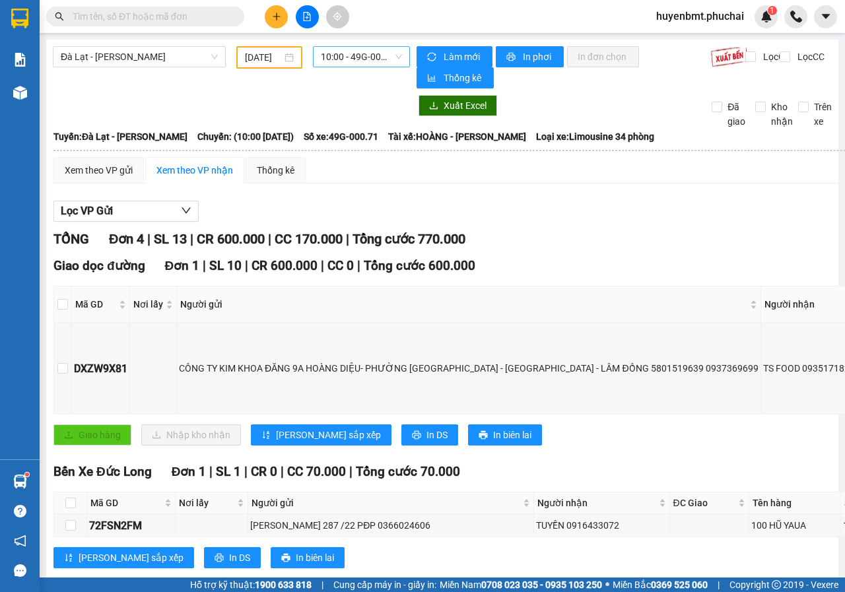
click at [328, 62] on span "10:00 - 49G-000.71" at bounding box center [361, 57] width 81 height 20
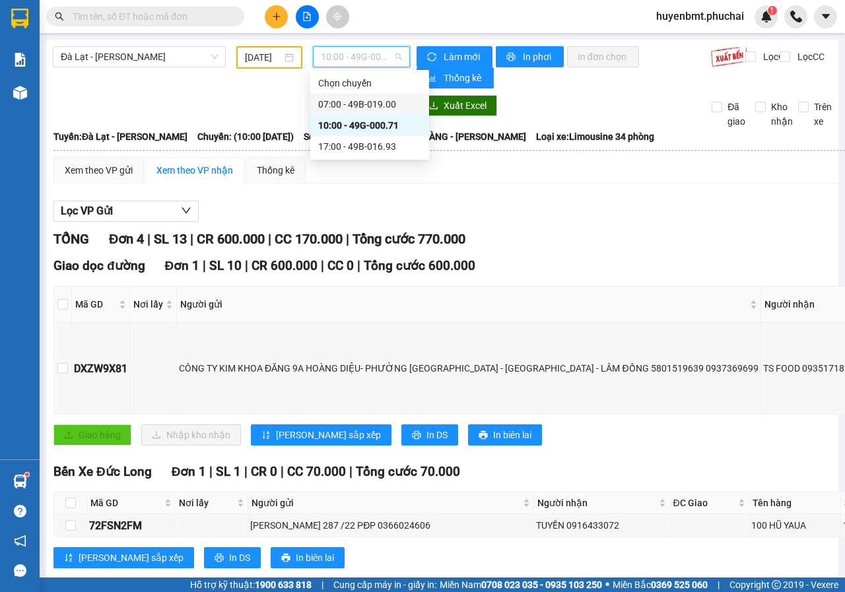
click at [343, 105] on div "07:00 - 49B-019.00" at bounding box center [369, 104] width 103 height 15
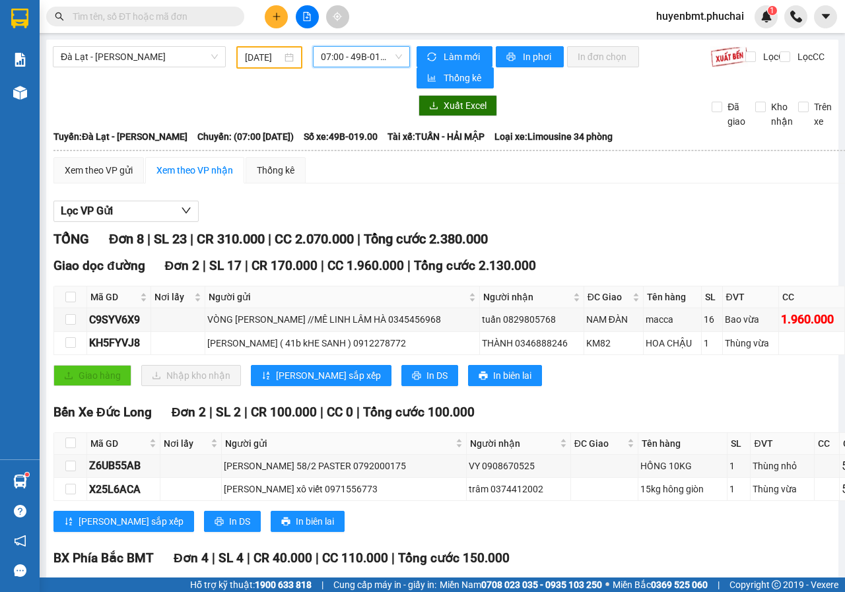
click at [330, 60] on span "07:00 - 49B-019.00" at bounding box center [361, 57] width 81 height 20
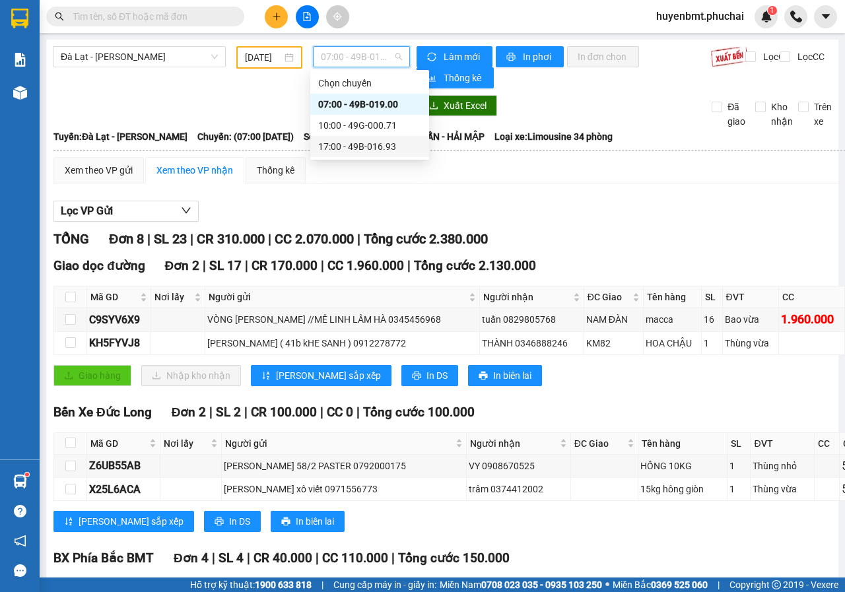
click at [557, 248] on div "TỔNG Đơn 8 | SL 23 | CR 310.000 | CC 2.070.000 | Tổng cước 2.380.000" at bounding box center [498, 239] width 891 height 20
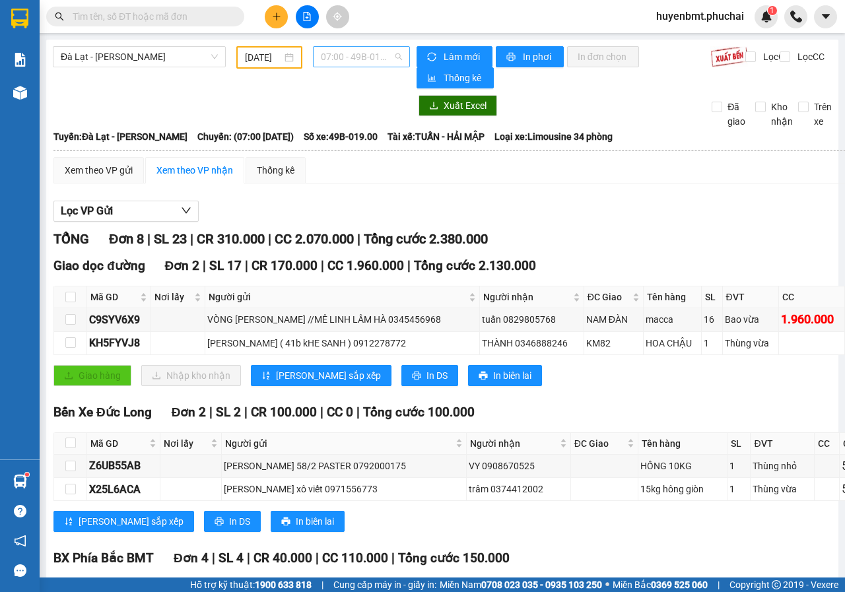
click at [360, 59] on span "07:00 - 49B-019.00" at bounding box center [361, 57] width 81 height 20
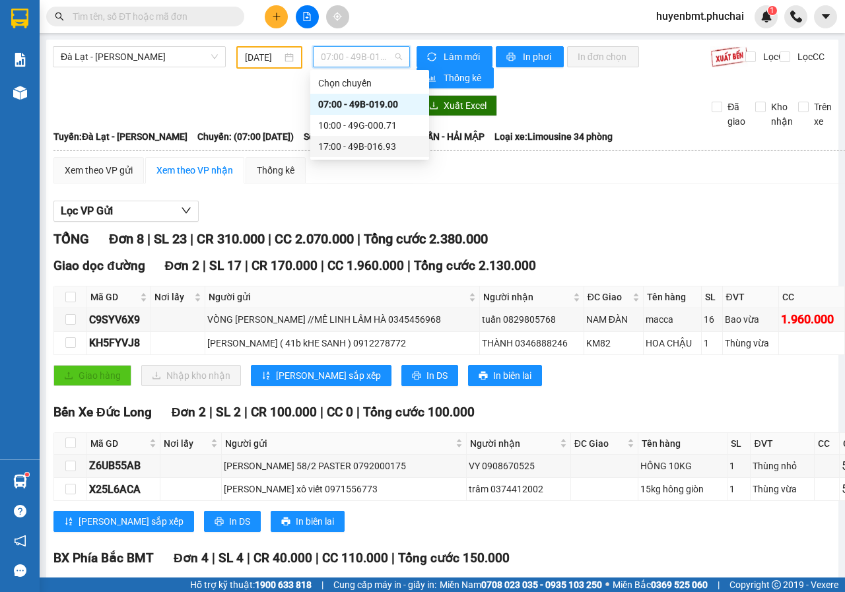
click at [352, 147] on div "17:00 - 49B-016.93" at bounding box center [369, 146] width 103 height 15
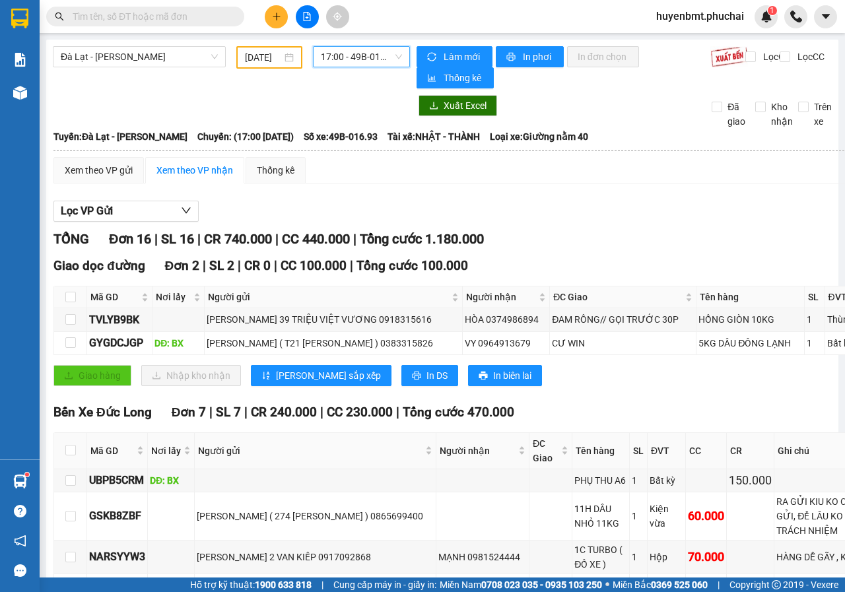
click at [337, 60] on span "17:00 - 49B-016.93" at bounding box center [361, 57] width 81 height 20
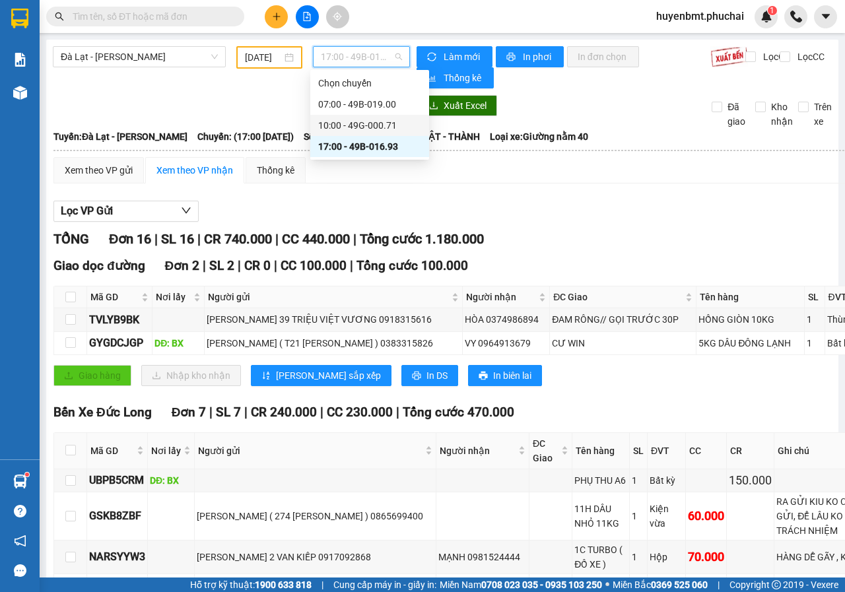
click at [345, 123] on div "10:00 - 49G-000.71" at bounding box center [369, 125] width 103 height 15
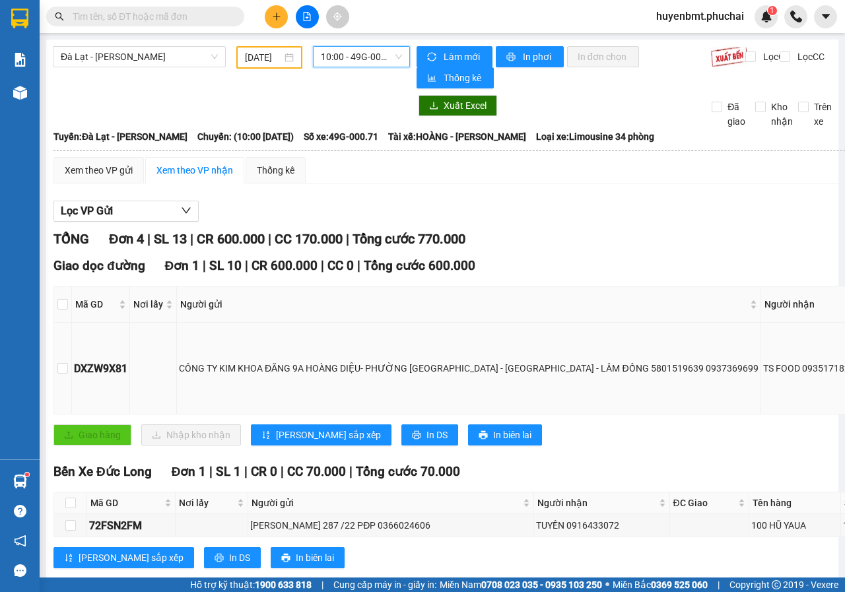
scroll to position [197, 0]
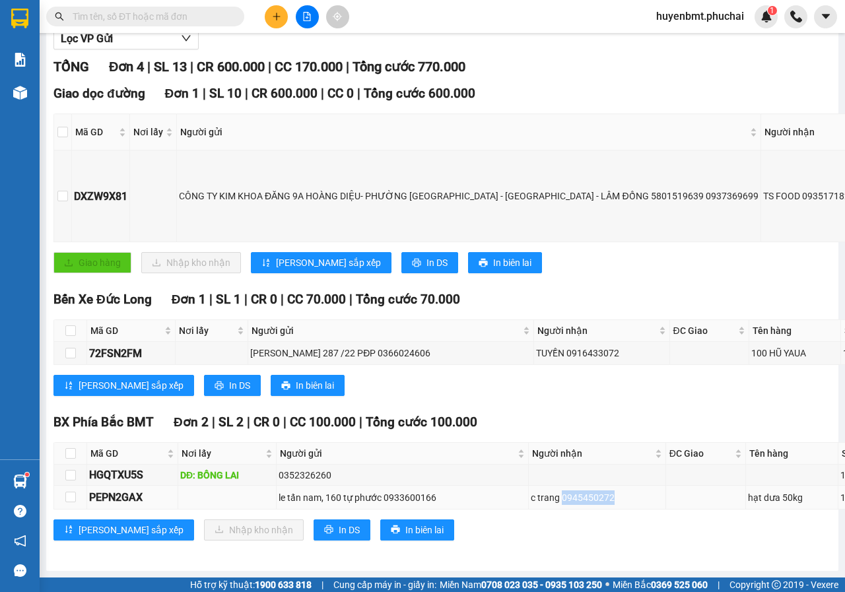
drag, startPoint x: 494, startPoint y: 486, endPoint x: 551, endPoint y: 480, distance: 57.1
click at [551, 490] on div "c trang 0945450272" at bounding box center [597, 497] width 133 height 15
copy div "0945450272"
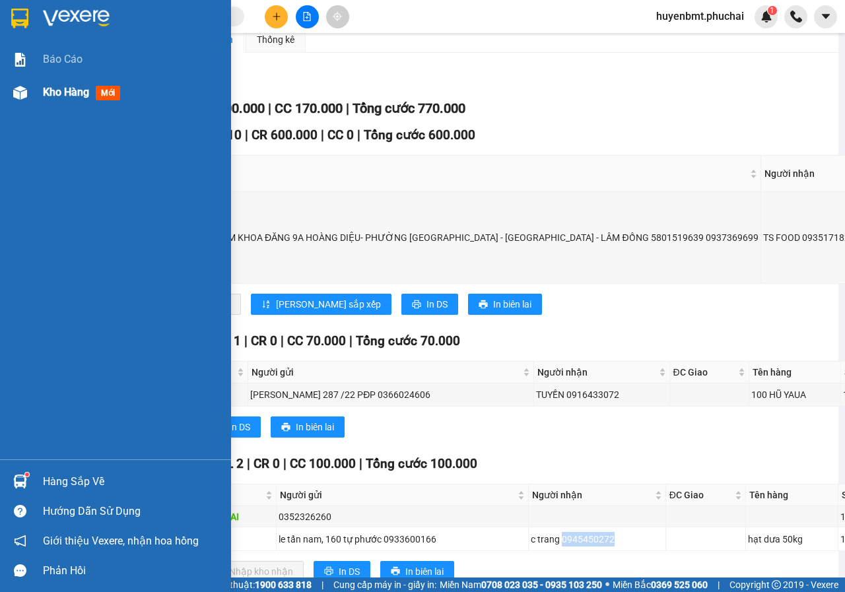
click at [21, 96] on img at bounding box center [20, 93] width 14 height 14
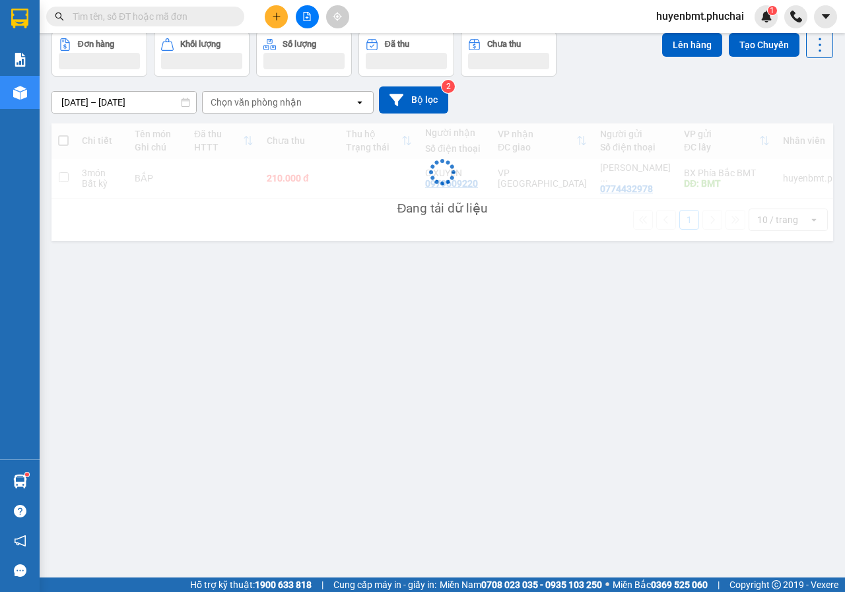
scroll to position [61, 0]
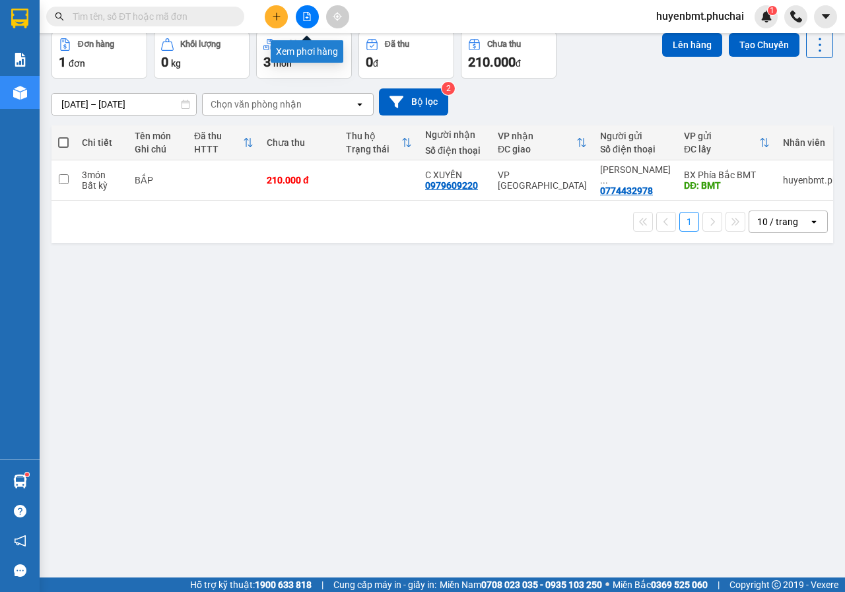
click at [302, 21] on button at bounding box center [307, 16] width 23 height 23
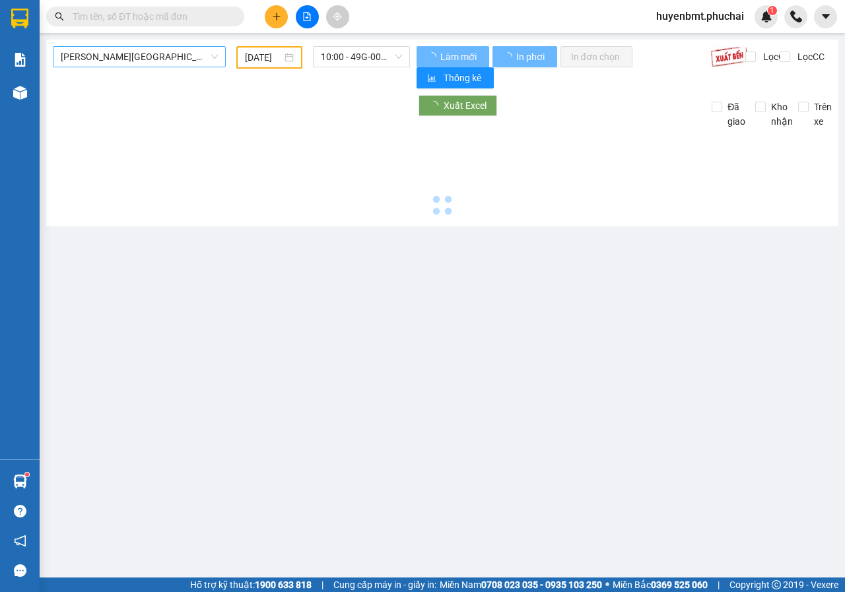
type input "[DATE]"
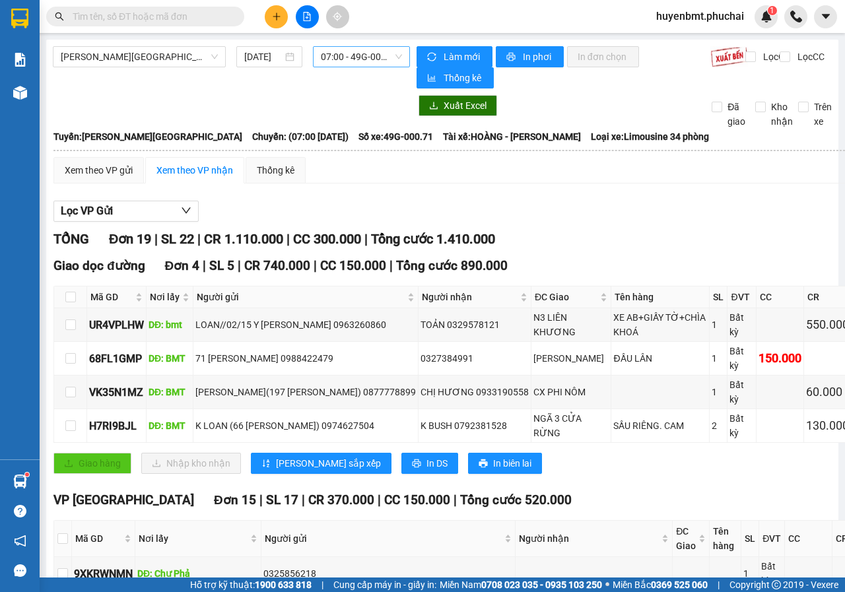
click at [360, 56] on span "07:00 - 49G-000.71" at bounding box center [361, 57] width 81 height 20
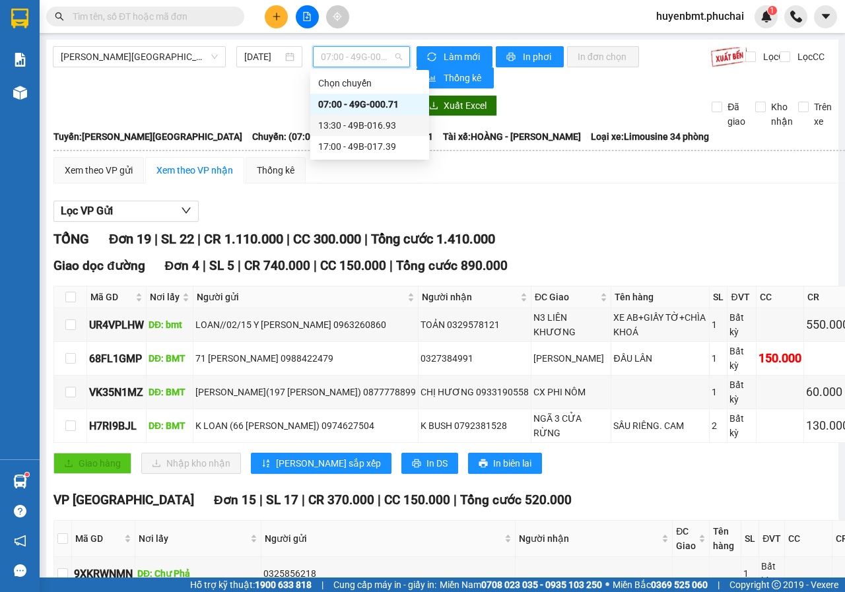
click at [370, 127] on div "13:30 - 49B-016.93" at bounding box center [369, 125] width 103 height 15
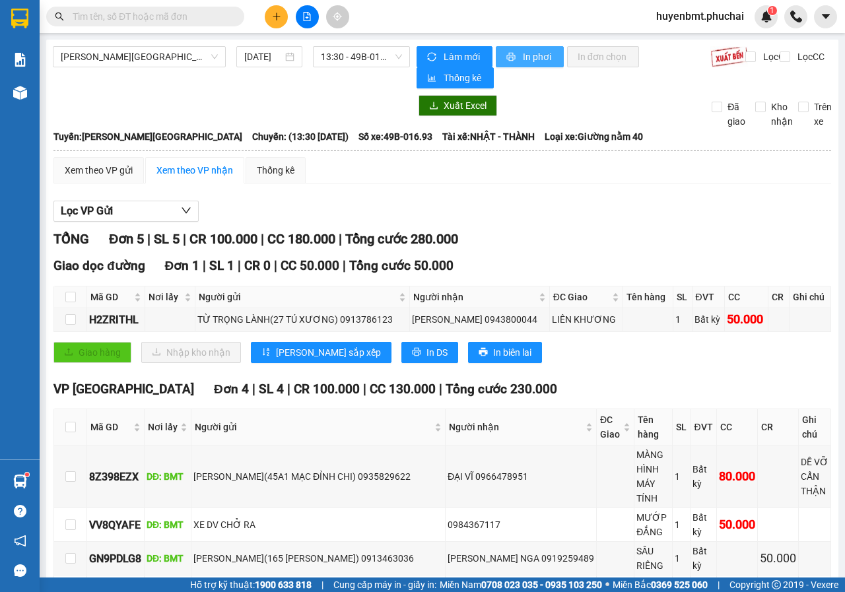
click at [523, 50] on span "In phơi" at bounding box center [538, 57] width 30 height 15
